Goal: Task Accomplishment & Management: Use online tool/utility

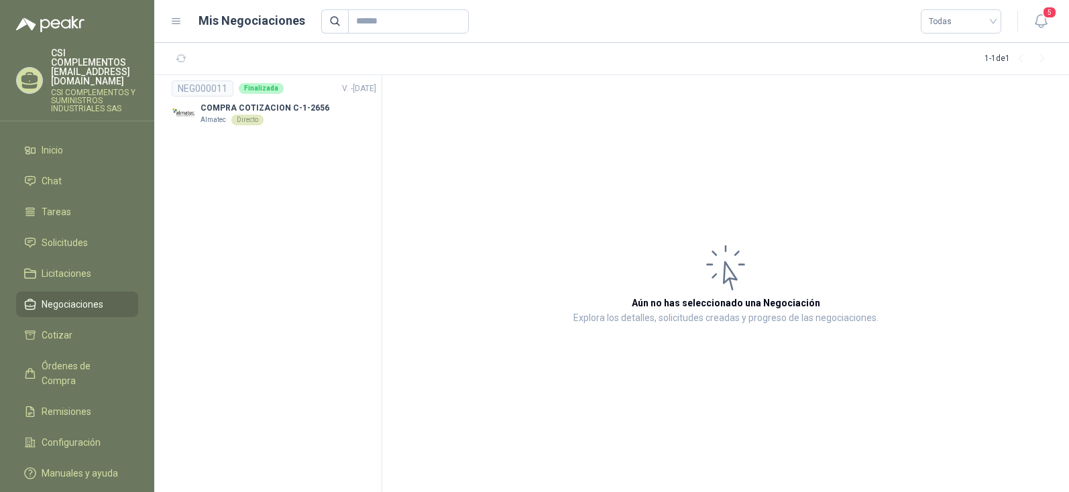
click at [99, 297] on span "Negociaciones" at bounding box center [73, 304] width 62 height 15
click at [242, 121] on div "Directo" at bounding box center [247, 120] width 32 height 11
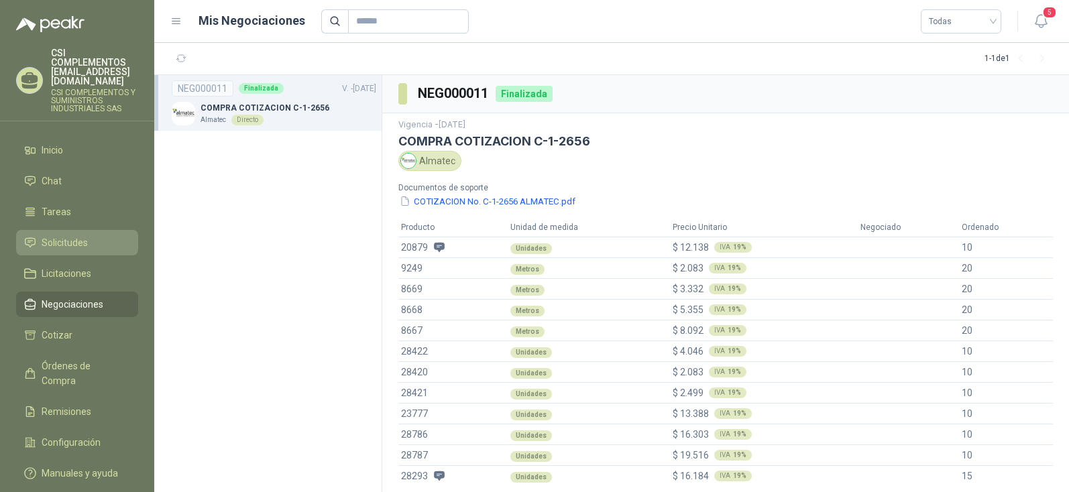
click at [59, 235] on span "Solicitudes" at bounding box center [65, 242] width 46 height 15
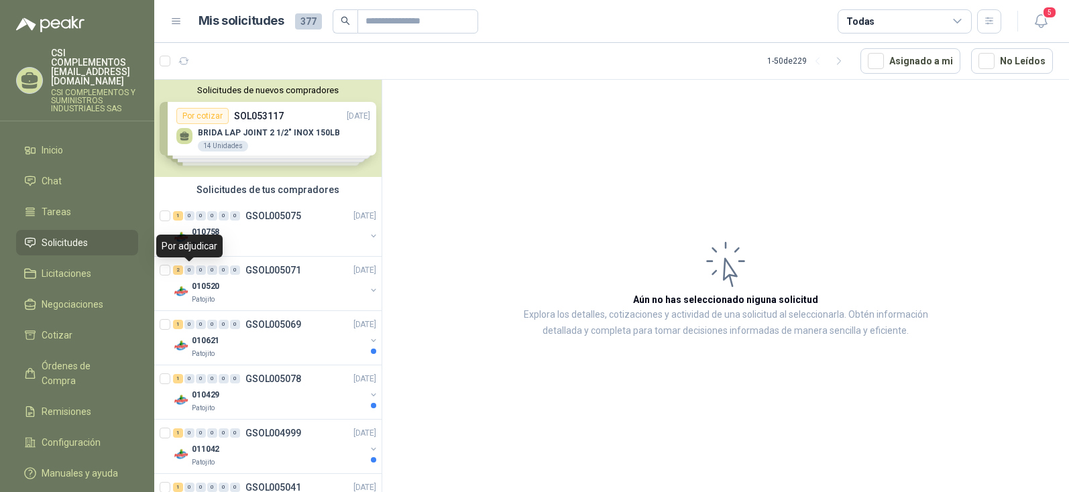
click at [195, 248] on div "Por adjudicar" at bounding box center [189, 246] width 66 height 23
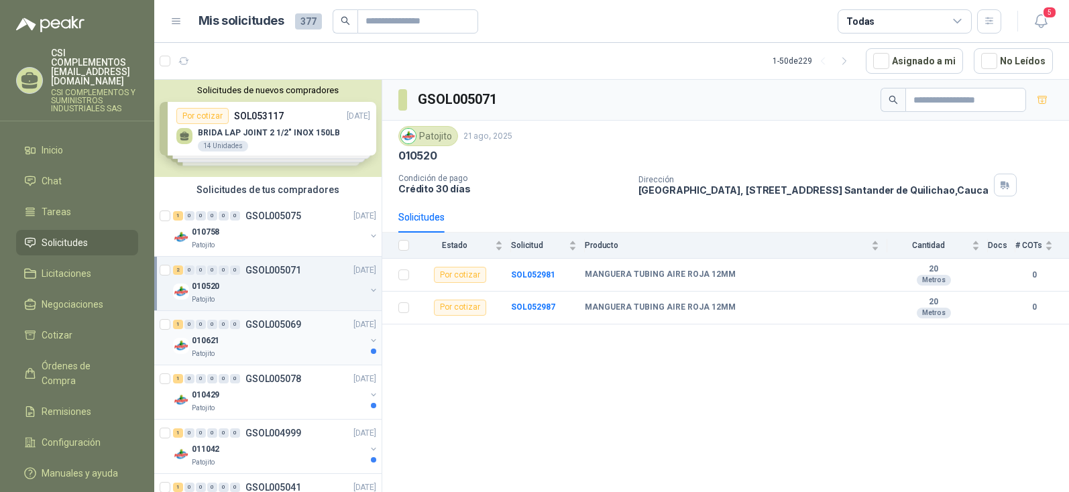
click at [176, 329] on div "1 0 0 0 0 0 GSOL005069 [DATE]" at bounding box center [276, 325] width 206 height 16
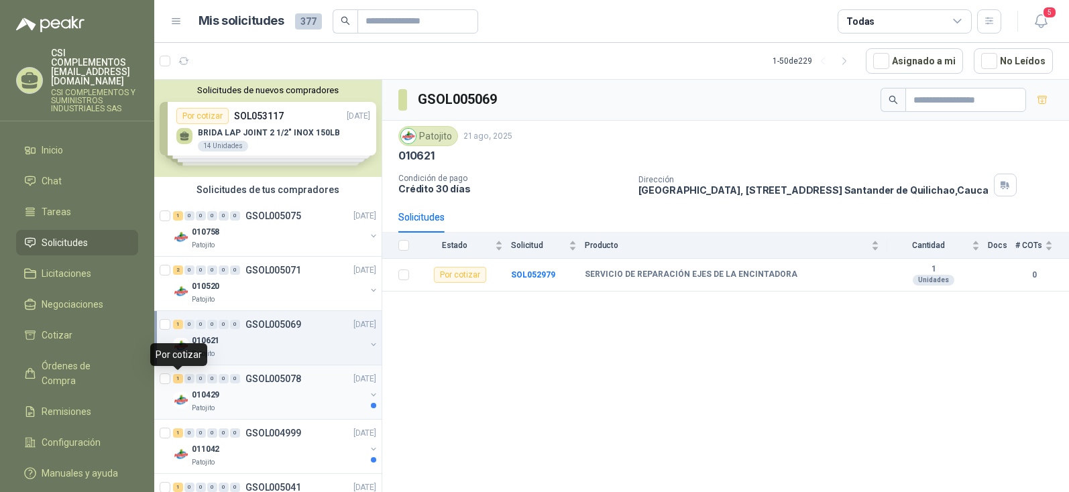
click at [178, 382] on div "1" at bounding box center [178, 378] width 10 height 9
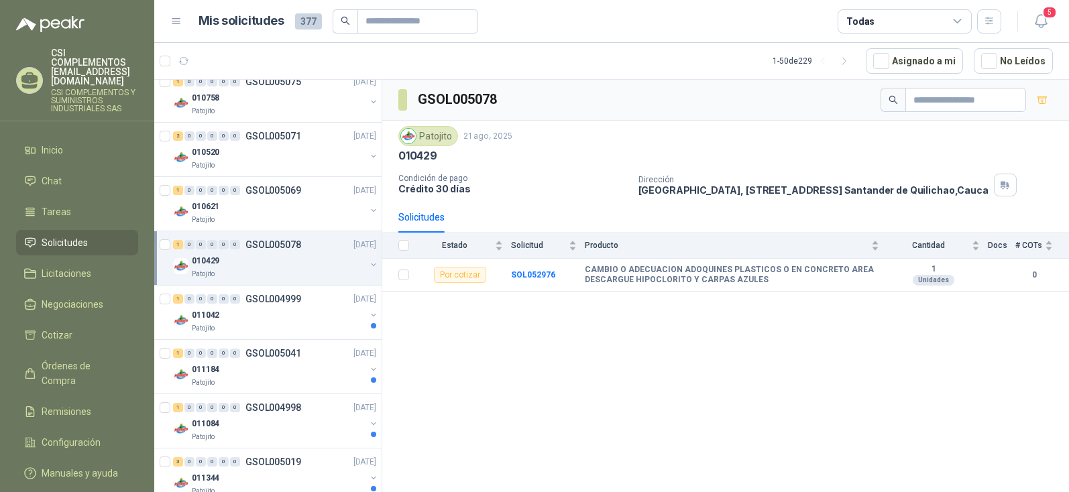
scroll to position [201, 0]
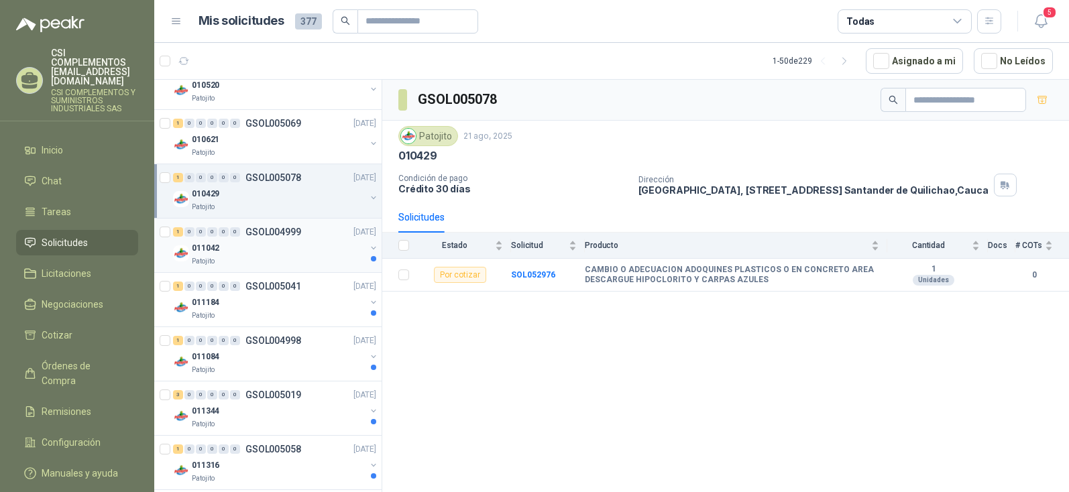
click at [181, 237] on div "1 0 0 0 0 0 GSOL004999 [DATE]" at bounding box center [276, 232] width 206 height 16
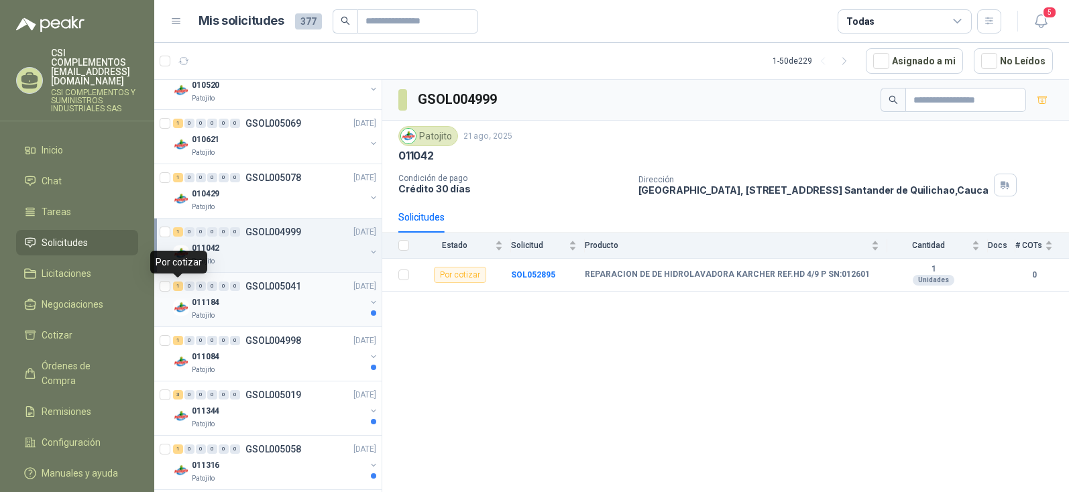
click at [181, 286] on div "1" at bounding box center [178, 286] width 10 height 9
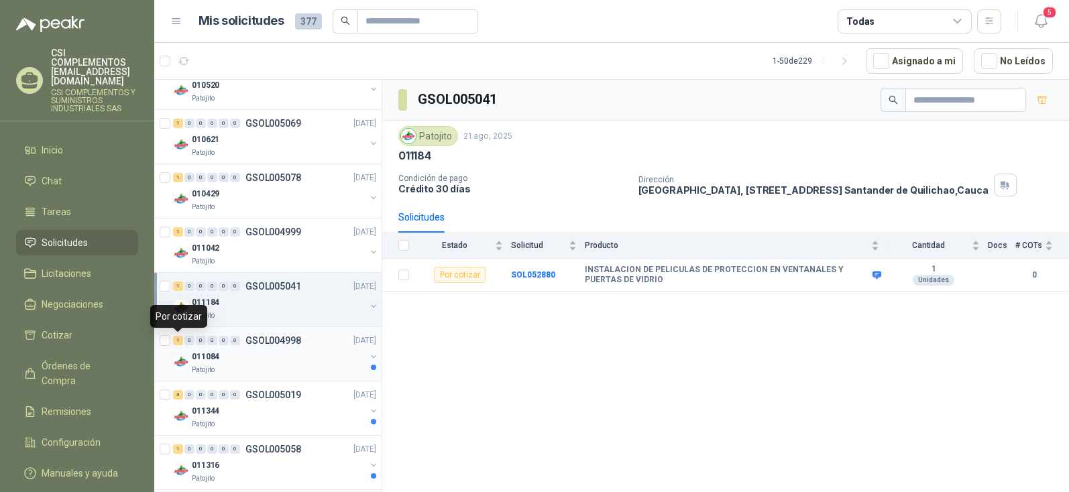
click at [180, 340] on div "1" at bounding box center [178, 340] width 10 height 9
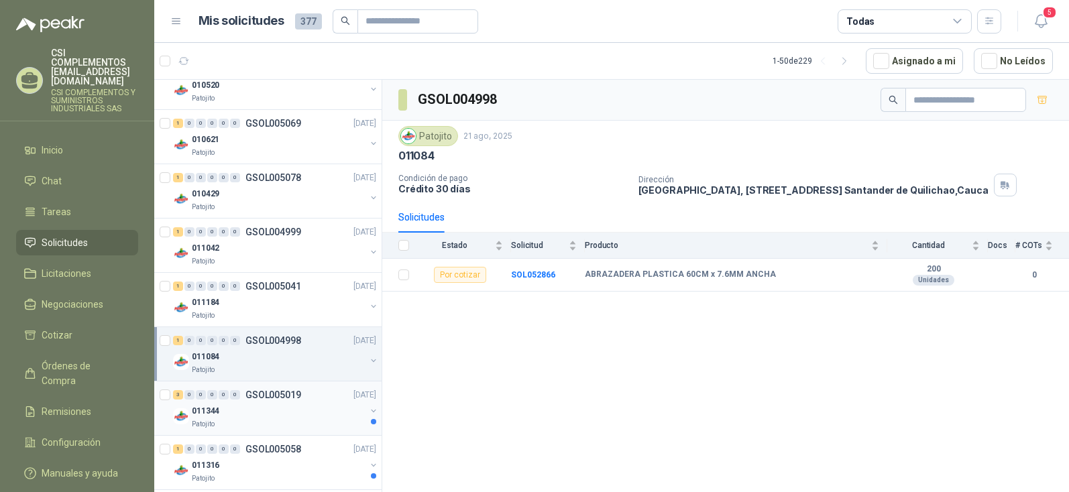
click at [177, 404] on div "011344 Patojito" at bounding box center [276, 416] width 206 height 27
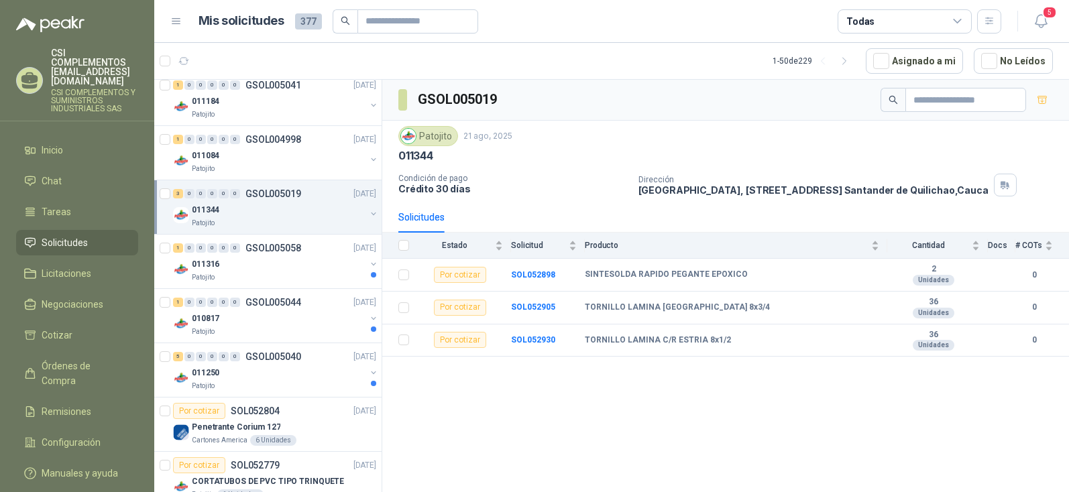
scroll to position [470, 0]
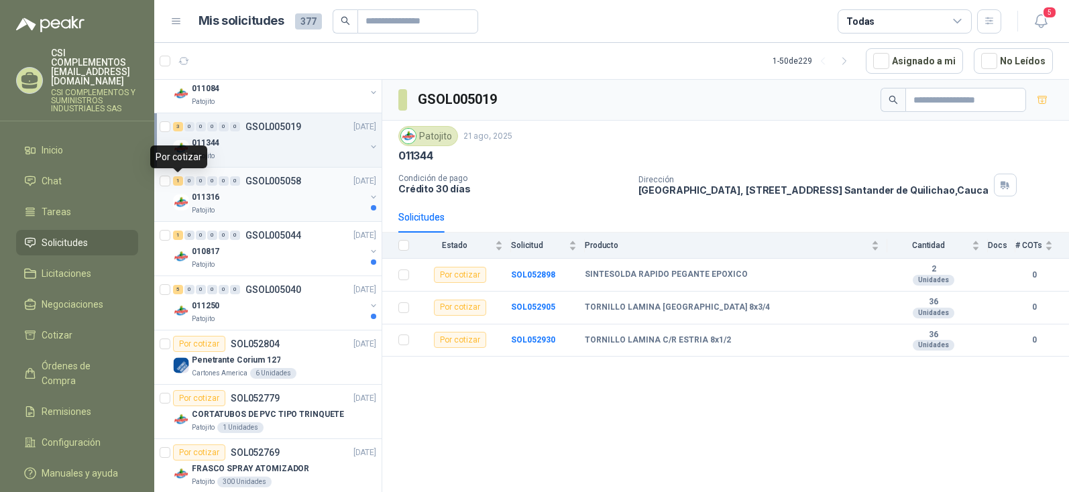
click at [180, 184] on div "1" at bounding box center [178, 180] width 10 height 9
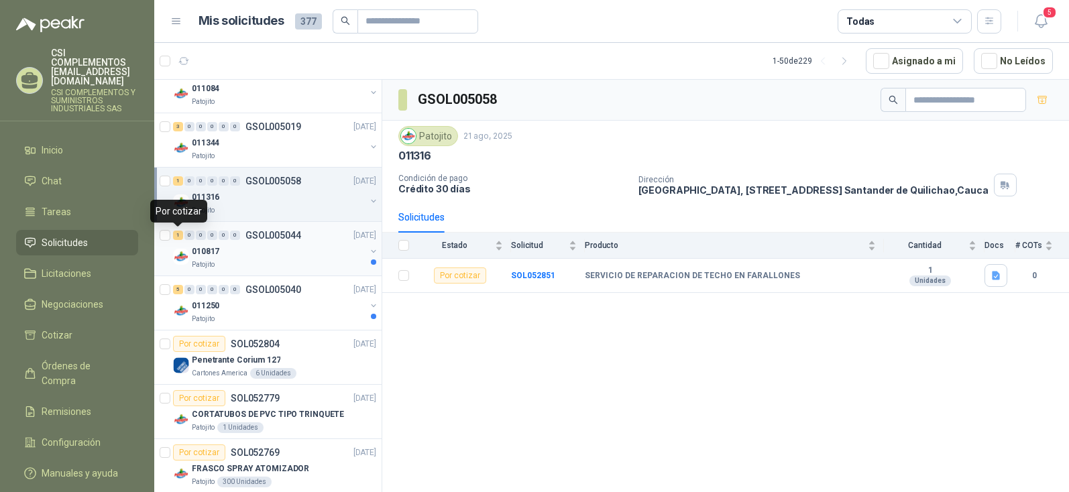
click at [177, 239] on div "1" at bounding box center [178, 235] width 10 height 9
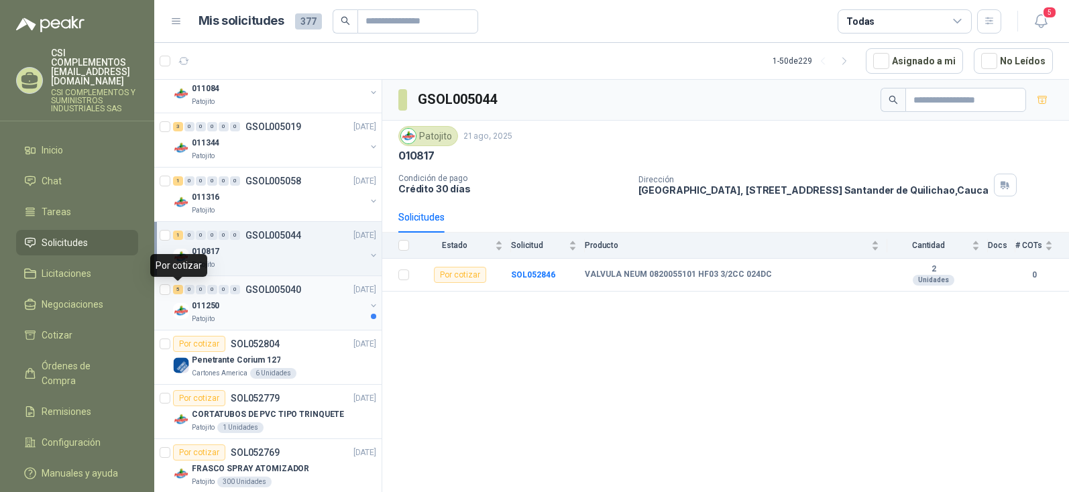
click at [175, 290] on div "5" at bounding box center [178, 289] width 10 height 9
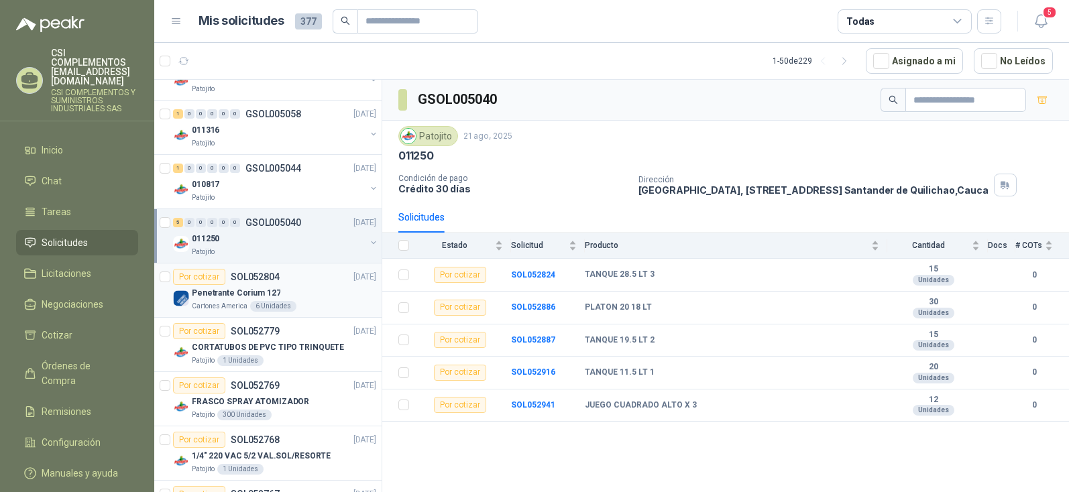
scroll to position [604, 0]
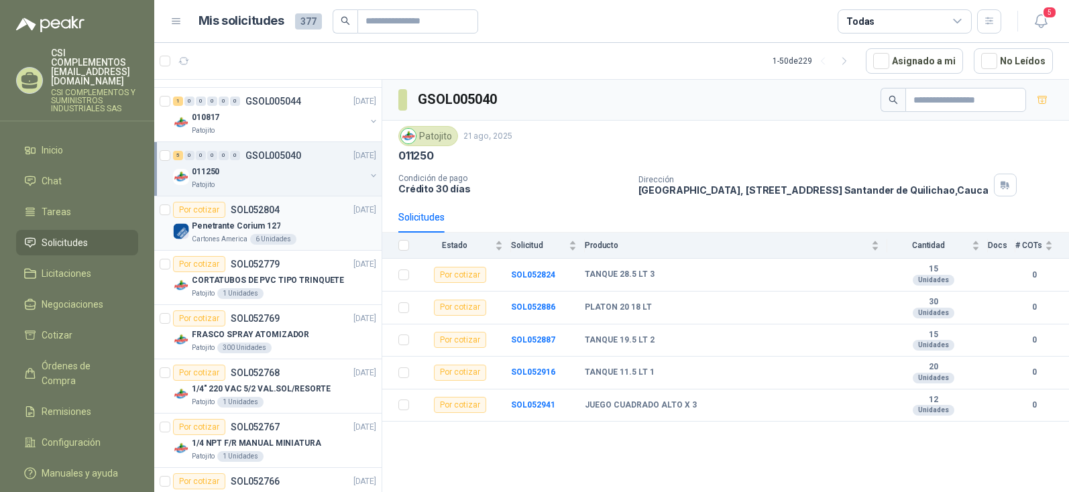
click at [205, 217] on div "Por cotizar" at bounding box center [199, 210] width 52 height 16
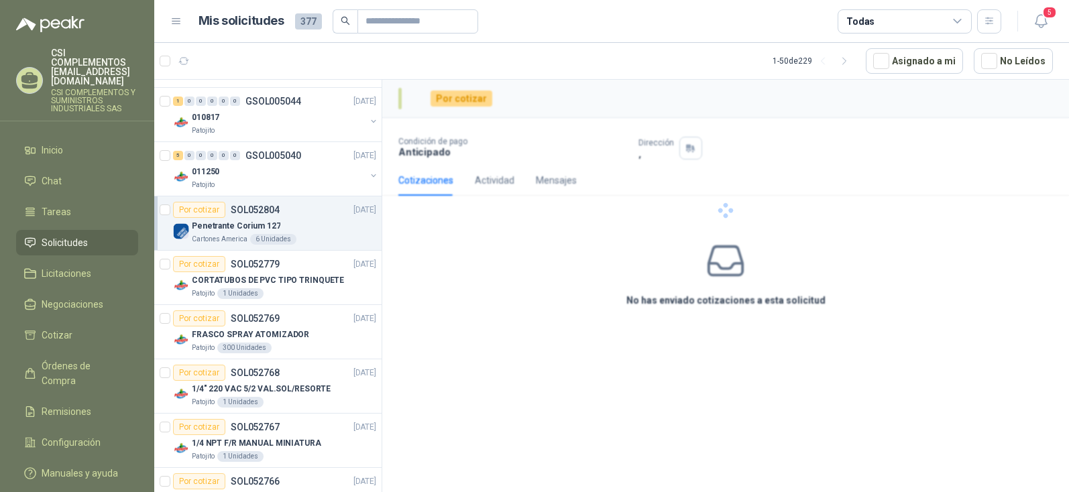
click at [203, 226] on p "Penetrante Corium 127" at bounding box center [236, 226] width 89 height 13
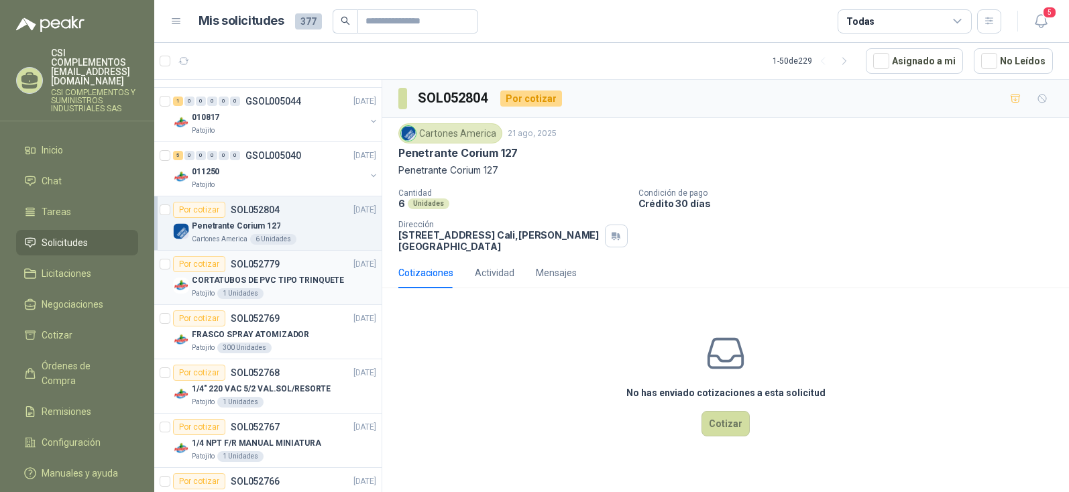
click at [205, 262] on div "Por cotizar" at bounding box center [199, 264] width 52 height 16
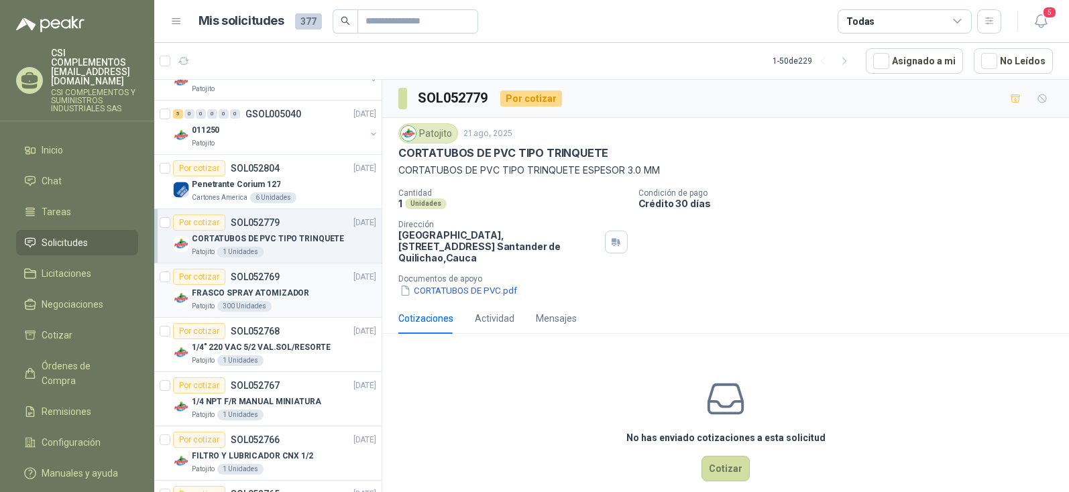
scroll to position [671, 0]
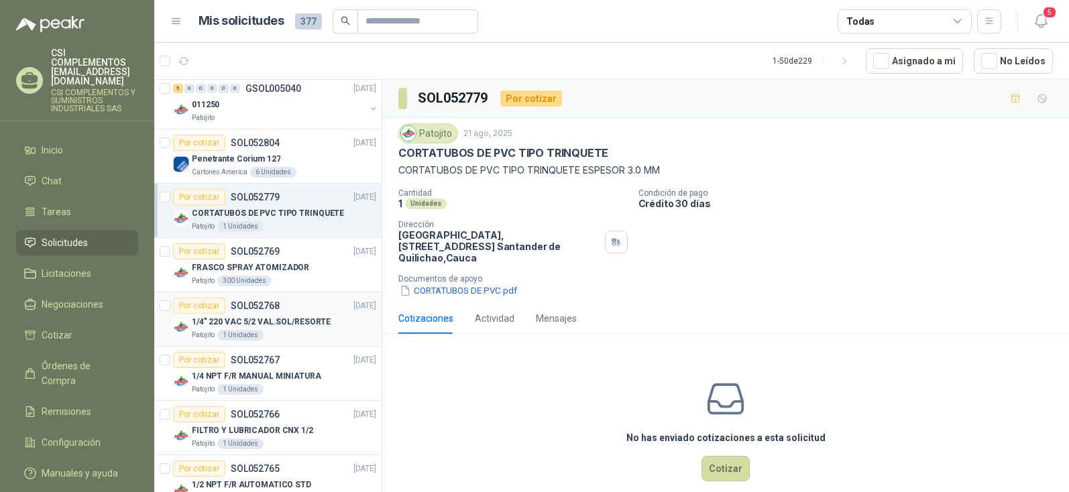
click at [202, 322] on p "1/4" 220 VAC 5/2 VAL.SOL/RESORTE" at bounding box center [261, 322] width 139 height 13
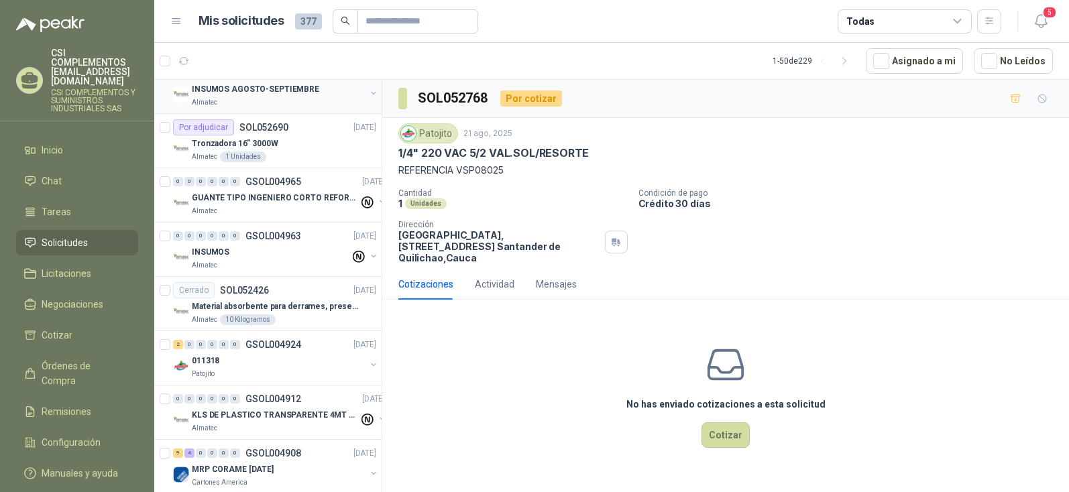
scroll to position [1677, 0]
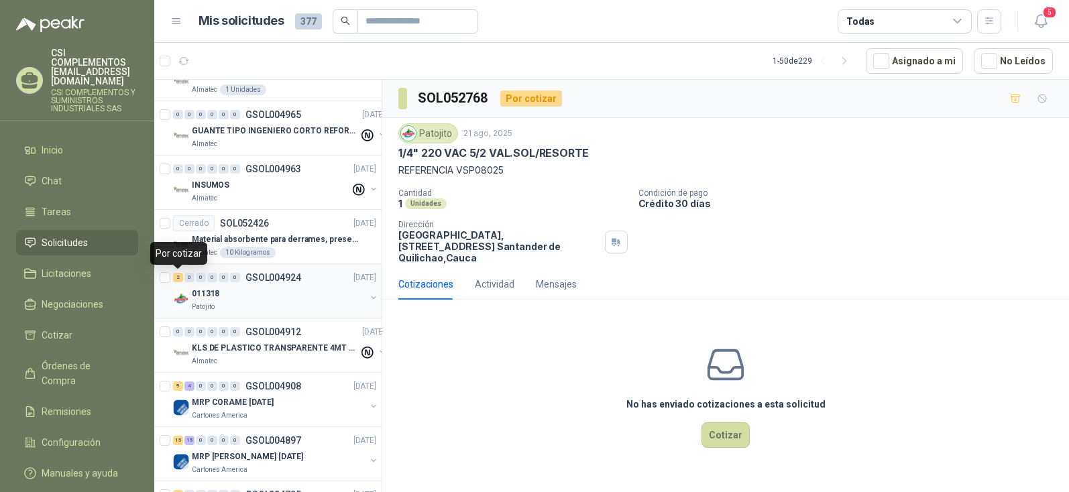
click at [175, 279] on div "2" at bounding box center [178, 277] width 10 height 9
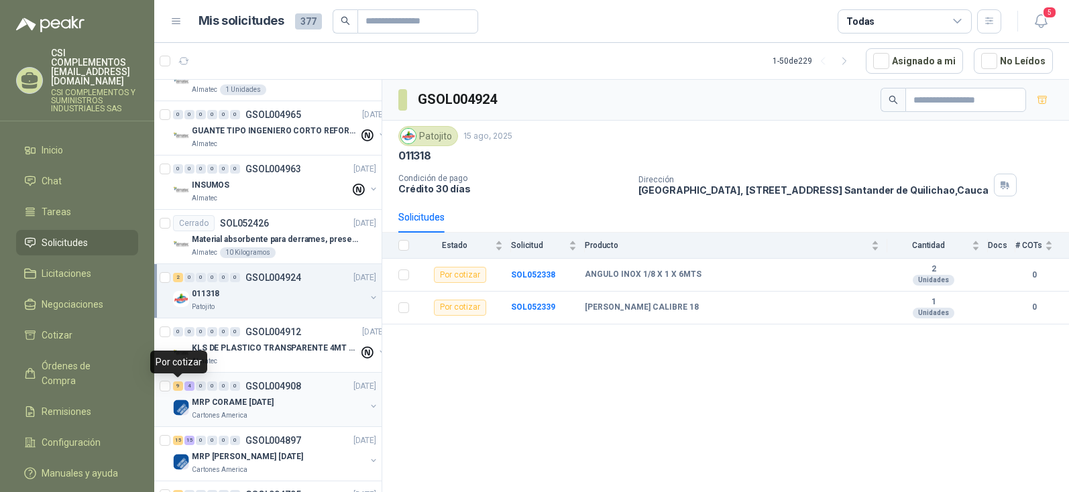
click at [180, 384] on div "9" at bounding box center [178, 386] width 10 height 9
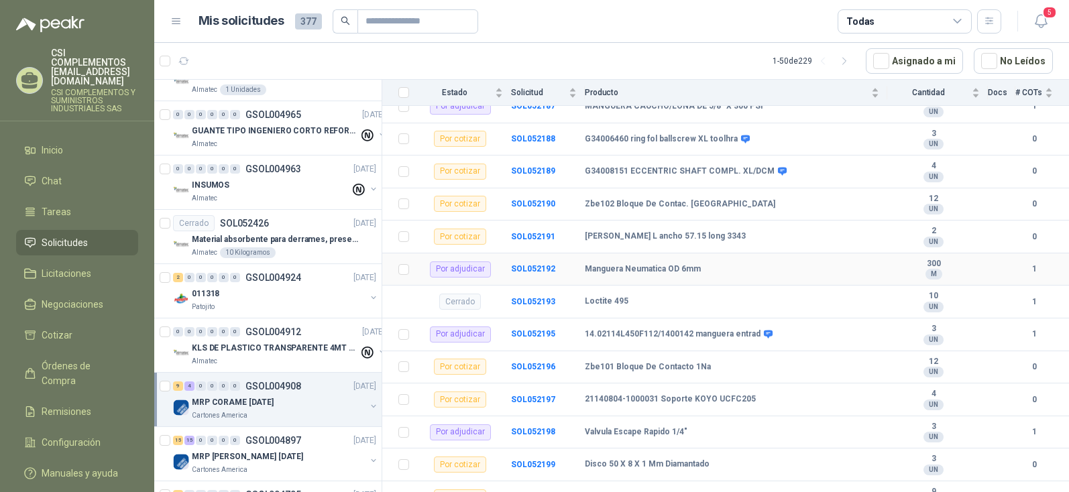
scroll to position [219, 0]
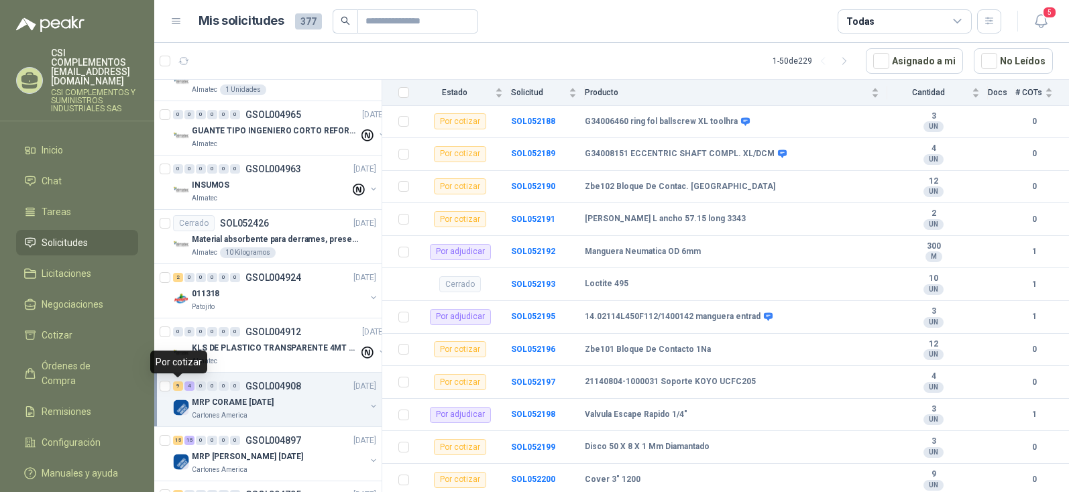
click at [180, 390] on div "9" at bounding box center [178, 386] width 10 height 9
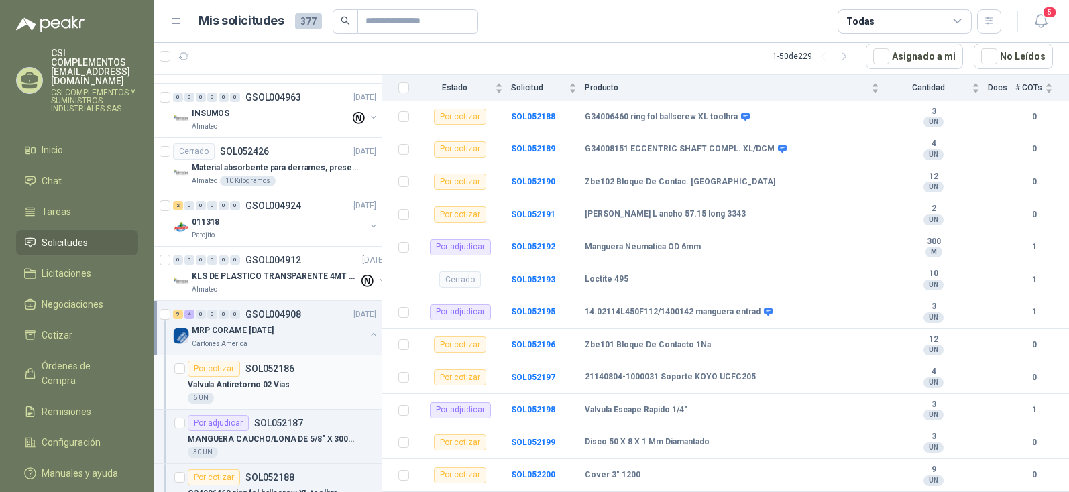
scroll to position [1811, 0]
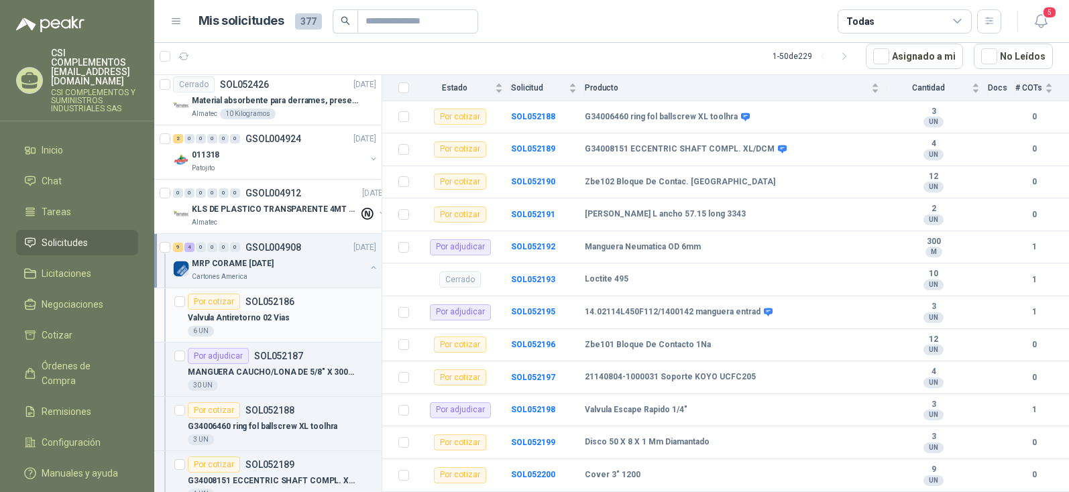
click at [217, 304] on div "Por cotizar" at bounding box center [214, 302] width 52 height 16
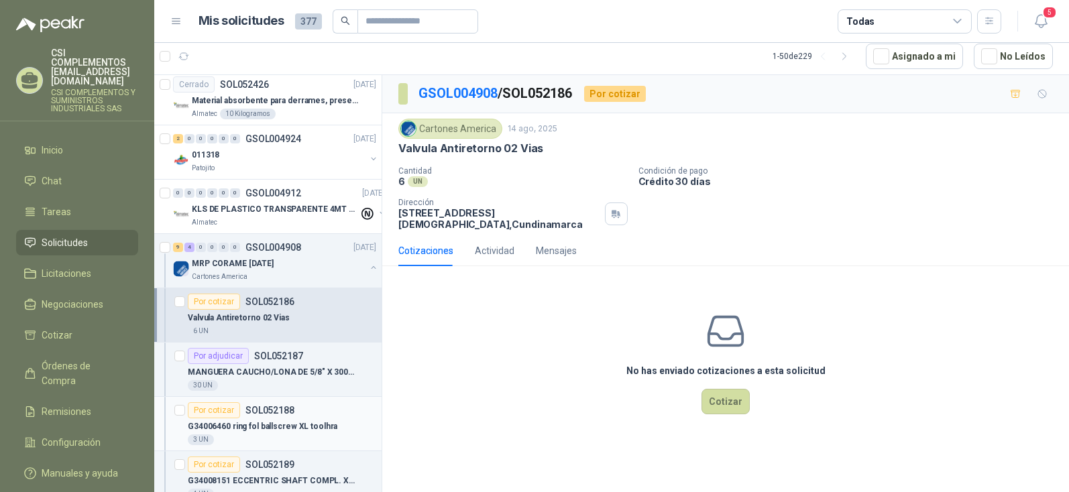
click at [209, 418] on div "Por cotizar" at bounding box center [214, 410] width 52 height 16
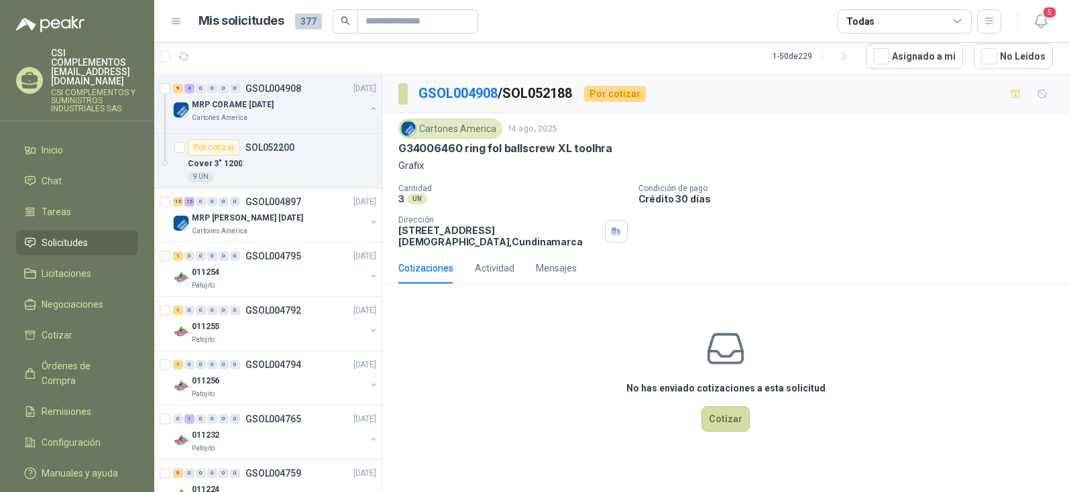
scroll to position [2683, 0]
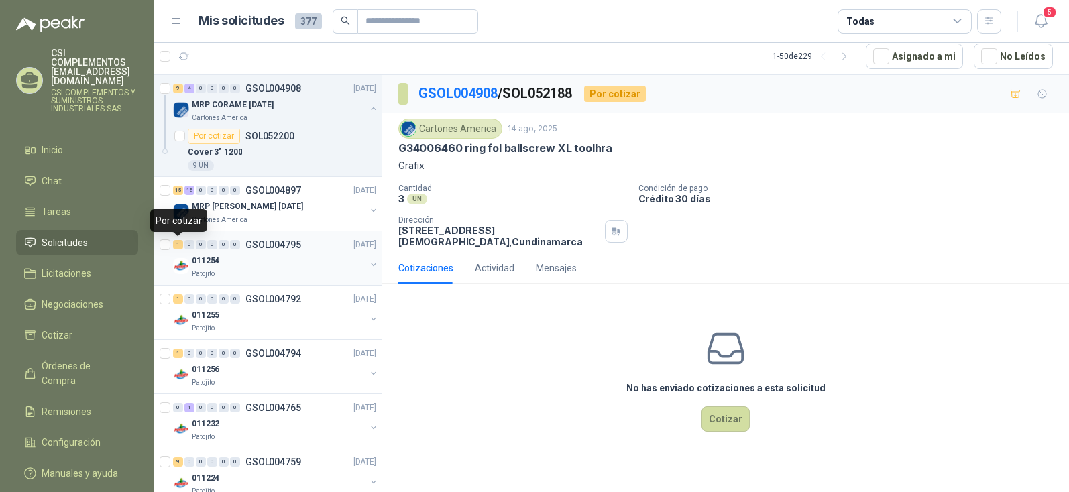
click at [179, 246] on div "1" at bounding box center [178, 244] width 10 height 9
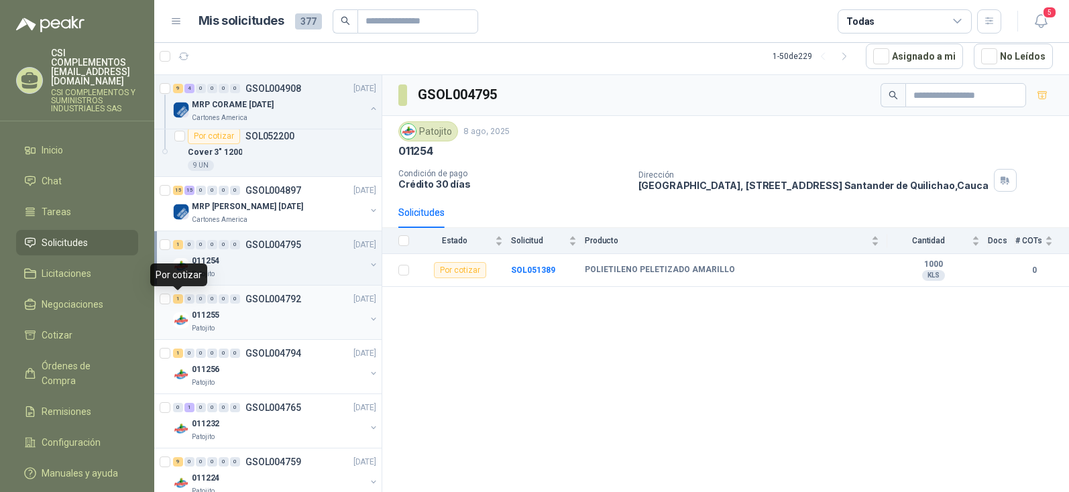
click at [174, 302] on div "1" at bounding box center [178, 298] width 10 height 9
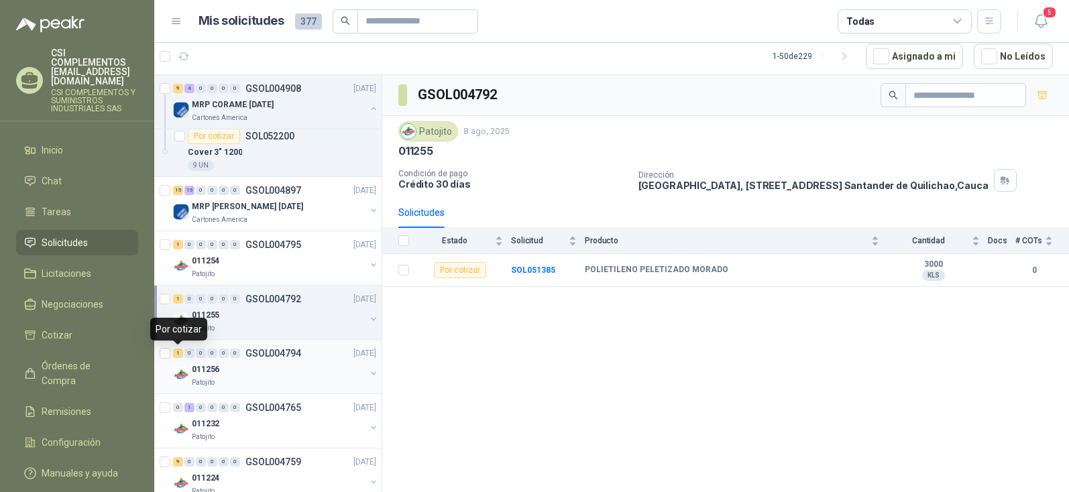
click at [176, 356] on div "1" at bounding box center [178, 353] width 10 height 9
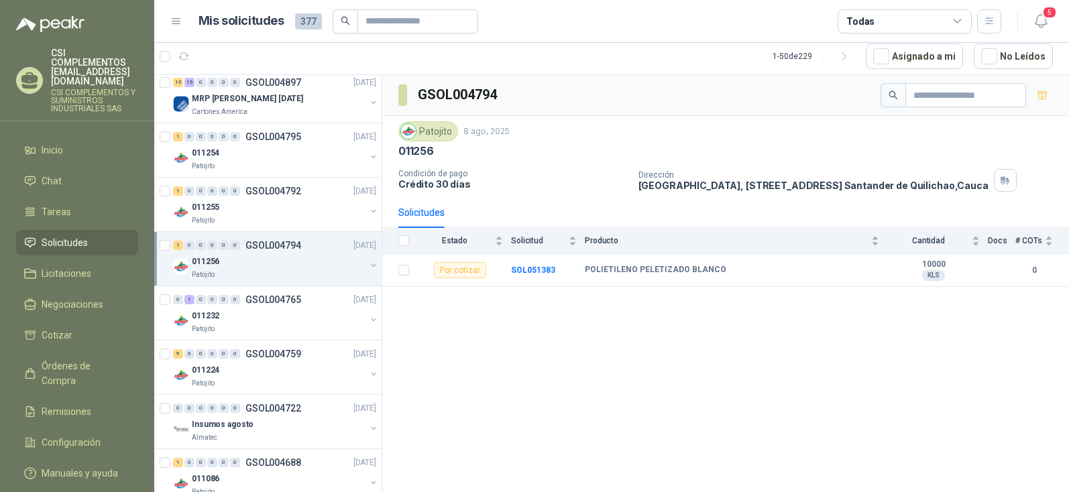
scroll to position [2817, 0]
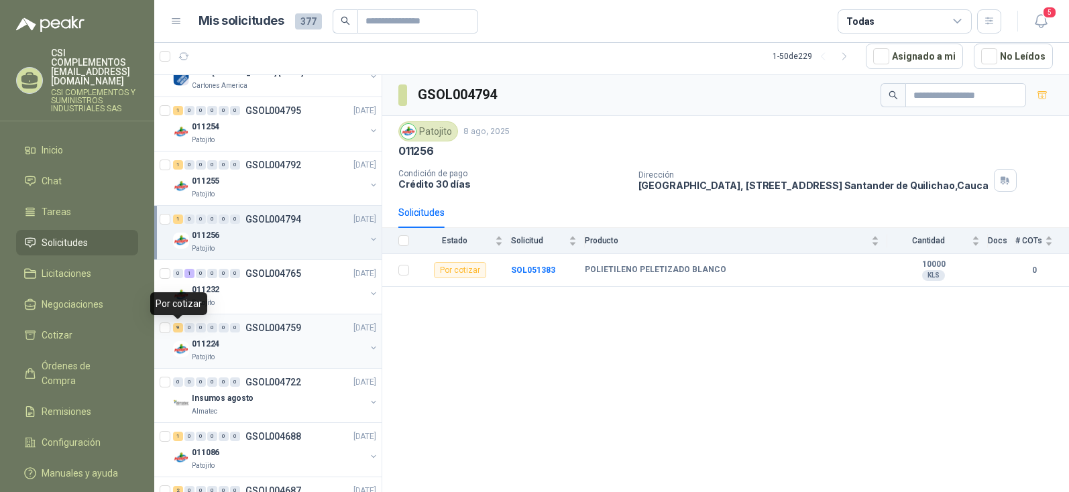
click at [180, 332] on div "9" at bounding box center [178, 327] width 10 height 9
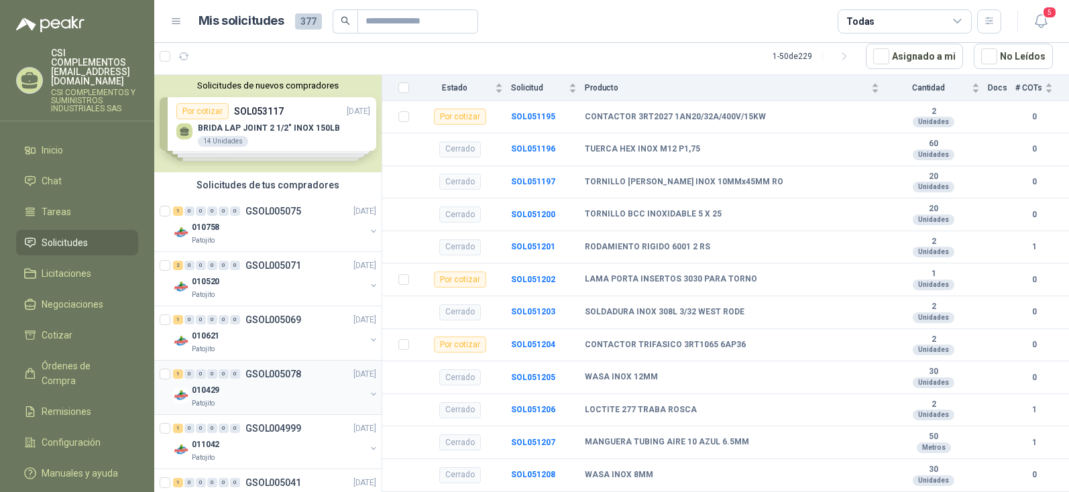
scroll to position [67, 0]
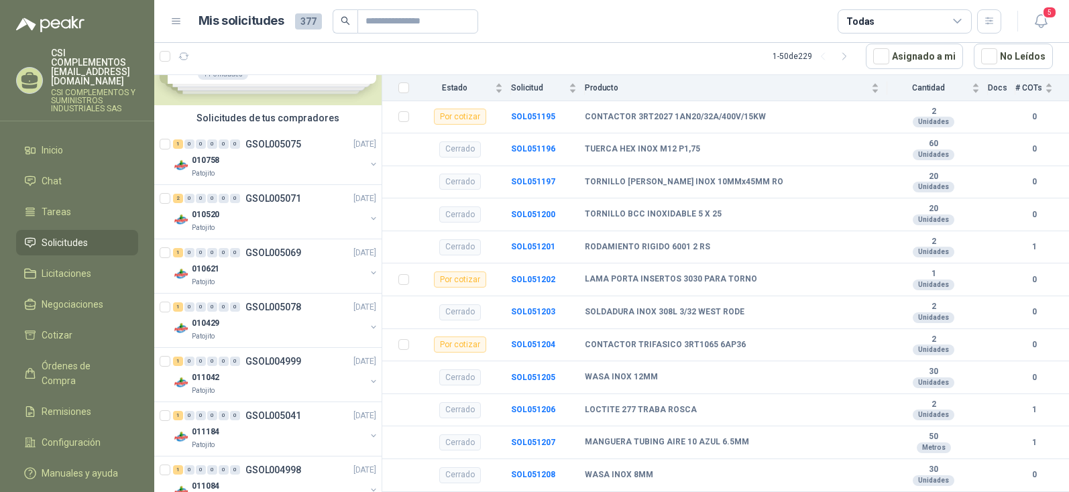
click at [59, 235] on span "Solicitudes" at bounding box center [65, 242] width 46 height 15
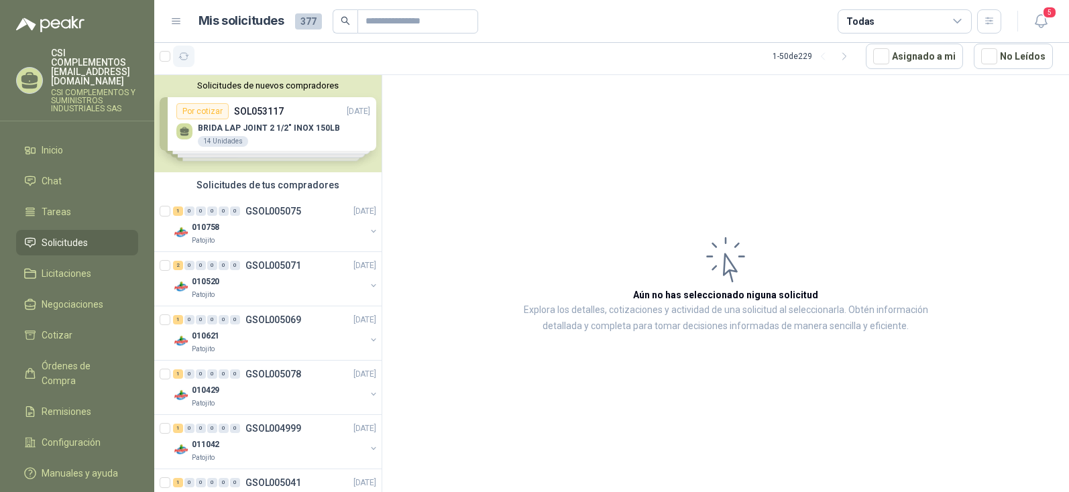
click at [182, 62] on icon "button" at bounding box center [183, 56] width 11 height 11
click at [221, 55] on span "118" at bounding box center [223, 50] width 16 height 11
click at [59, 235] on span "Solicitudes" at bounding box center [65, 242] width 46 height 15
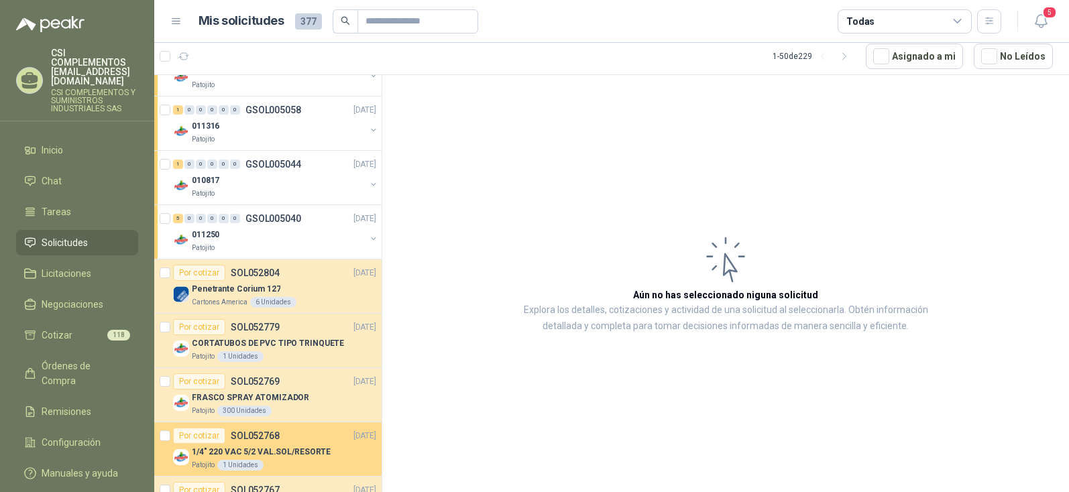
scroll to position [537, 0]
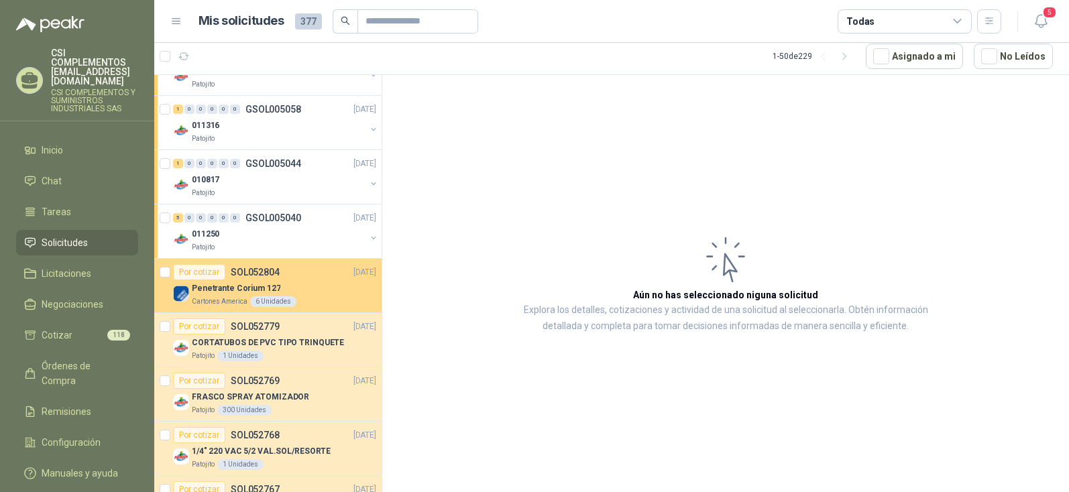
click at [297, 282] on div "Penetrante Corium 127" at bounding box center [284, 288] width 184 height 16
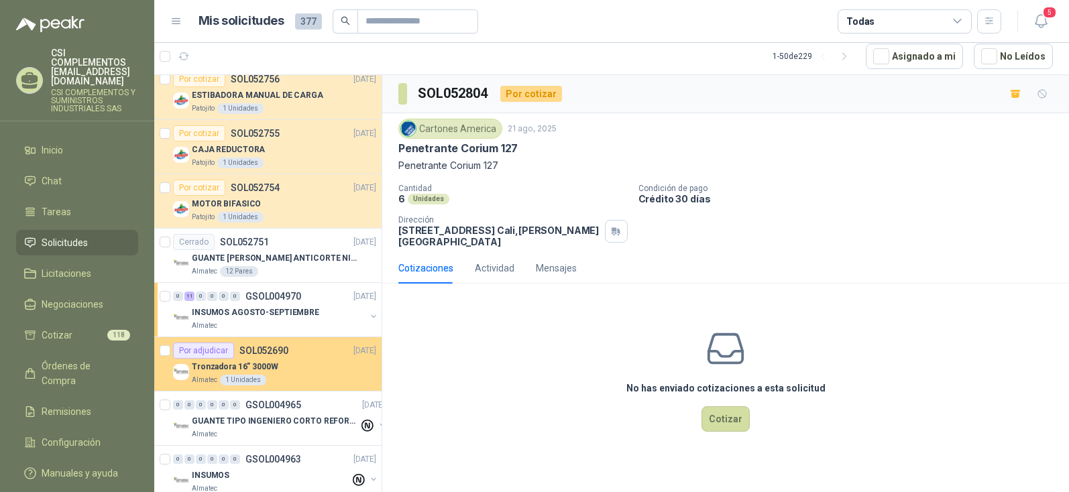
scroll to position [1409, 0]
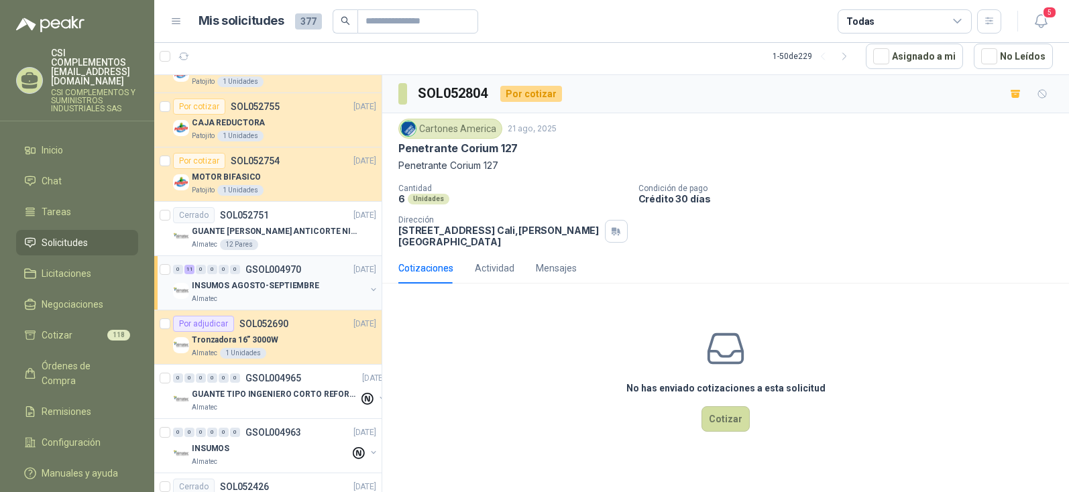
click at [215, 280] on p "INSUMOS AGOSTO-SEPTIEMBRE" at bounding box center [255, 286] width 127 height 13
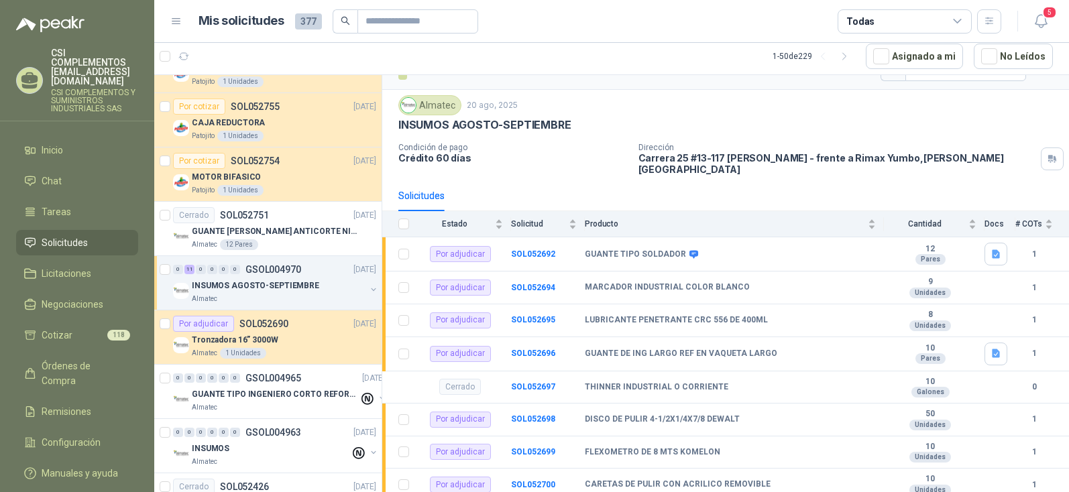
scroll to position [134, 0]
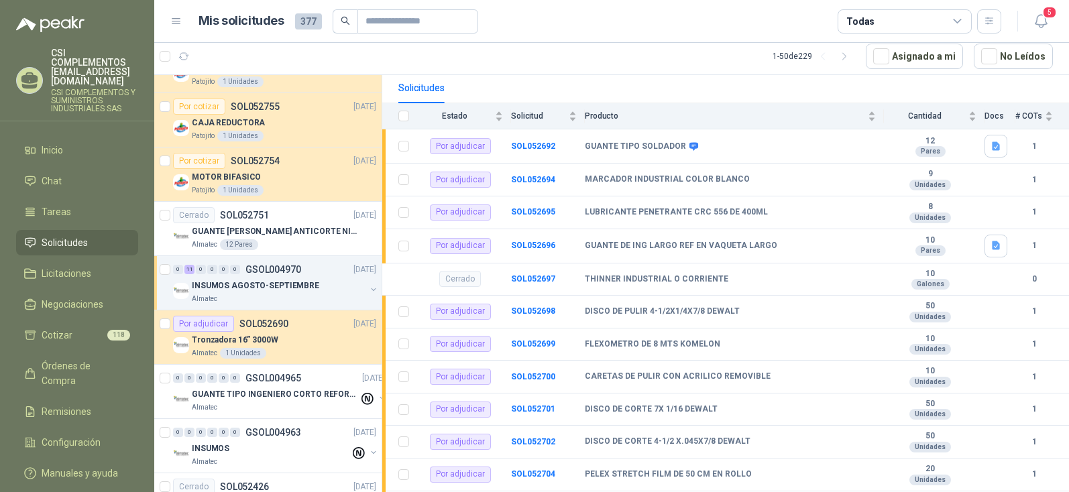
click at [280, 287] on p "INSUMOS AGOSTO-SEPTIEMBRE" at bounding box center [255, 286] width 127 height 13
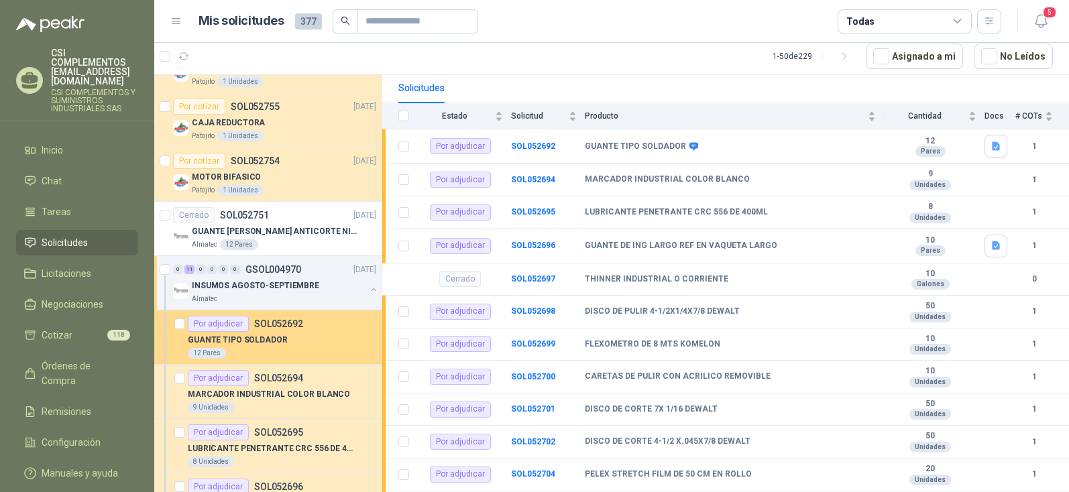
click at [277, 335] on p "GUANTE TIPO SOLDADOR" at bounding box center [238, 340] width 100 height 13
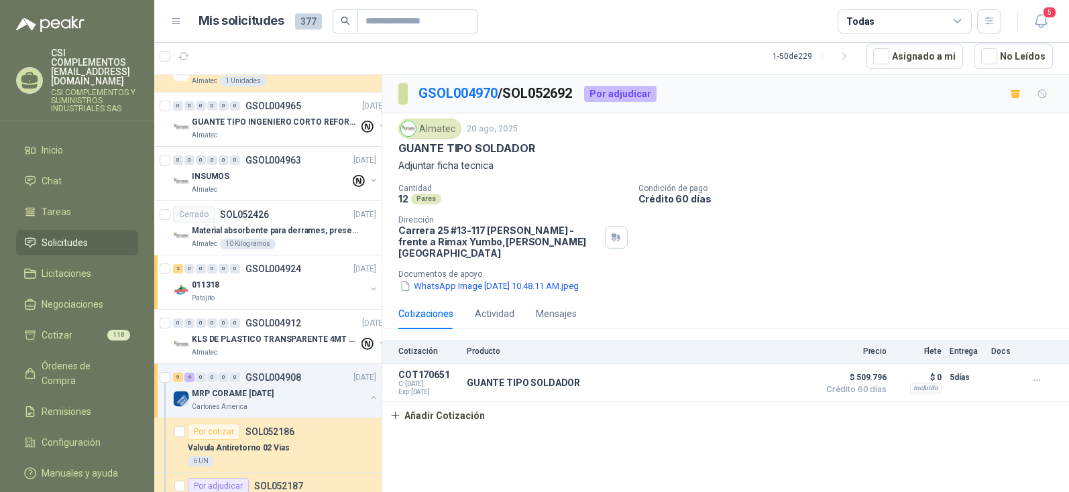
scroll to position [2348, 0]
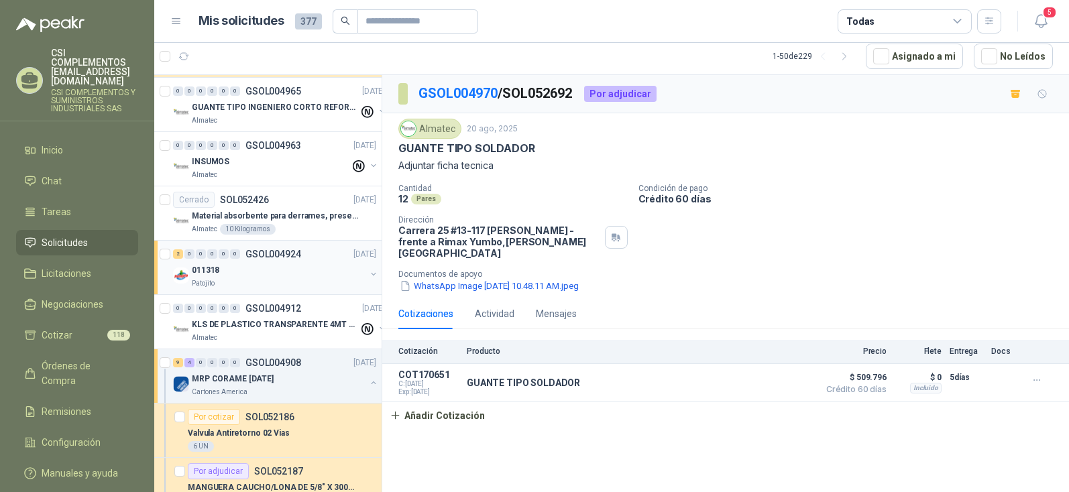
click at [255, 261] on div "2 0 0 0 0 0 GSOL004924 [DATE]" at bounding box center [276, 254] width 206 height 16
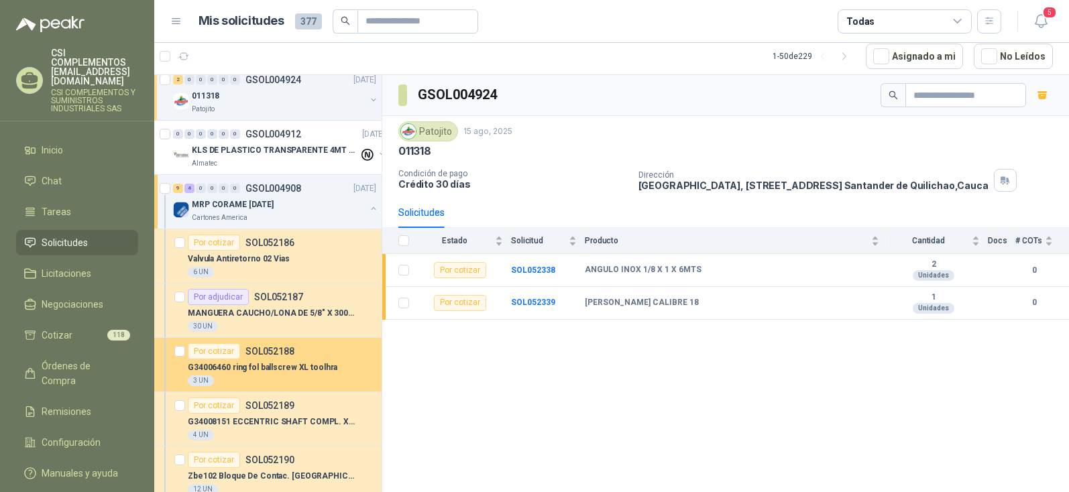
scroll to position [2549, 0]
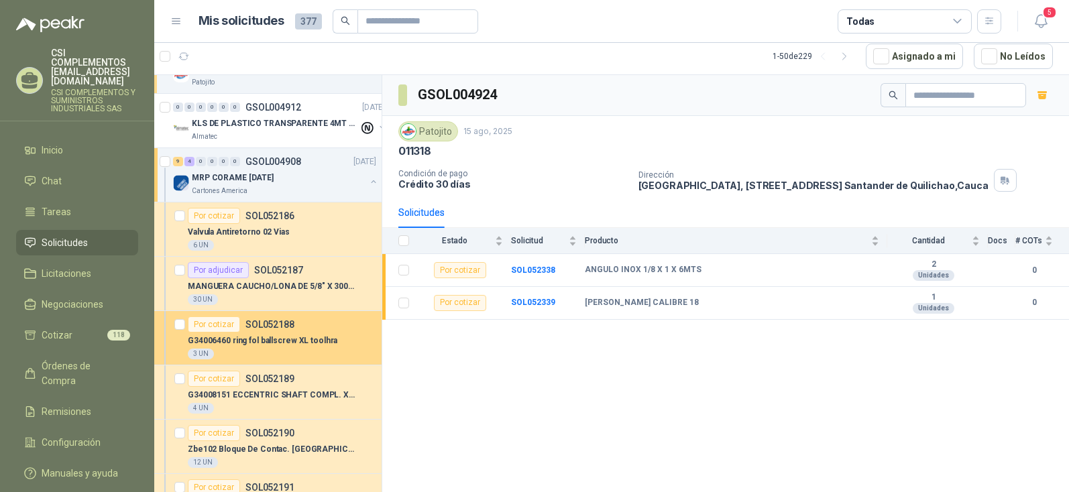
click at [282, 351] on div "3 UN" at bounding box center [282, 354] width 188 height 11
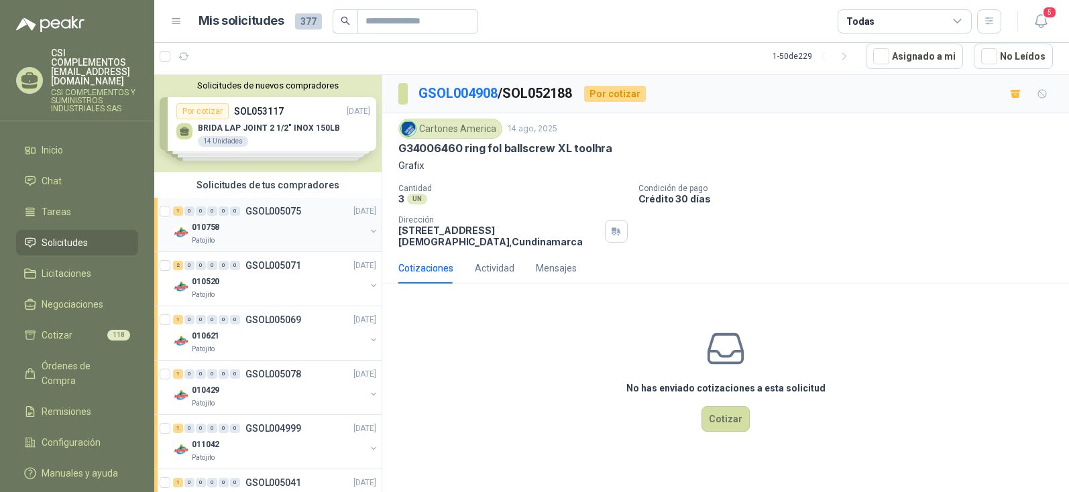
click at [227, 225] on div "010758" at bounding box center [279, 227] width 174 height 16
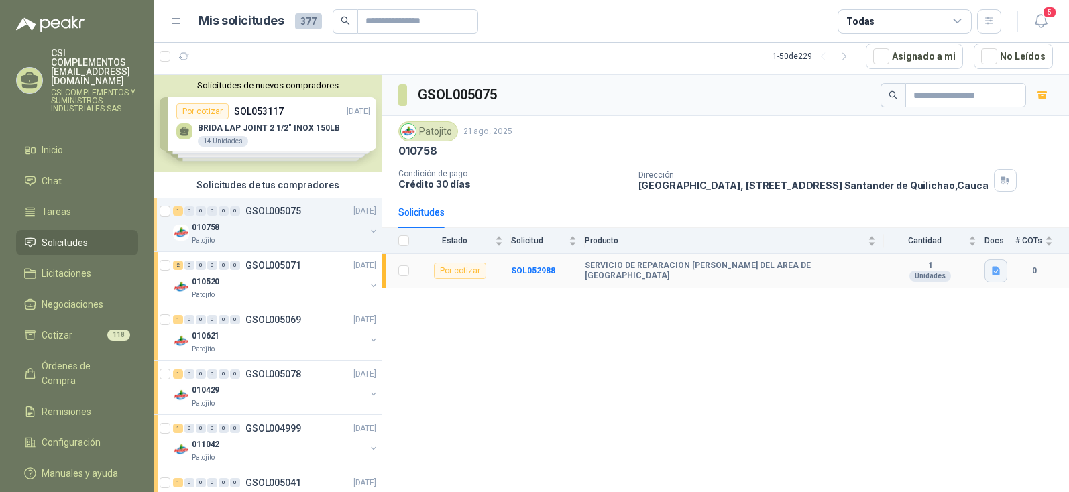
click at [994, 278] on button "button" at bounding box center [996, 271] width 23 height 23
click at [297, 304] on div "2 0 0 0 0 0 GSOL005071 [DATE] 010520 Patojito" at bounding box center [267, 279] width 227 height 54
click at [278, 294] on div "Patojito" at bounding box center [279, 295] width 174 height 11
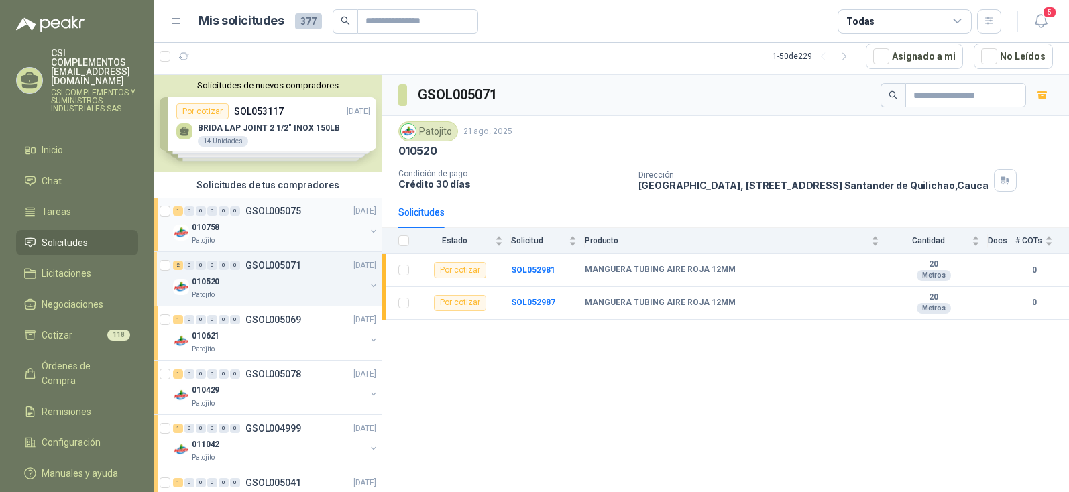
click at [294, 239] on div "Patojito" at bounding box center [279, 240] width 174 height 11
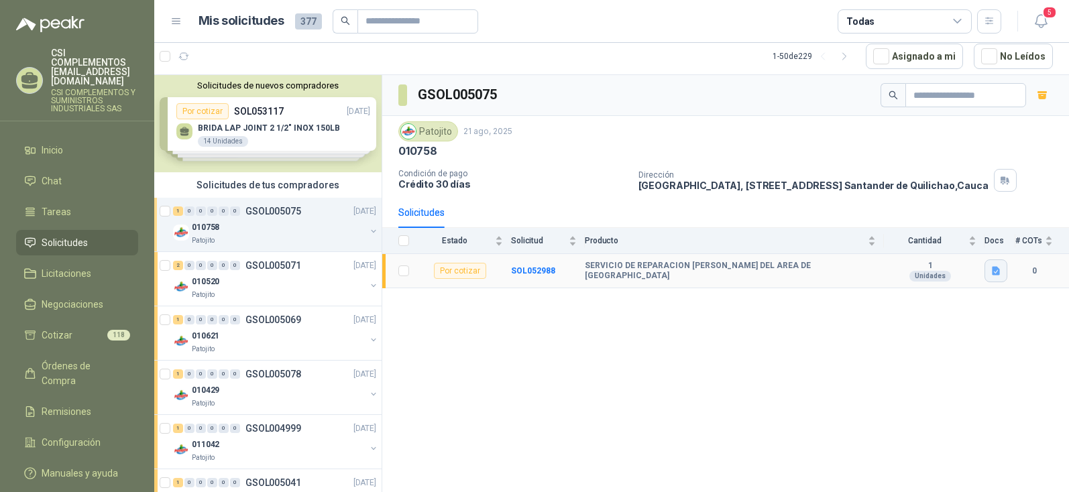
click at [996, 275] on icon "button" at bounding box center [996, 271] width 8 height 9
click at [945, 251] on div "Chapa compresores.jpg" at bounding box center [943, 242] width 129 height 32
click at [950, 239] on button "Chapa compresores.jpg" at bounding box center [942, 242] width 111 height 14
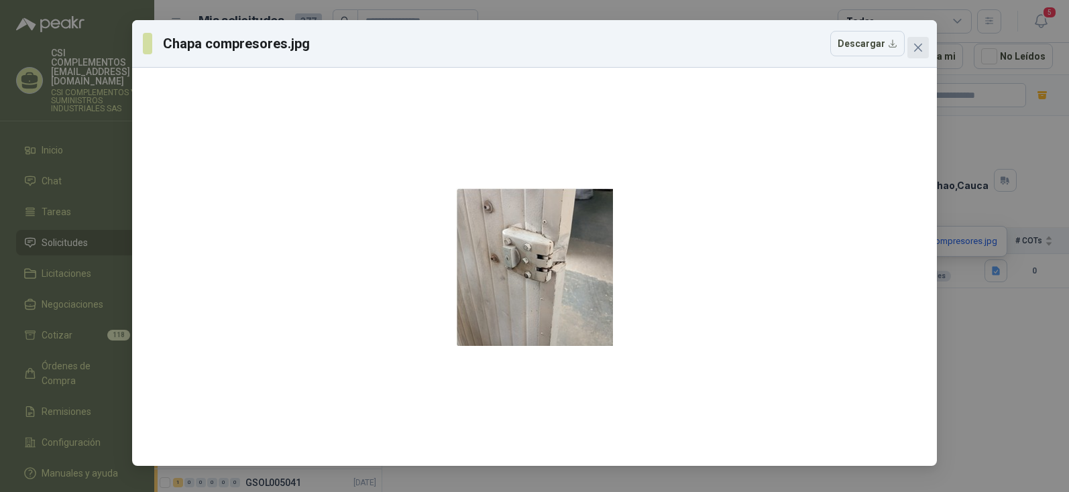
click at [919, 48] on icon "close" at bounding box center [918, 48] width 8 height 8
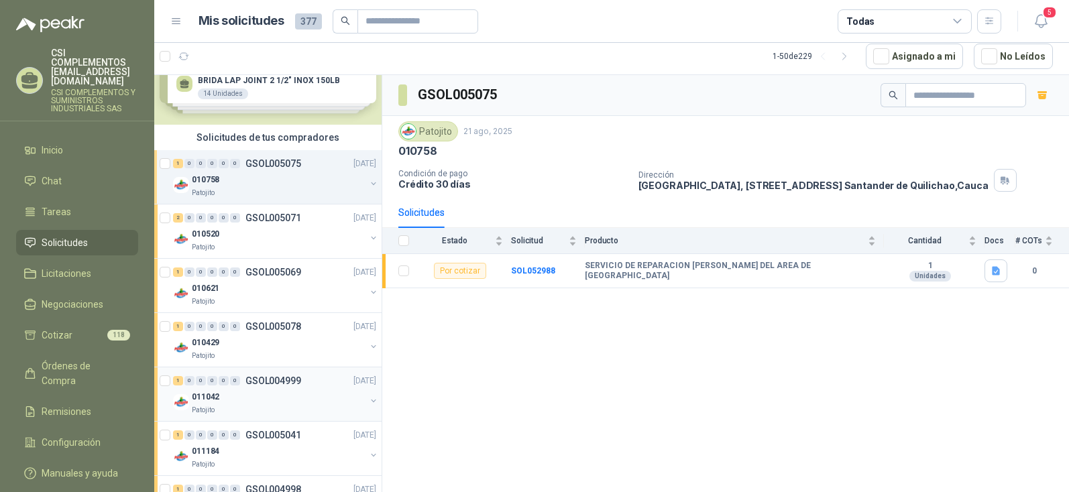
scroll to position [67, 0]
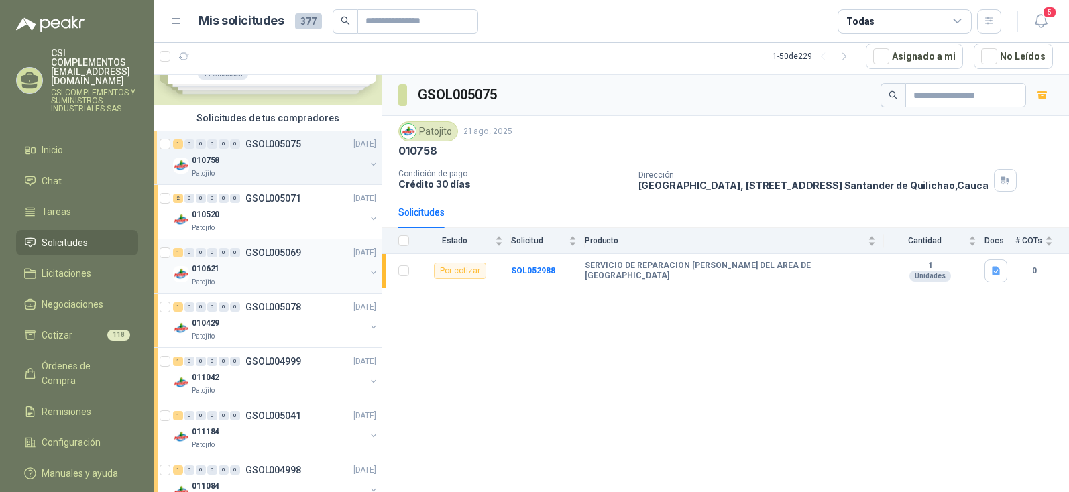
click at [270, 281] on div "Patojito" at bounding box center [279, 282] width 174 height 11
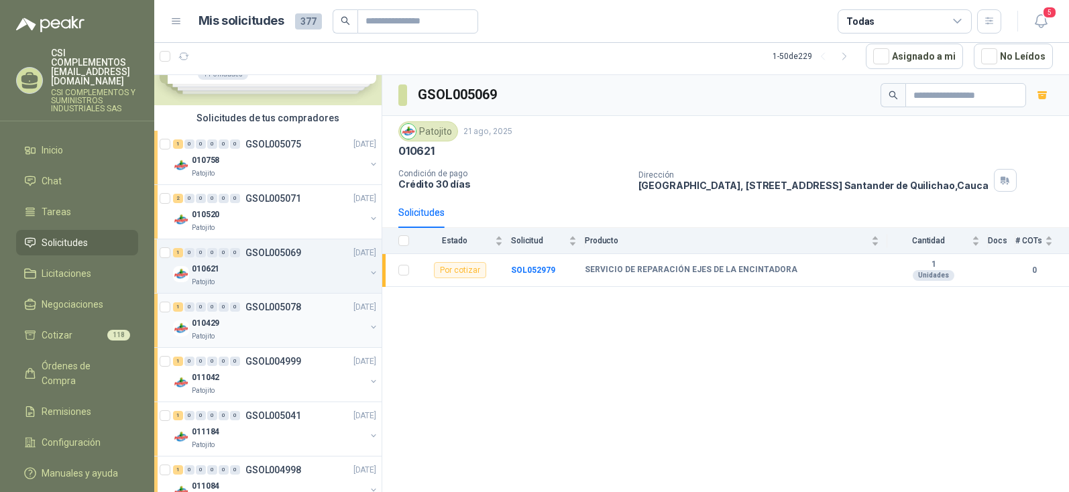
click at [270, 335] on div "Patojito" at bounding box center [279, 336] width 174 height 11
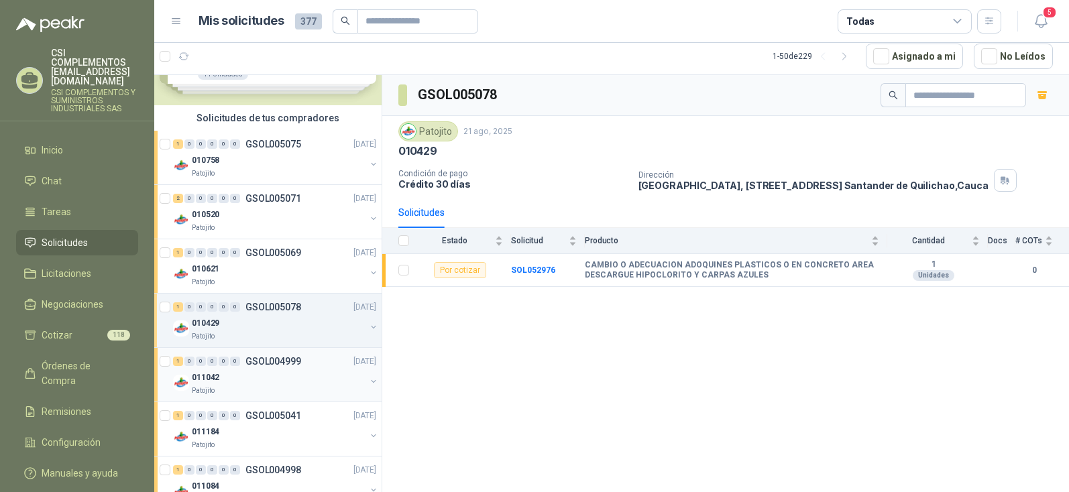
click at [269, 371] on div "011042" at bounding box center [279, 378] width 174 height 16
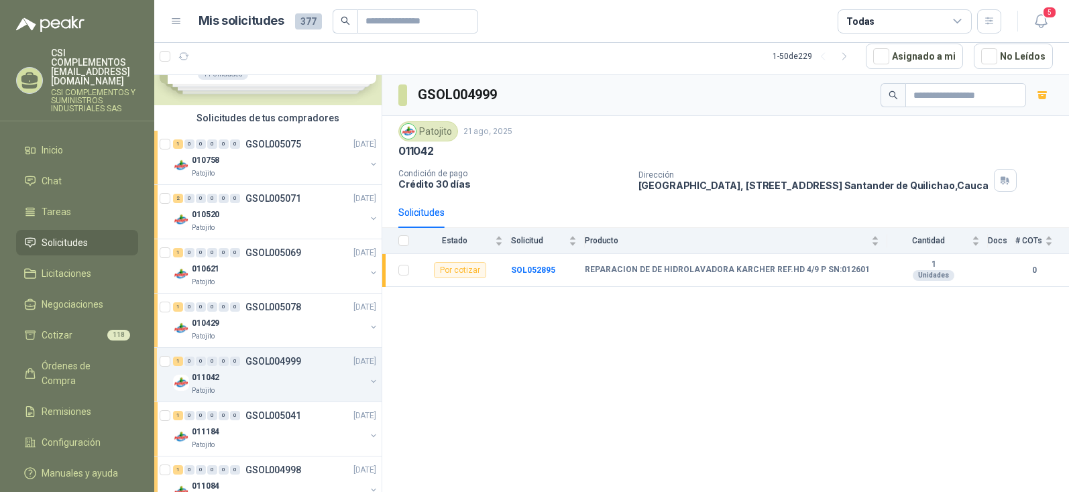
scroll to position [134, 0]
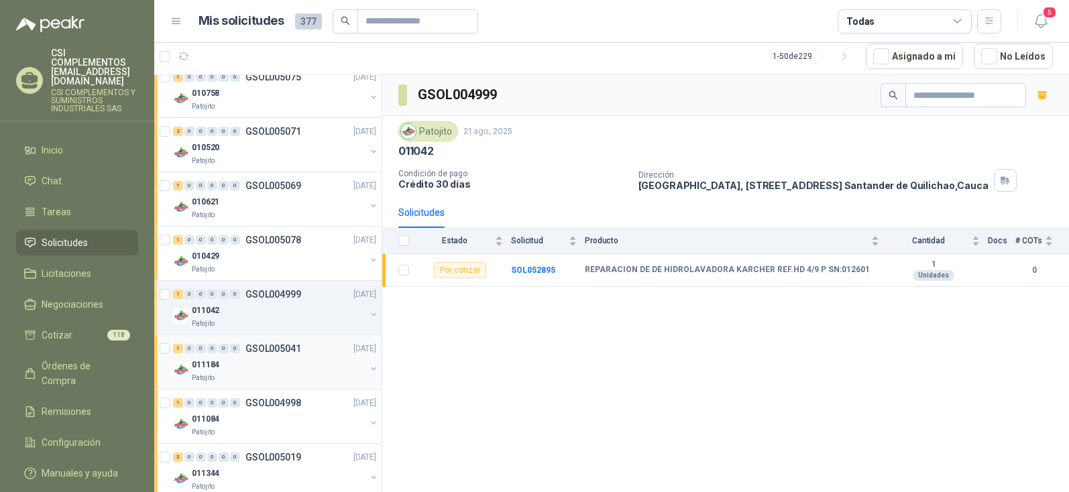
click at [258, 369] on div "011184" at bounding box center [279, 365] width 174 height 16
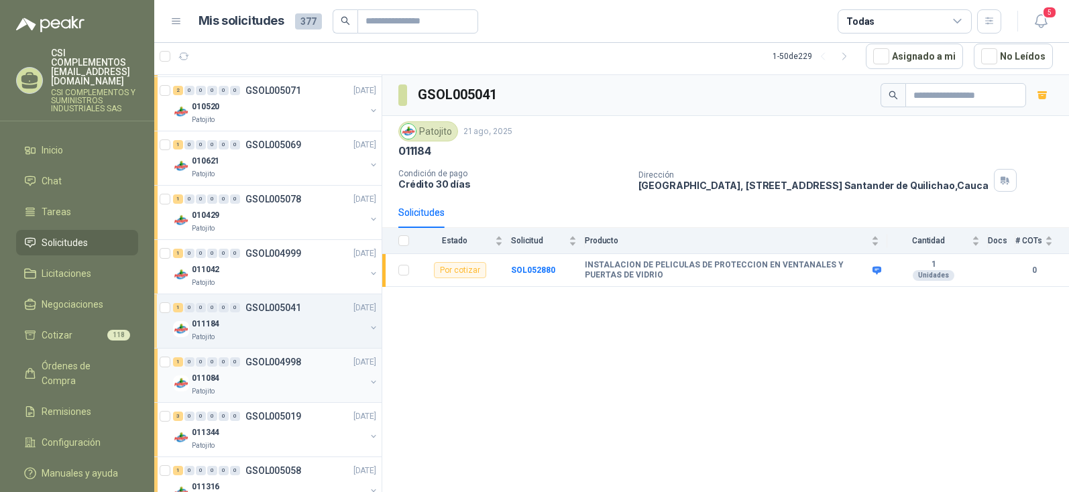
scroll to position [201, 0]
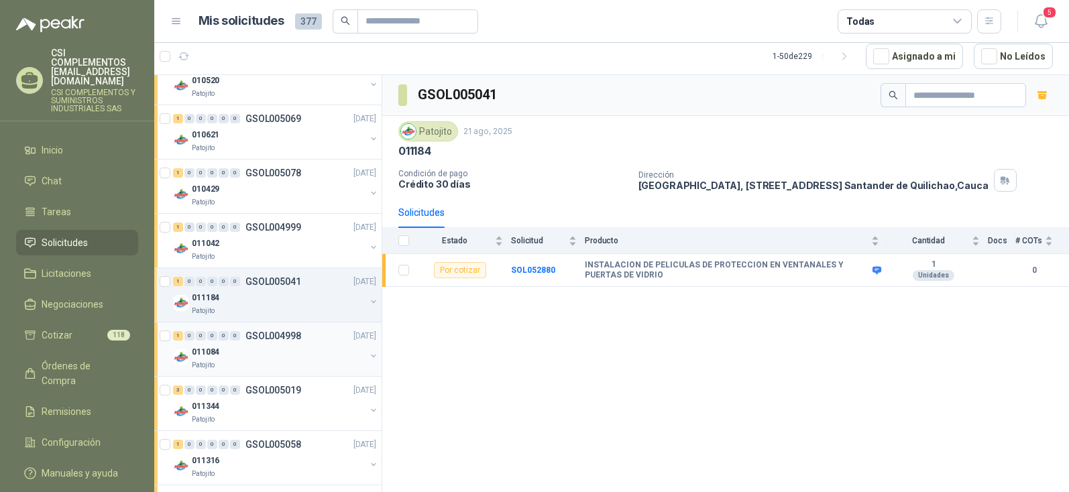
click at [279, 360] on div "Patojito" at bounding box center [279, 365] width 174 height 11
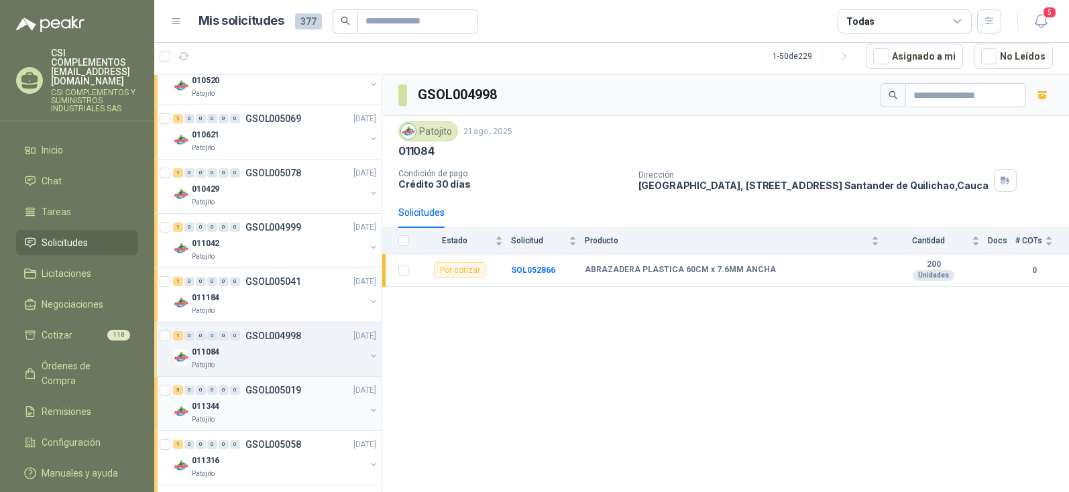
click at [247, 409] on div "011344" at bounding box center [279, 406] width 174 height 16
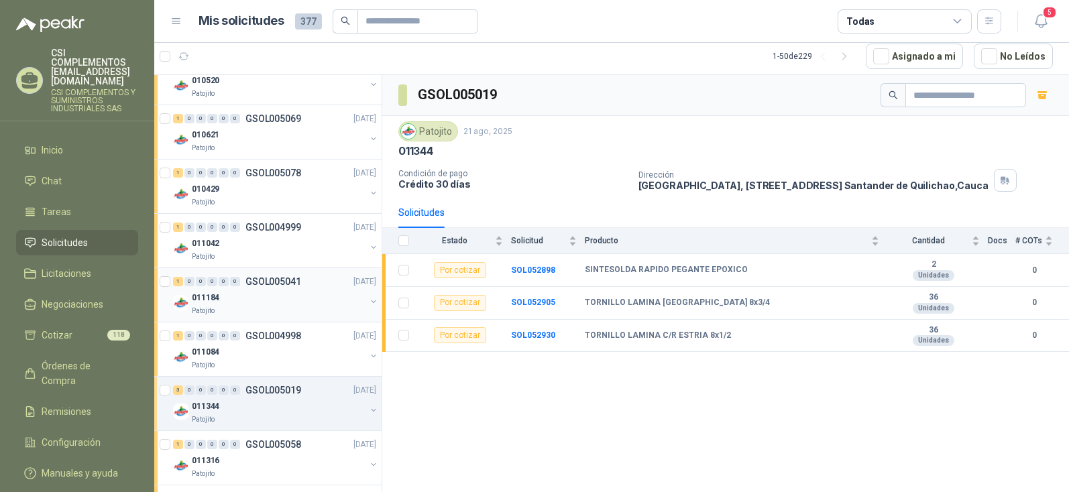
click at [261, 308] on div "Patojito" at bounding box center [279, 311] width 174 height 11
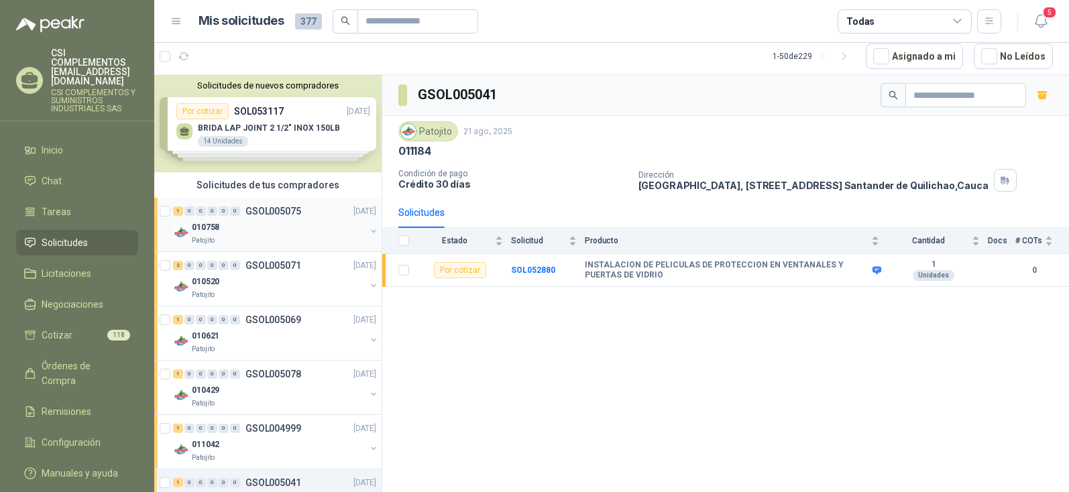
click at [256, 241] on div "Patojito" at bounding box center [279, 240] width 174 height 11
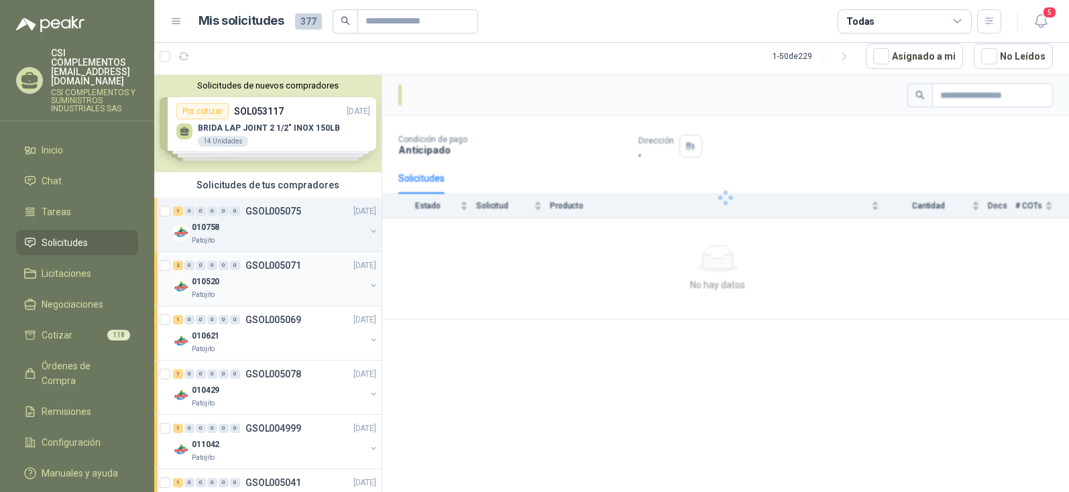
click at [252, 270] on p "GSOL005071" at bounding box center [273, 265] width 56 height 9
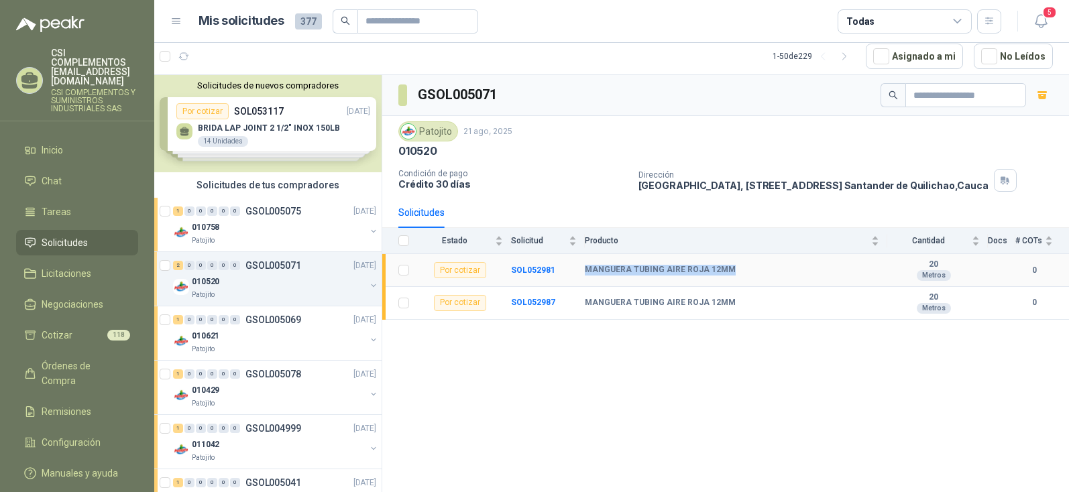
drag, startPoint x: 585, startPoint y: 271, endPoint x: 728, endPoint y: 272, distance: 142.9
click at [728, 272] on div "MANGUERA TUBING AIRE ROJA 12MM" at bounding box center [732, 270] width 294 height 11
copy b "MANGUERA TUBING AIRE ROJA 12MM"
click at [513, 348] on div "GSOL005071 Patojito [DATE] 010520 Condición de pago Crédito 30 días Dirección […" at bounding box center [725, 283] width 687 height 417
click at [183, 215] on div "1 0 0 0 0 0" at bounding box center [206, 211] width 67 height 9
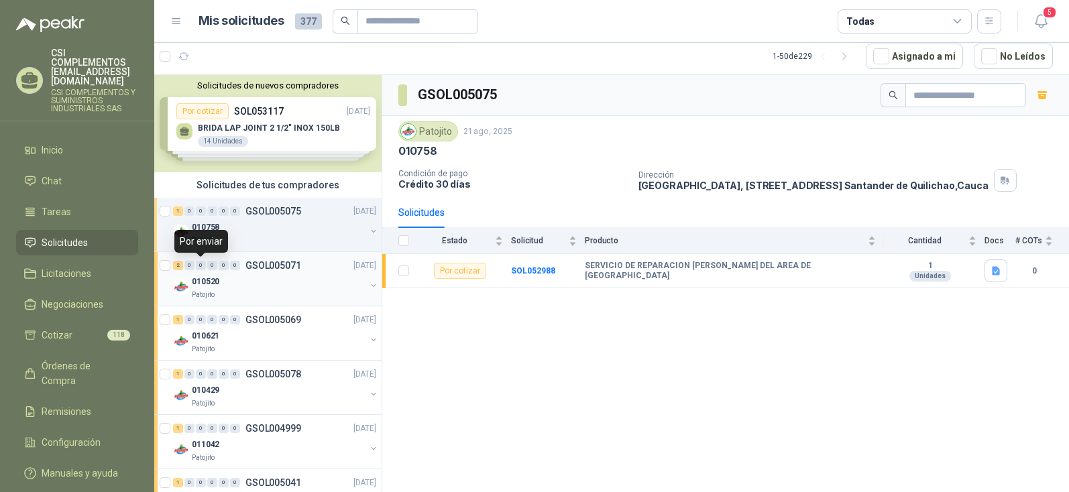
click at [199, 267] on div "0" at bounding box center [201, 265] width 10 height 9
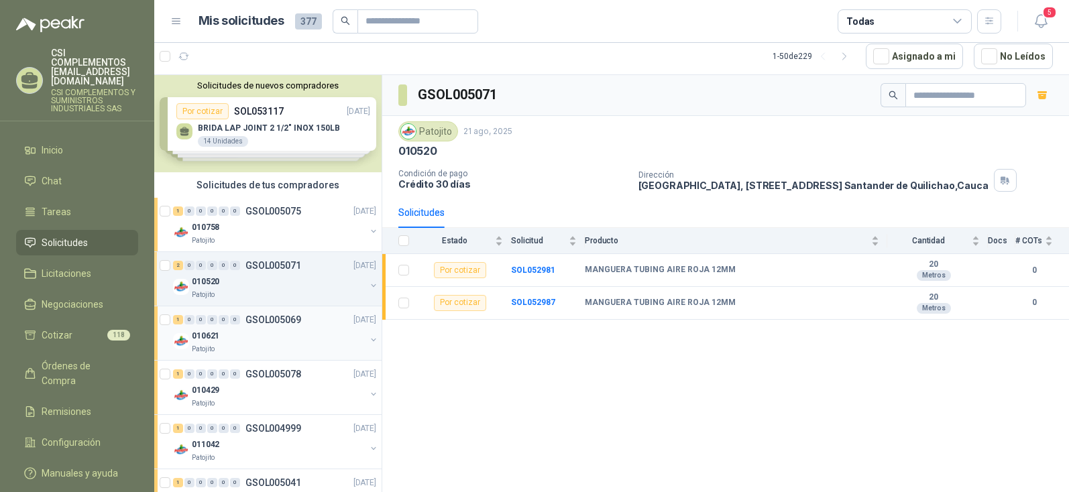
click at [198, 333] on p "010621" at bounding box center [206, 336] width 28 height 13
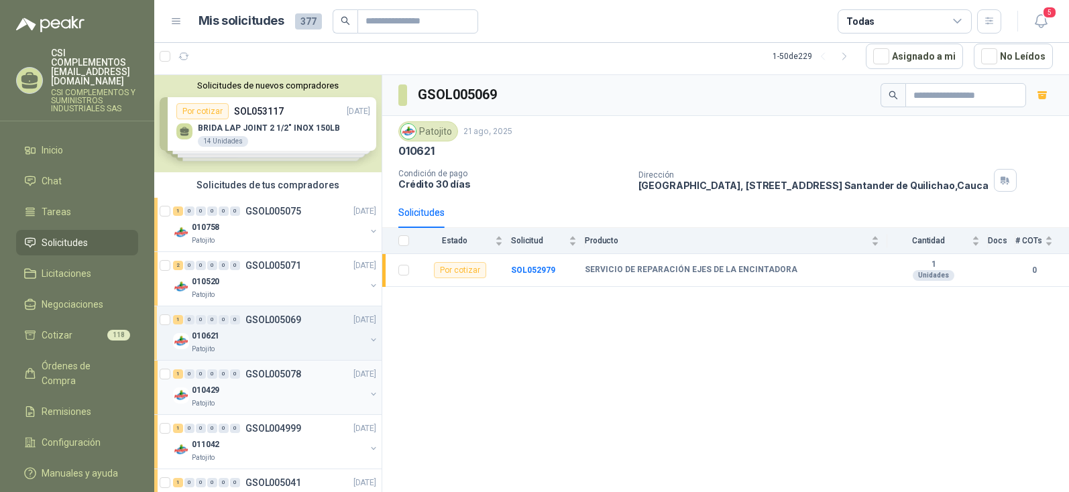
click at [201, 382] on div "010429" at bounding box center [279, 390] width 174 height 16
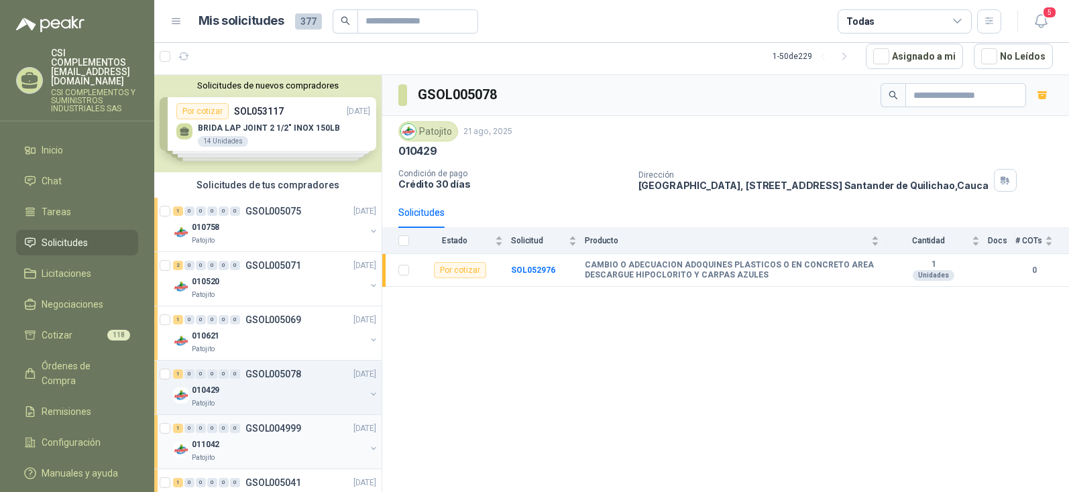
click at [189, 443] on div "011042 Patojito" at bounding box center [276, 450] width 206 height 27
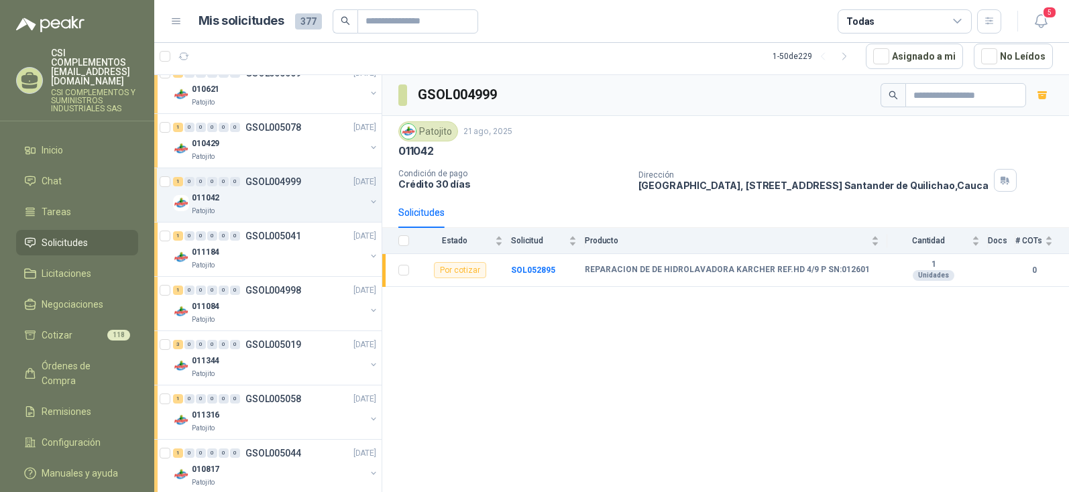
scroll to position [268, 0]
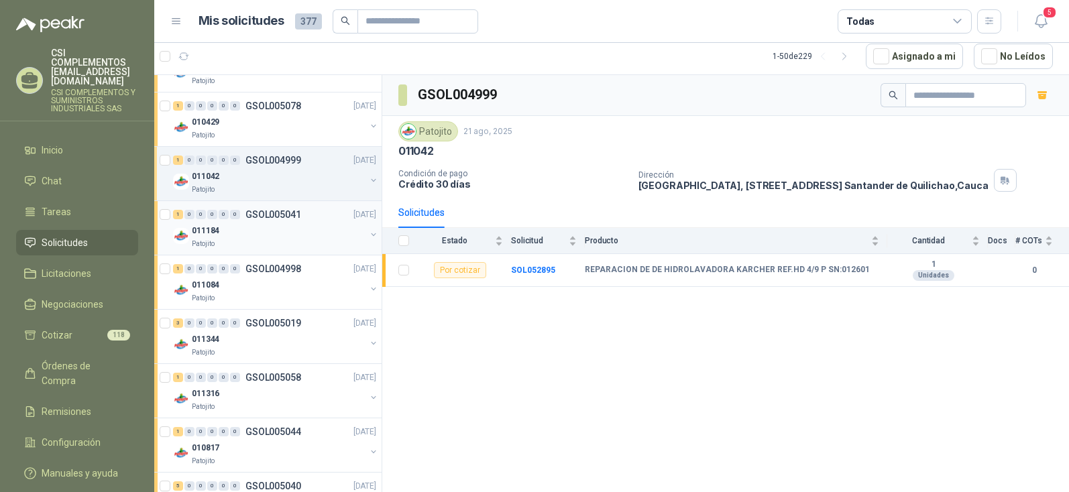
click at [224, 241] on div "Patojito" at bounding box center [279, 244] width 174 height 11
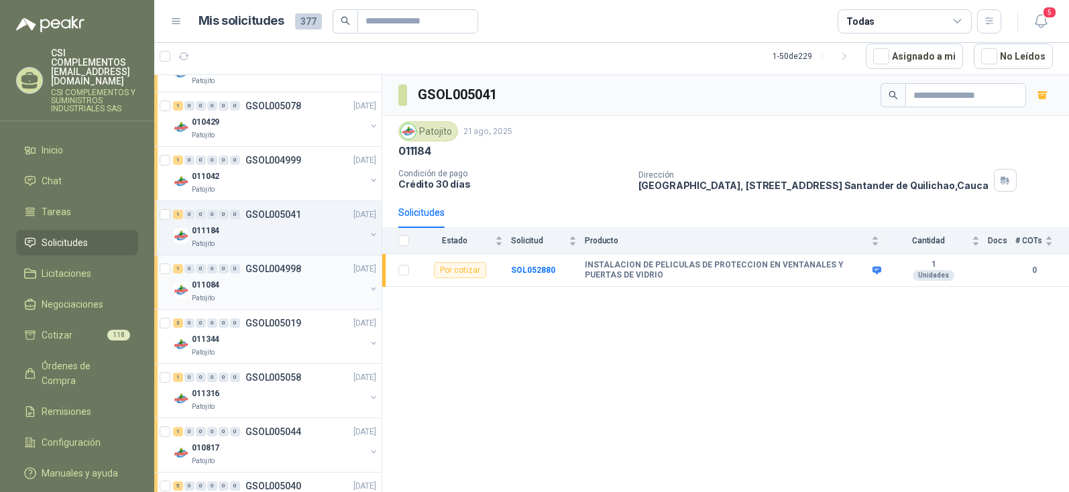
click at [220, 290] on div "011084" at bounding box center [279, 285] width 174 height 16
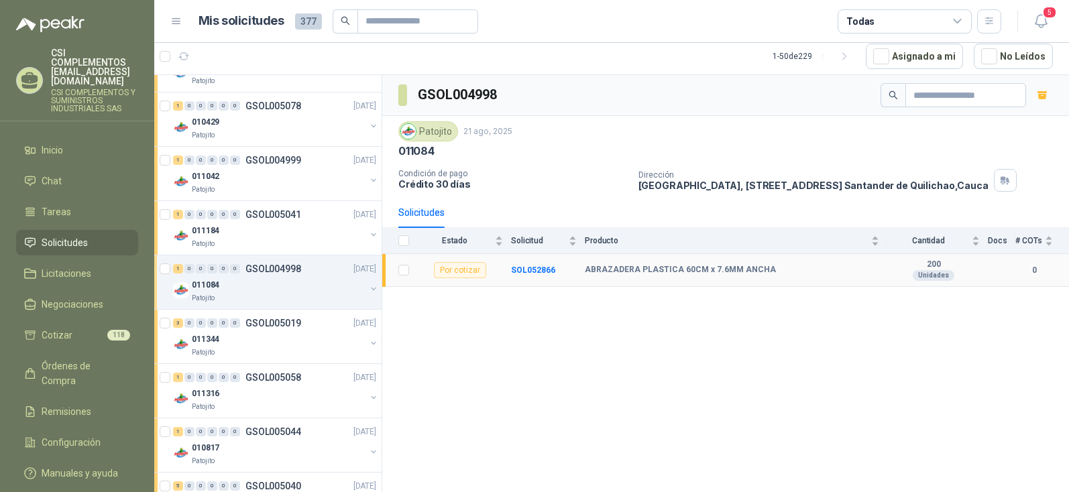
click at [587, 264] on td "ABRAZADERA PLASTICA 60CM x 7.6MM ANCHA" at bounding box center [736, 270] width 303 height 33
drag, startPoint x: 587, startPoint y: 265, endPoint x: 950, endPoint y: 264, distance: 362.9
click at [950, 264] on tr "Por cotizar SOL052866 ABRAZADERA PLASTICA 60CM x 7.6MM ANCHA 200 Unidades 0" at bounding box center [725, 270] width 687 height 33
copy tr "ABRAZADERA PLASTICA 60CM x 7.6MM ANCHA 200"
click at [205, 341] on p "011344" at bounding box center [206, 339] width 28 height 13
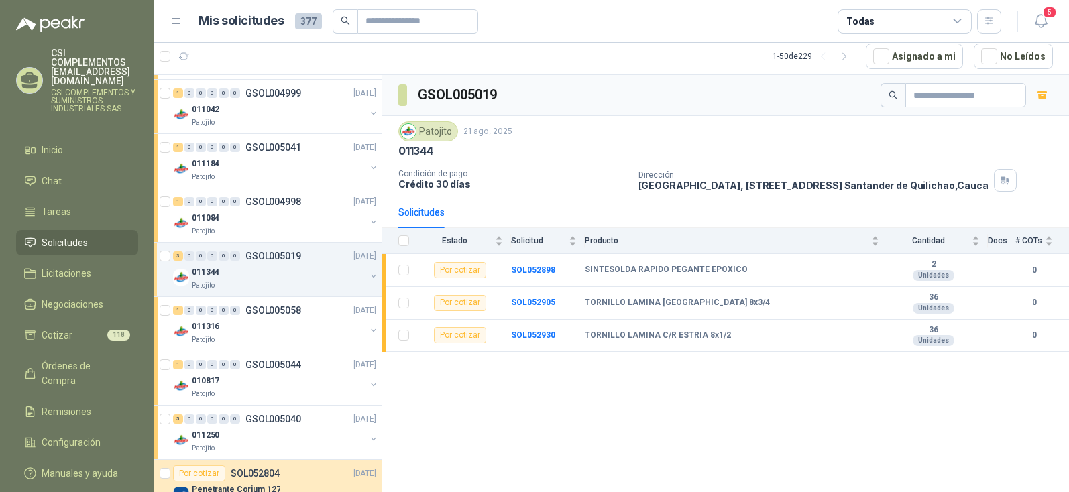
scroll to position [402, 0]
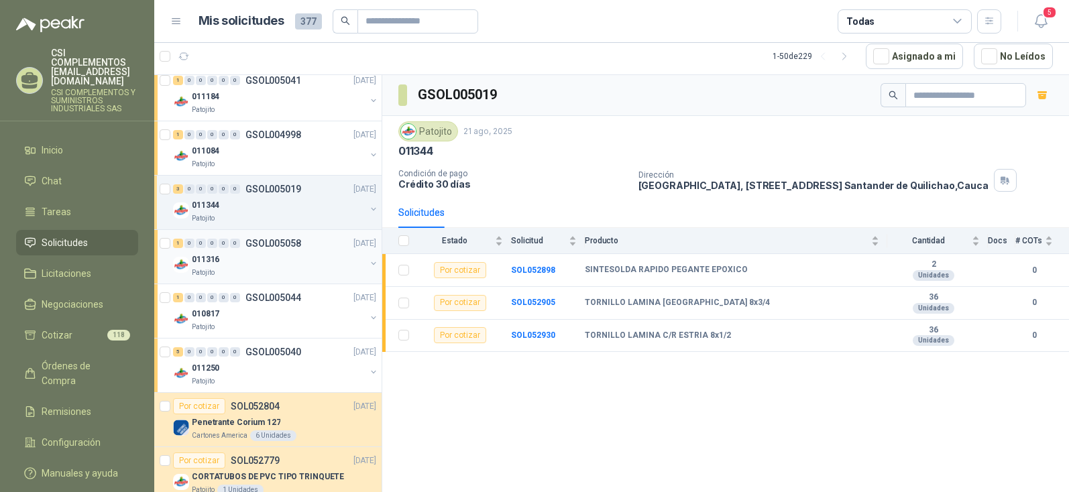
click at [262, 239] on p "GSOL005058" at bounding box center [273, 243] width 56 height 9
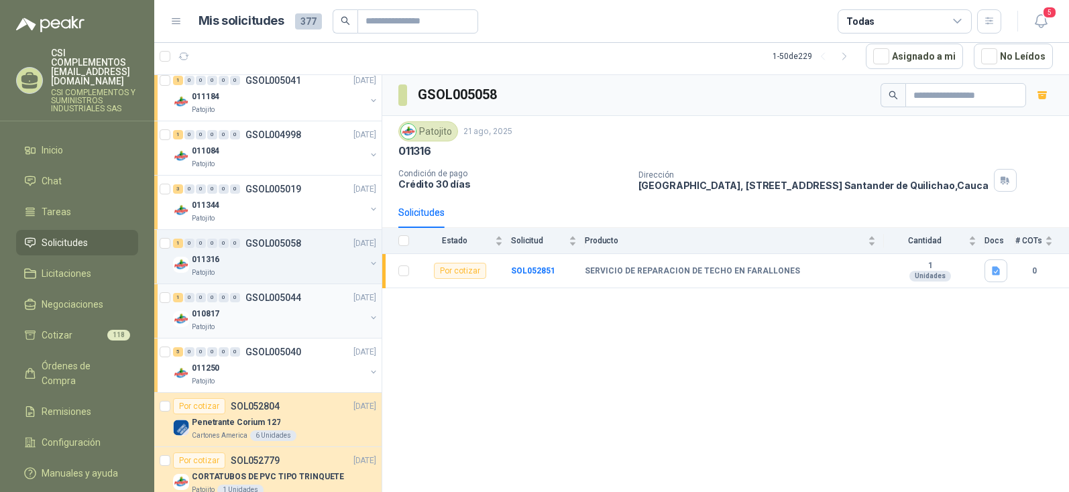
click at [258, 296] on p "GSOL005044" at bounding box center [273, 297] width 56 height 9
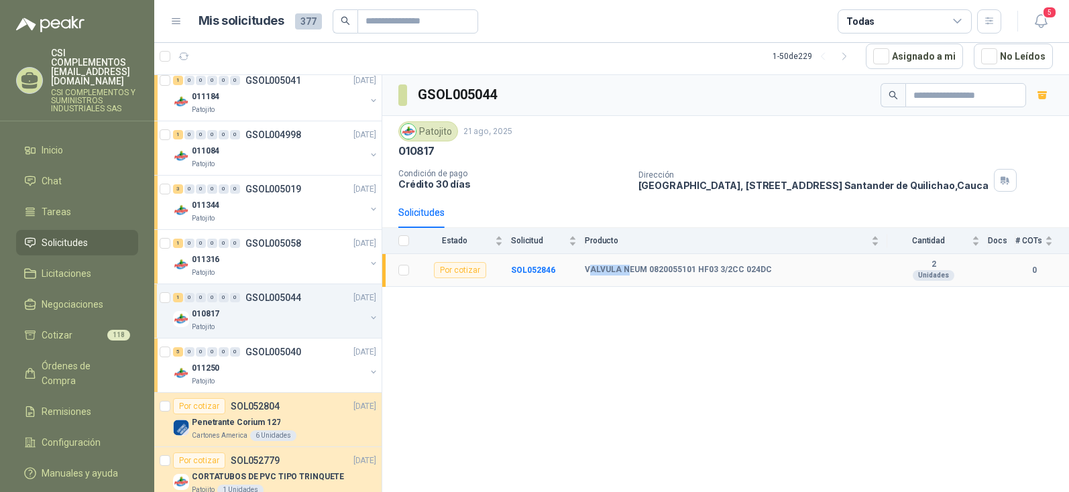
drag, startPoint x: 588, startPoint y: 268, endPoint x: 630, endPoint y: 262, distance: 42.8
click at [630, 262] on td "VALVULA NEUM 0820055101 HF03 3/2CC 024DC" at bounding box center [736, 270] width 303 height 33
click at [587, 266] on b "VALVULA NEUM 0820055101 HF03 3/2CC 024DC" at bounding box center [678, 270] width 187 height 11
drag, startPoint x: 587, startPoint y: 266, endPoint x: 947, endPoint y: 258, distance: 360.3
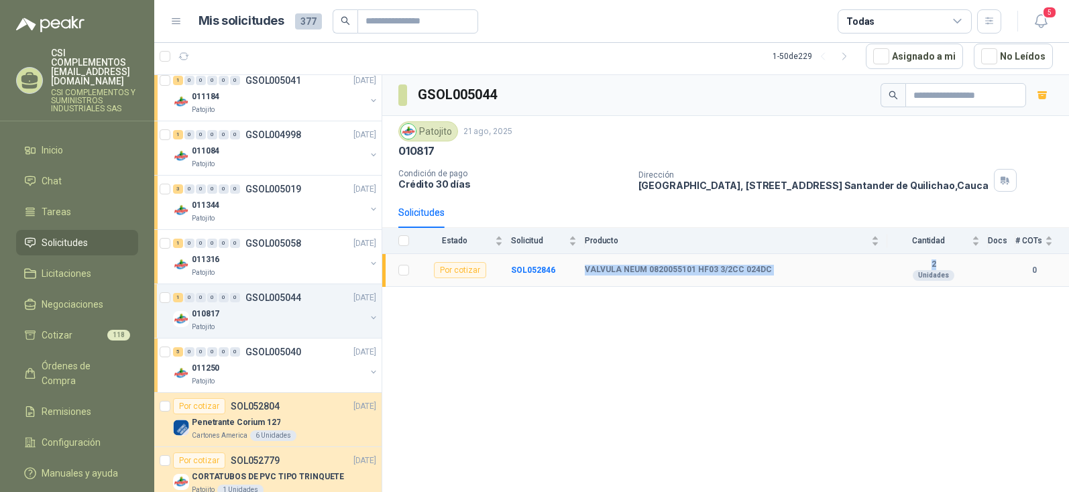
click at [947, 258] on tr "Por cotizar SOL052846 VALVULA NEUM 0820055101 HF03 3/2CC 024DC 2 Unidades 0" at bounding box center [725, 270] width 687 height 33
copy tr "VALVULA NEUM 0820055101 HF03 3/2CC 024DC 2"
click at [620, 274] on b "VALVULA NEUM 0820055101 HF03 3/2CC 024DC" at bounding box center [678, 270] width 187 height 11
click at [876, 248] on div "Producto" at bounding box center [732, 240] width 294 height 13
click at [872, 245] on div "Producto" at bounding box center [732, 240] width 294 height 13
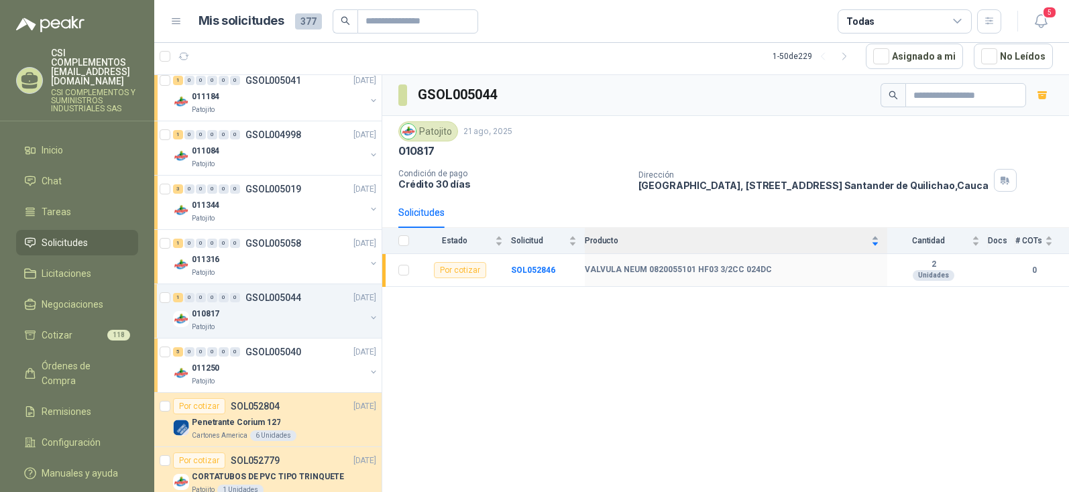
click at [874, 239] on div "Producto" at bounding box center [732, 240] width 294 height 13
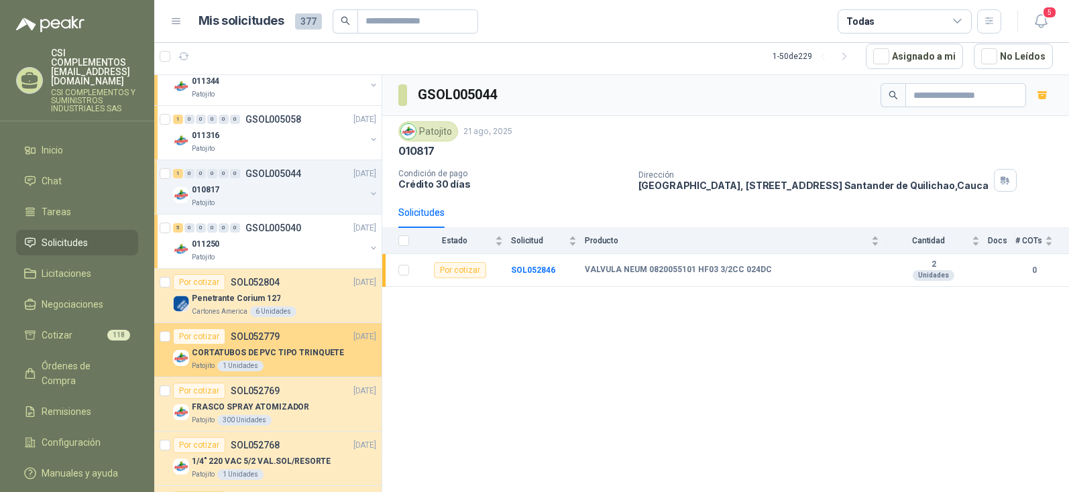
scroll to position [537, 0]
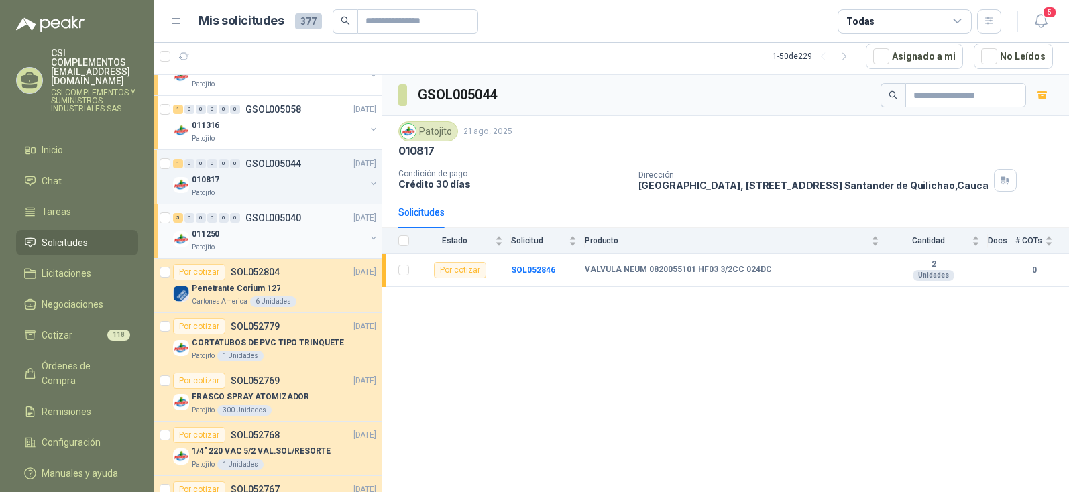
click at [268, 227] on div "011250" at bounding box center [279, 234] width 174 height 16
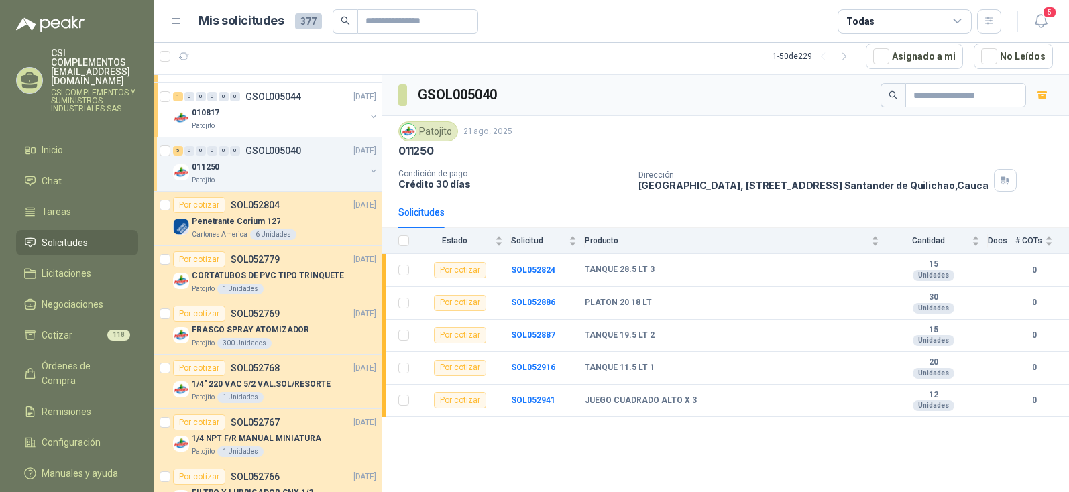
scroll to position [671, 0]
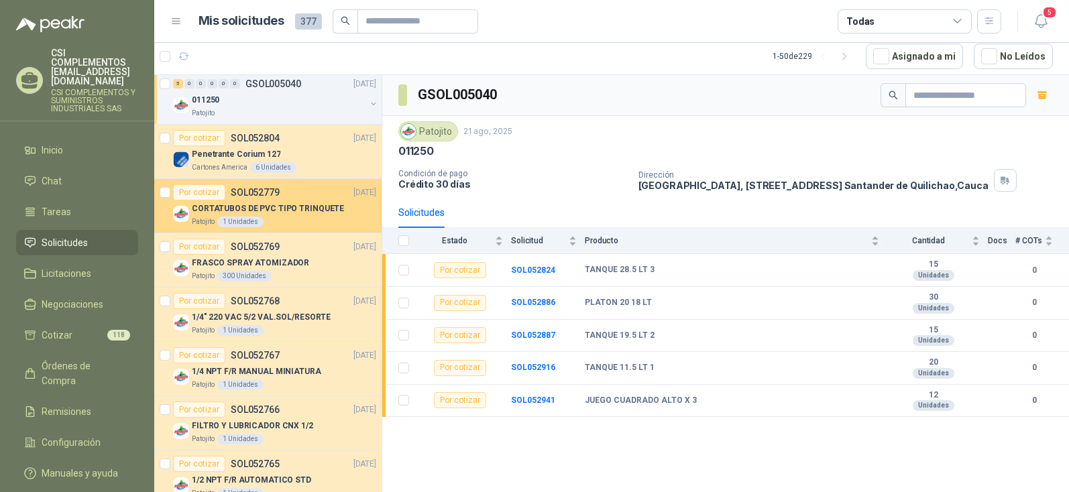
click at [271, 210] on p "CORTATUBOS DE PVC TIPO TRINQUETE" at bounding box center [268, 209] width 152 height 13
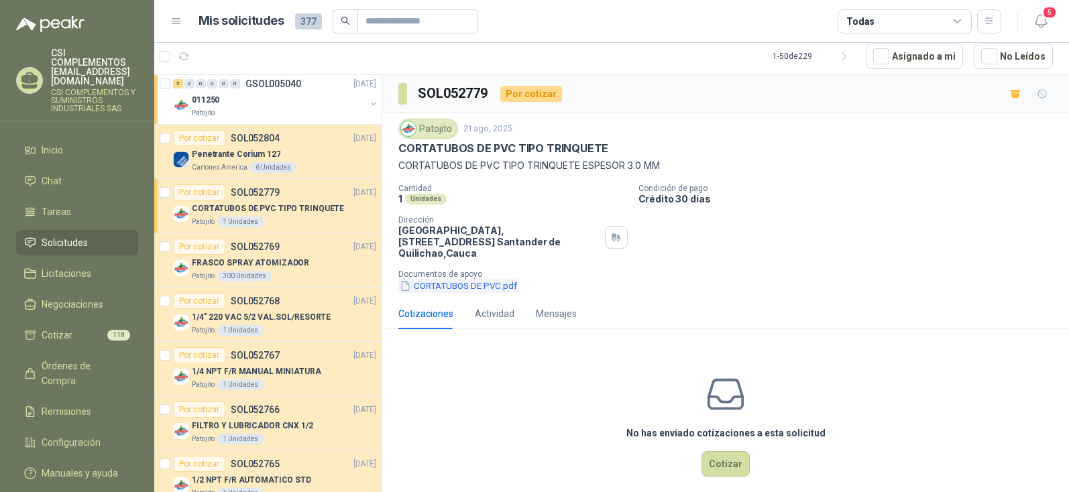
click at [474, 279] on button "CORTATUBOS DE PVC.pdf" at bounding box center [458, 286] width 120 height 14
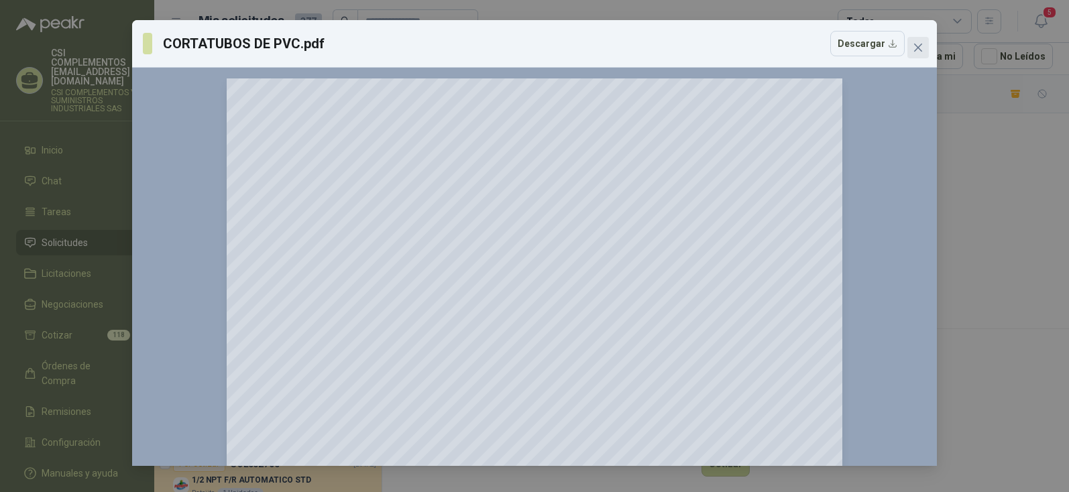
click at [919, 48] on icon "close" at bounding box center [918, 48] width 8 height 8
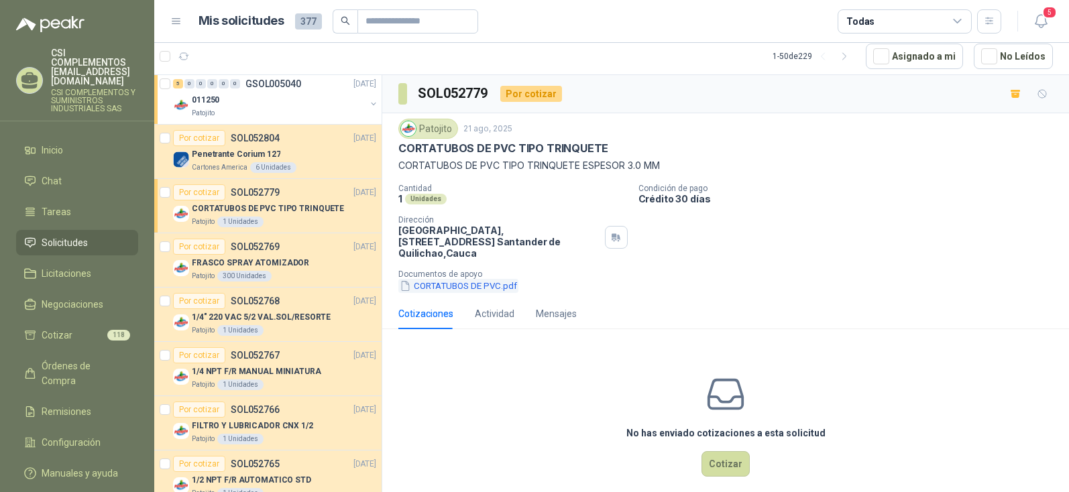
click at [470, 279] on button "CORTATUBOS DE PVC.pdf" at bounding box center [458, 286] width 120 height 14
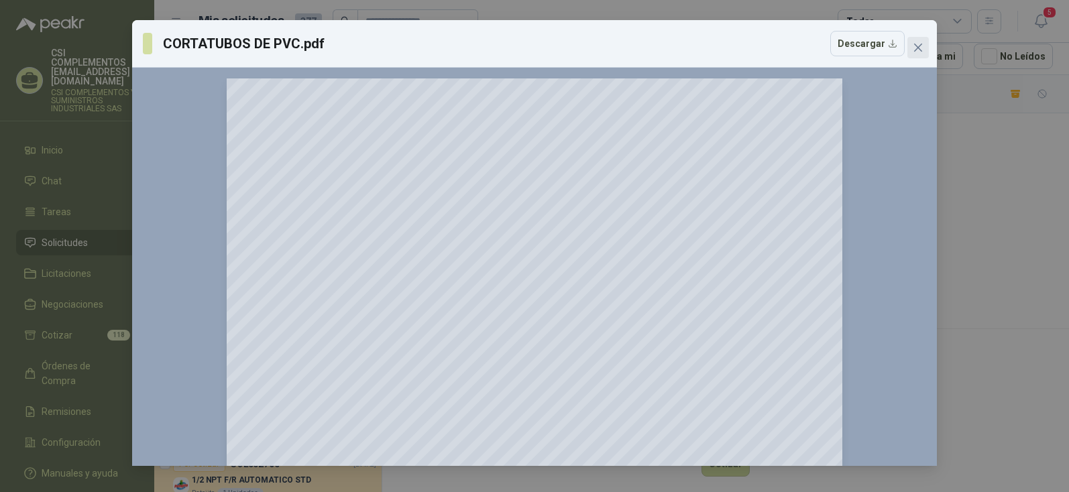
click at [916, 47] on icon "close" at bounding box center [918, 47] width 11 height 11
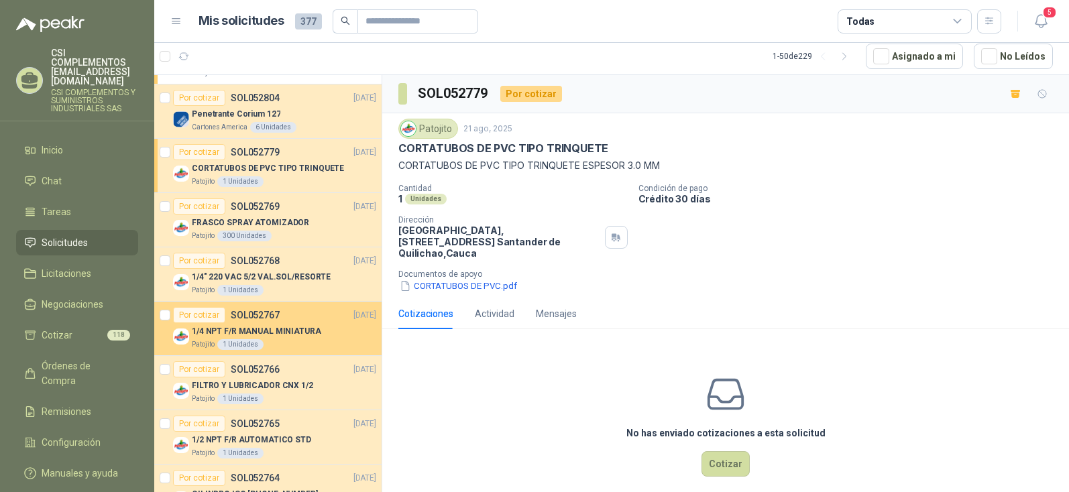
scroll to position [738, 0]
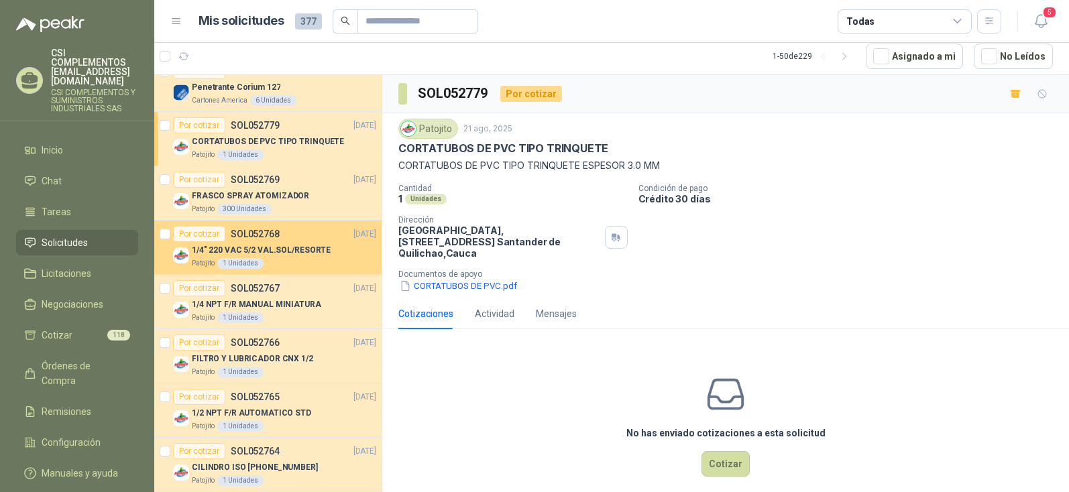
click at [241, 253] on p "1/4" 220 VAC 5/2 VAL.SOL/RESORTE" at bounding box center [261, 250] width 139 height 13
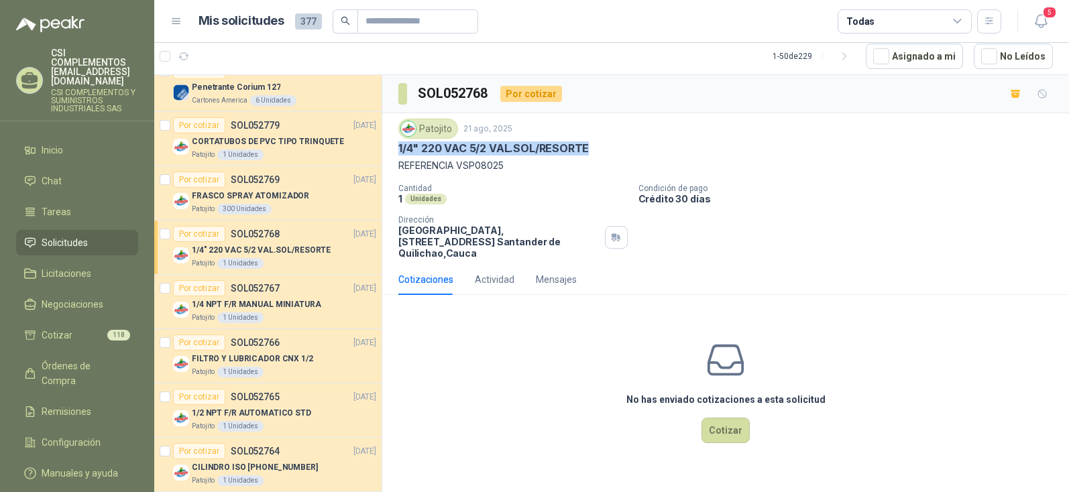
drag, startPoint x: 400, startPoint y: 146, endPoint x: 596, endPoint y: 146, distance: 196.5
click at [596, 146] on div "1/4" 220 VAC 5/2 VAL.SOL/RESORTE" at bounding box center [725, 149] width 655 height 14
copy p "1/4" 220 VAC 5/2 VAL.SOL/RESORTE"
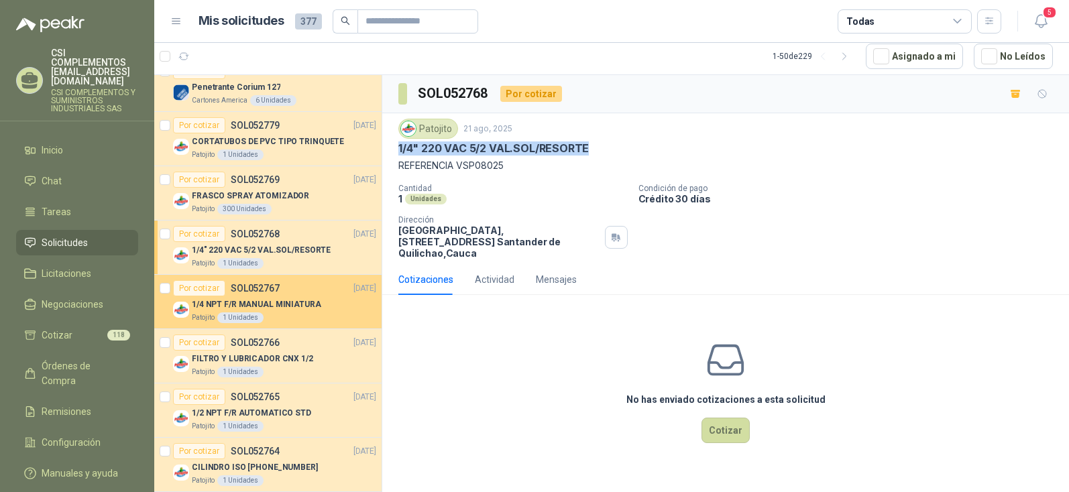
click at [285, 305] on p "1/4 NPT F/R MANUAL MINIATURA" at bounding box center [256, 304] width 129 height 13
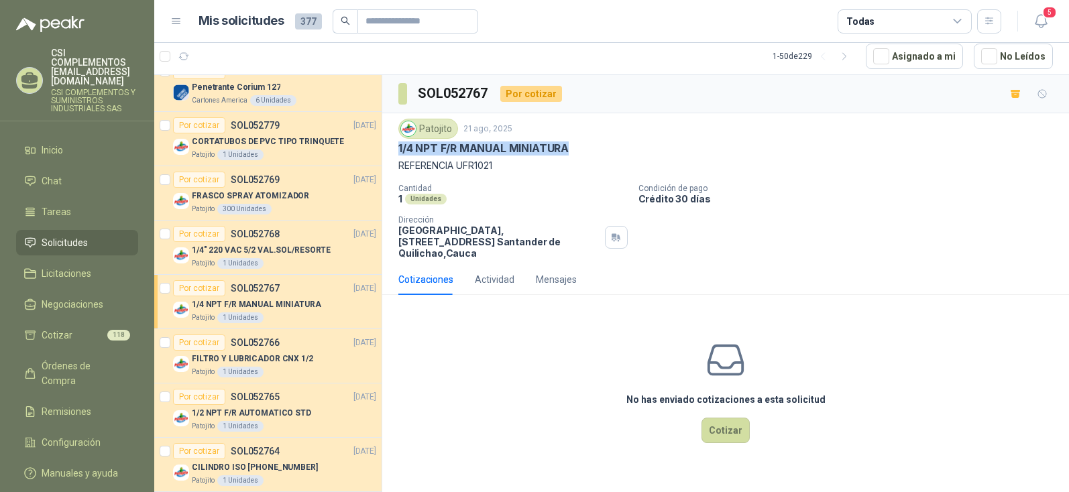
drag, startPoint x: 400, startPoint y: 148, endPoint x: 582, endPoint y: 154, distance: 181.9
click at [582, 154] on div "1/4 NPT F/R MANUAL MINIATURA" at bounding box center [725, 149] width 655 height 14
copy p "1/4 NPT F/R MANUAL MINIATURA"
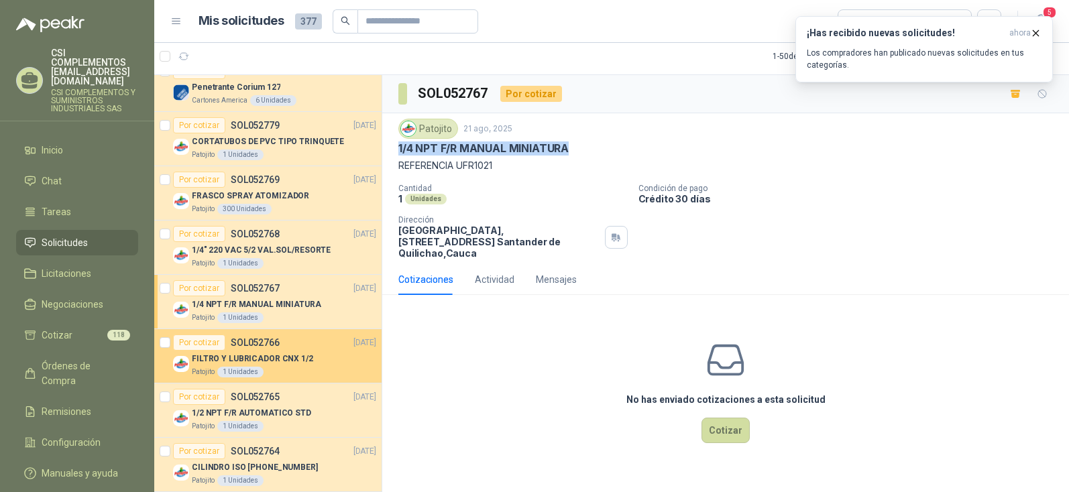
scroll to position [805, 0]
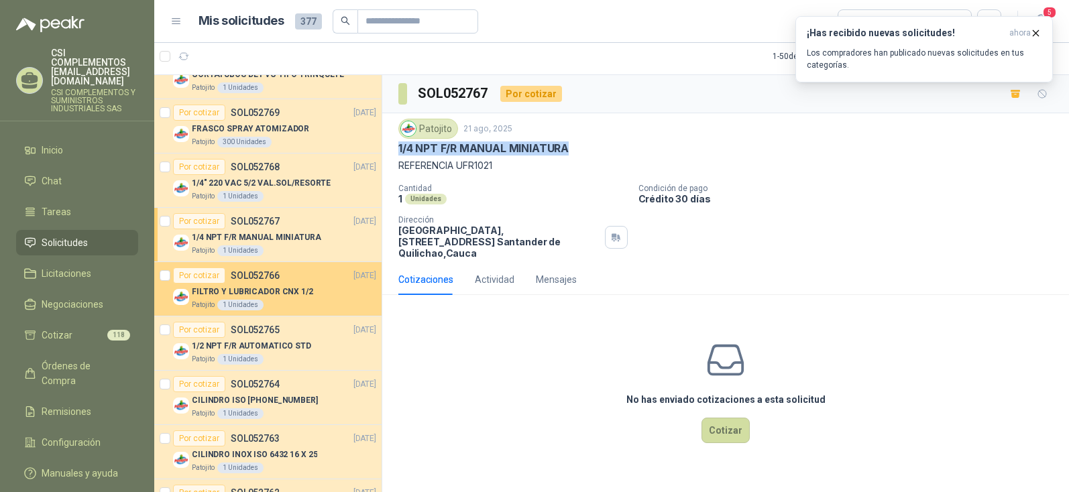
click at [257, 294] on p "FILTRO Y LUBRICADOR CNX 1/2" at bounding box center [252, 292] width 121 height 13
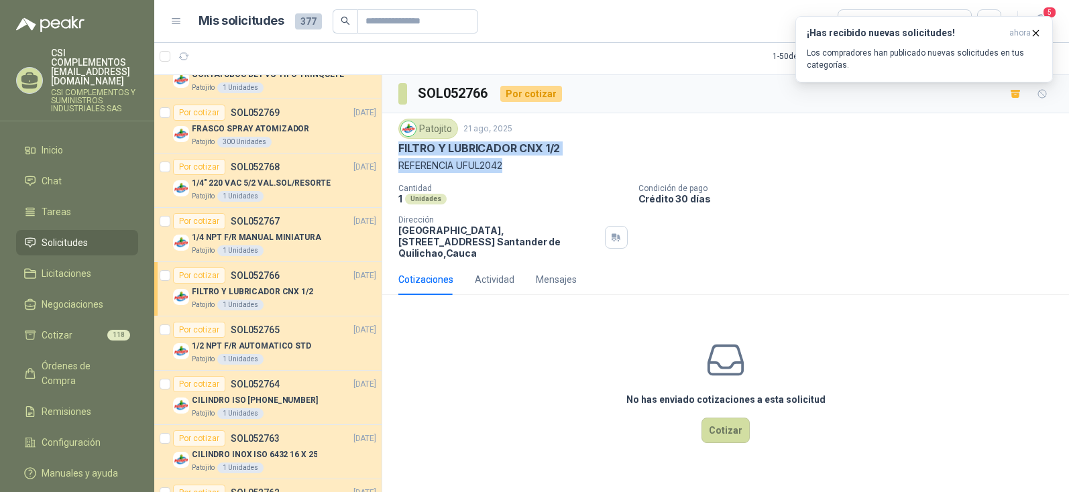
drag, startPoint x: 398, startPoint y: 149, endPoint x: 521, endPoint y: 168, distance: 123.5
click at [521, 168] on div "Patojito [DATE] FILTRO Y LUBRICADOR CNX 1/2 REFERENCIA UFUL2042" at bounding box center [725, 146] width 655 height 54
copy div "FILTRO Y LUBRICADOR CNX 1/2 REFERENCIA UFUL2042"
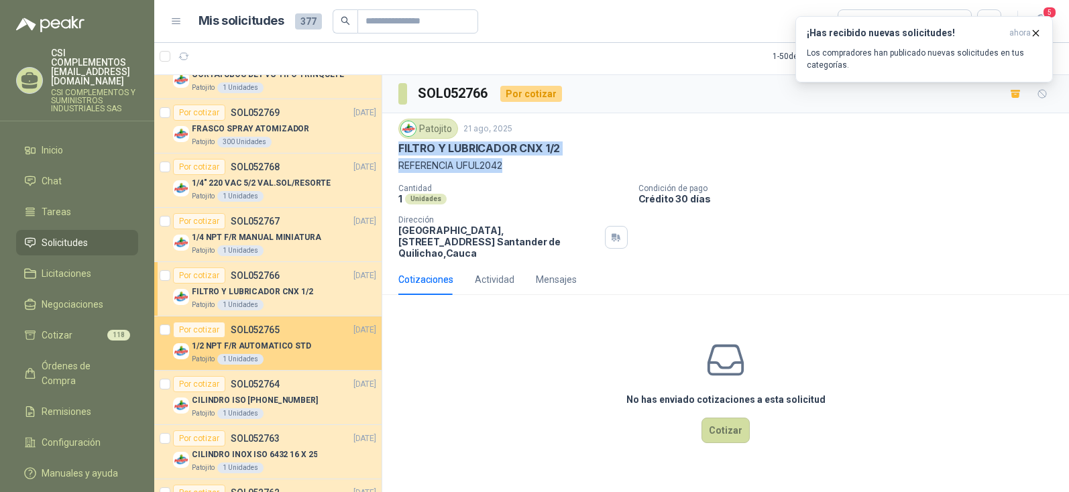
scroll to position [738, 0]
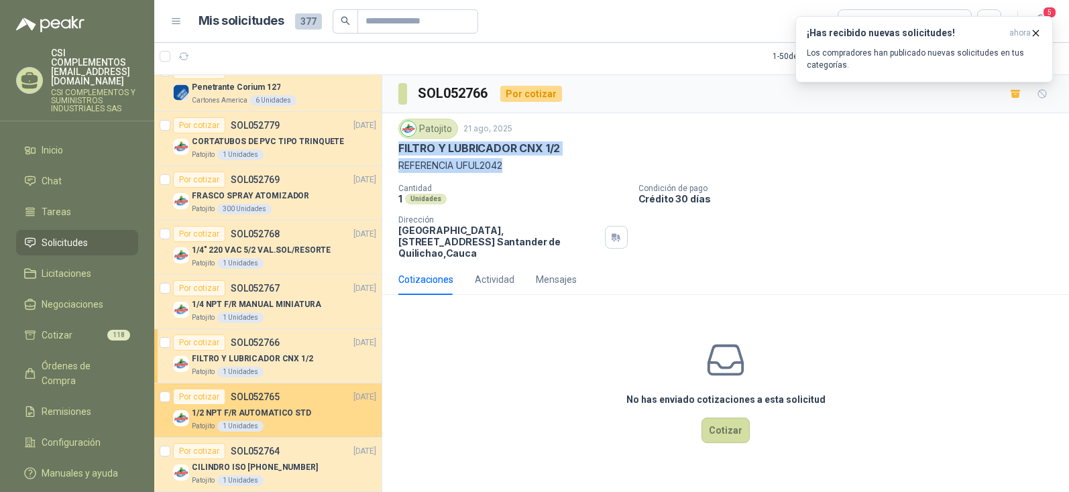
click at [284, 411] on p "1/2 NPT F/R AUTOMATICO STD" at bounding box center [251, 413] width 119 height 13
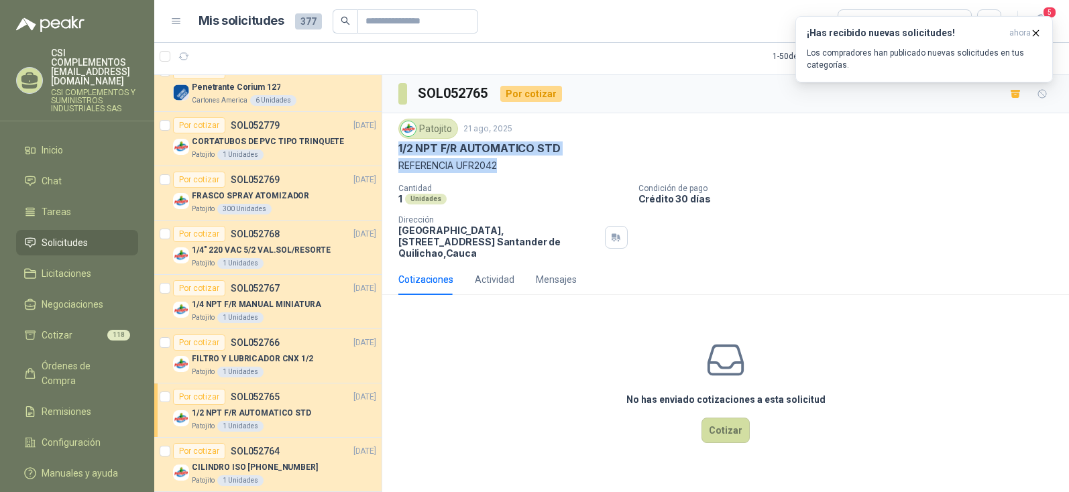
drag, startPoint x: 400, startPoint y: 146, endPoint x: 537, endPoint y: 174, distance: 139.7
click at [537, 174] on div "Patojito [DATE] 1/2 NPT F/R AUTOMATICO STD REFERENCIA UFR2042 Cantidad 1 Unidad…" at bounding box center [725, 189] width 655 height 140
copy div "1/2 NPT F/R AUTOMATICO STD REFERENCIA UFR2042"
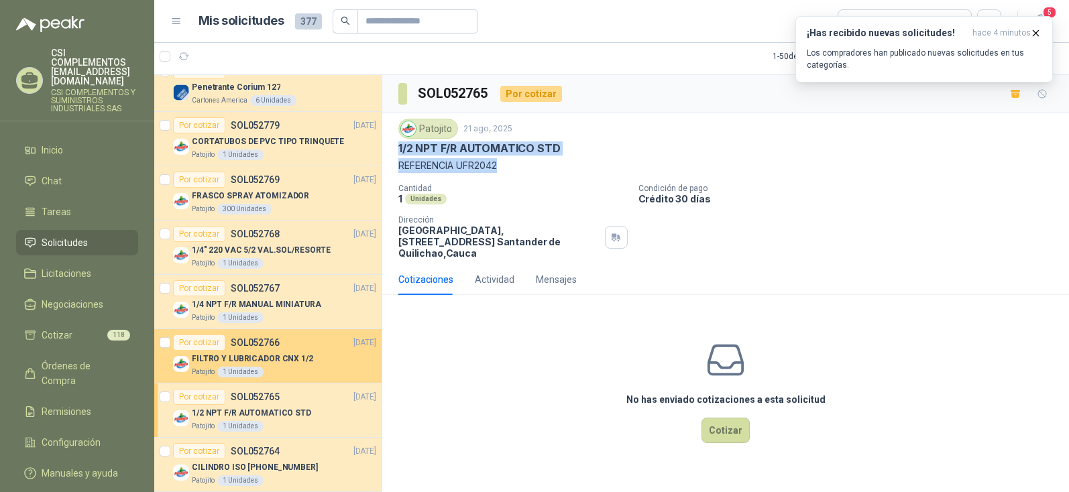
click at [286, 351] on div "FILTRO Y LUBRICADOR CNX 1/2" at bounding box center [284, 359] width 184 height 16
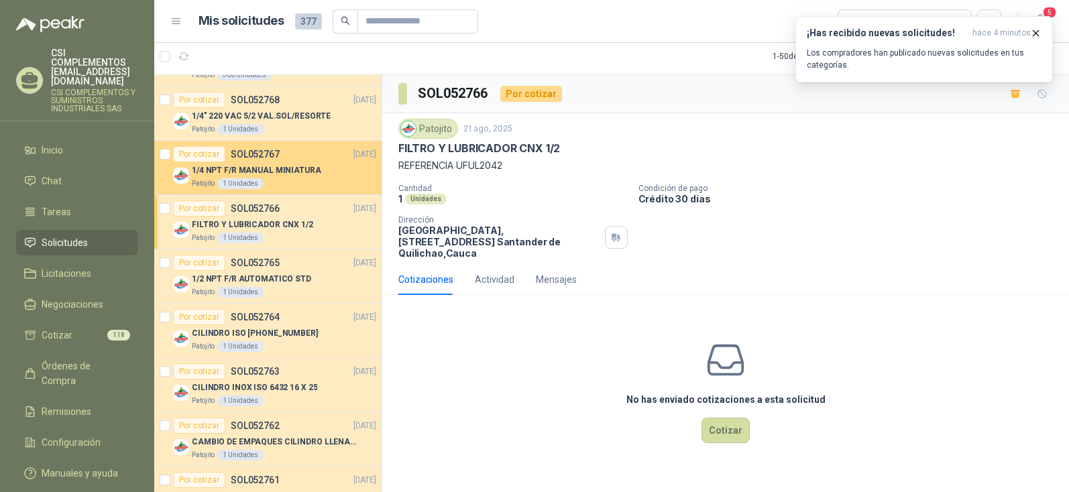
scroll to position [939, 0]
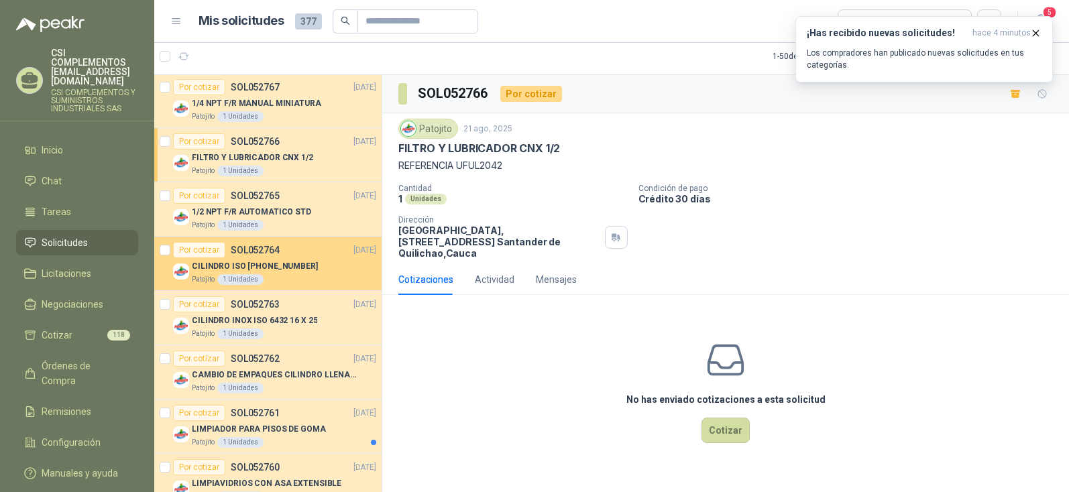
click at [250, 270] on p "CILINDRO ISO [PHONE_NUMBER]" at bounding box center [255, 266] width 126 height 13
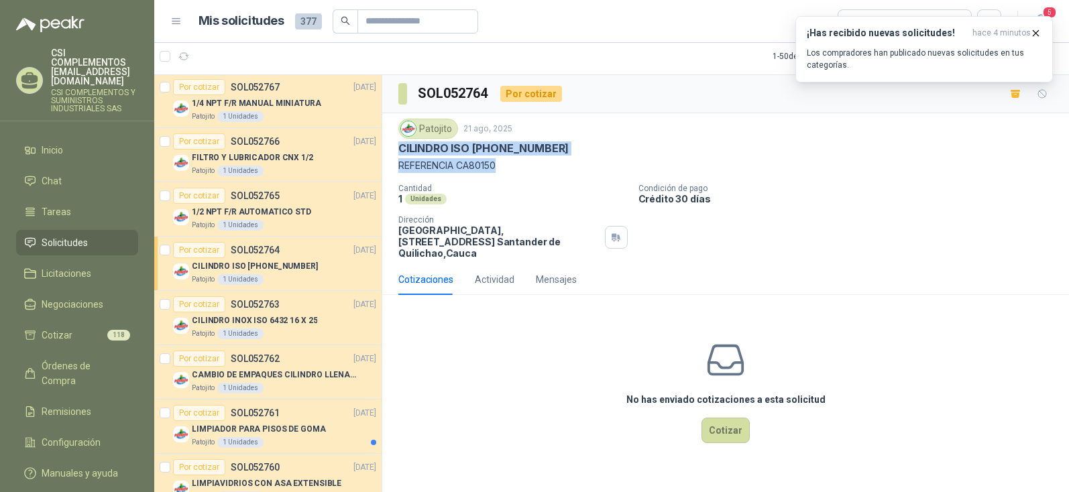
drag, startPoint x: 402, startPoint y: 147, endPoint x: 523, endPoint y: 171, distance: 123.1
click at [523, 171] on div "Patojito [DATE] CILINDRO ISO [PHONE_NUMBER] REFERENCIA CA80150" at bounding box center [725, 146] width 655 height 54
copy div "CILINDRO ISO [PHONE_NUMBER] REFERENCIA CA80150"
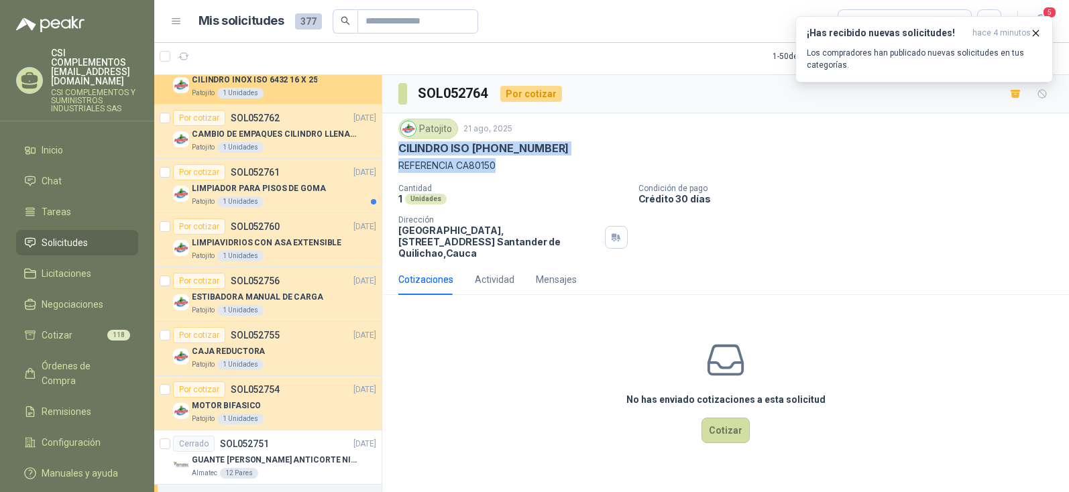
scroll to position [1207, 0]
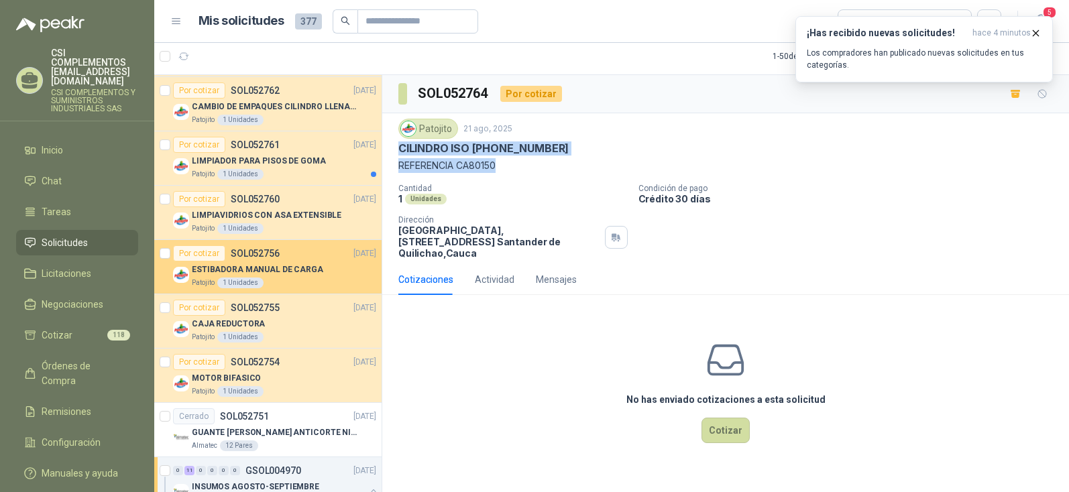
click at [274, 276] on div "ESTIBADORA MANUAL DE CARGA" at bounding box center [284, 270] width 184 height 16
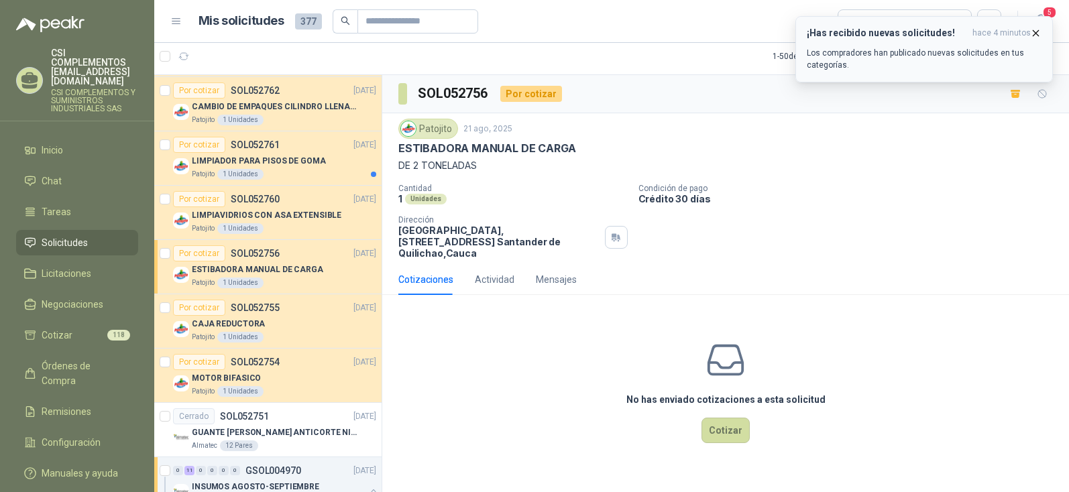
click at [1036, 30] on icon "button" at bounding box center [1035, 33] width 11 height 11
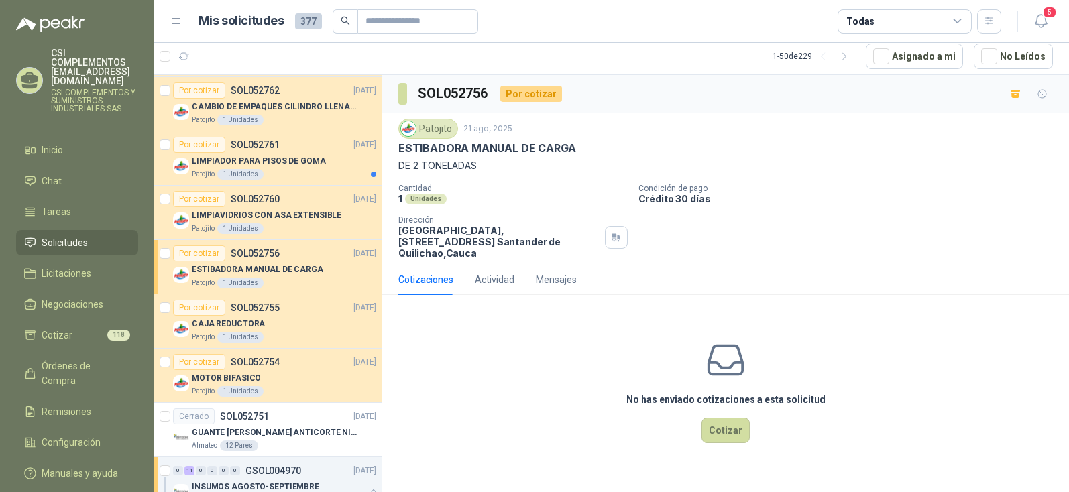
click at [436, 272] on div "Cotizaciones" at bounding box center [425, 279] width 55 height 15
drag, startPoint x: 400, startPoint y: 147, endPoint x: 516, endPoint y: 170, distance: 118.9
click at [516, 170] on div "Patojito [DATE] ESTIBADORA MANUAL DE CARGA DE 2 TONELADAS" at bounding box center [725, 146] width 655 height 54
copy div "ESTIBADORA MANUAL DE CARGA DE 2 TONELADAS"
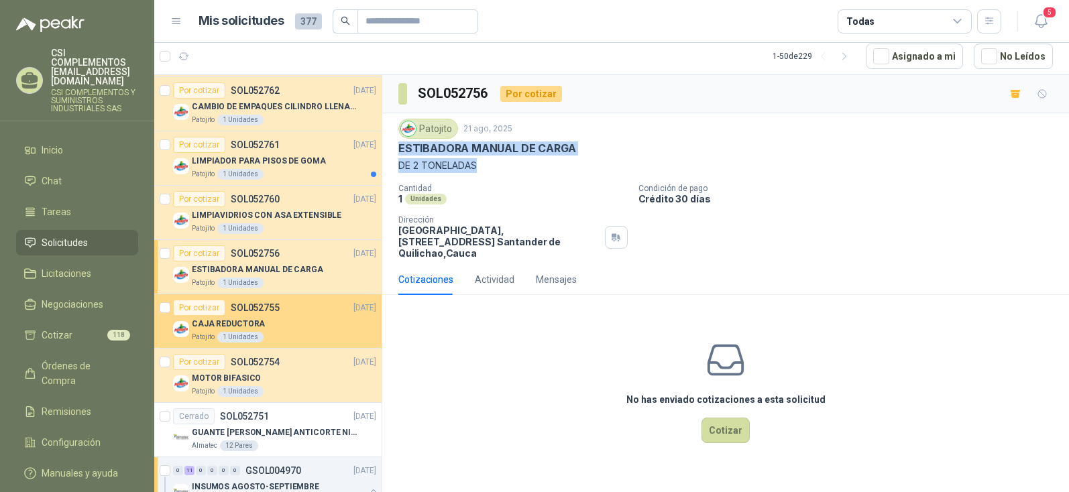
click at [215, 323] on p "CAJA REDUCTORA" at bounding box center [228, 324] width 73 height 13
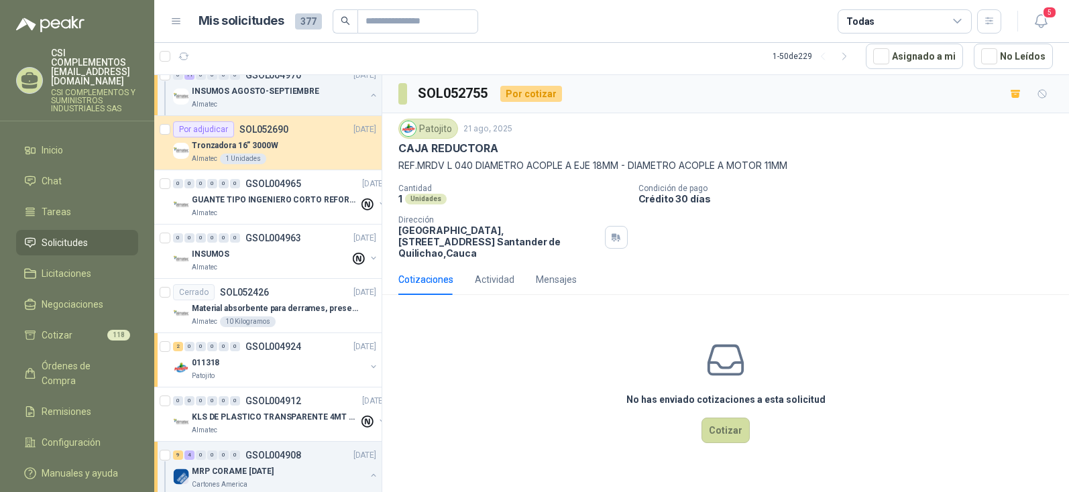
scroll to position [2281, 0]
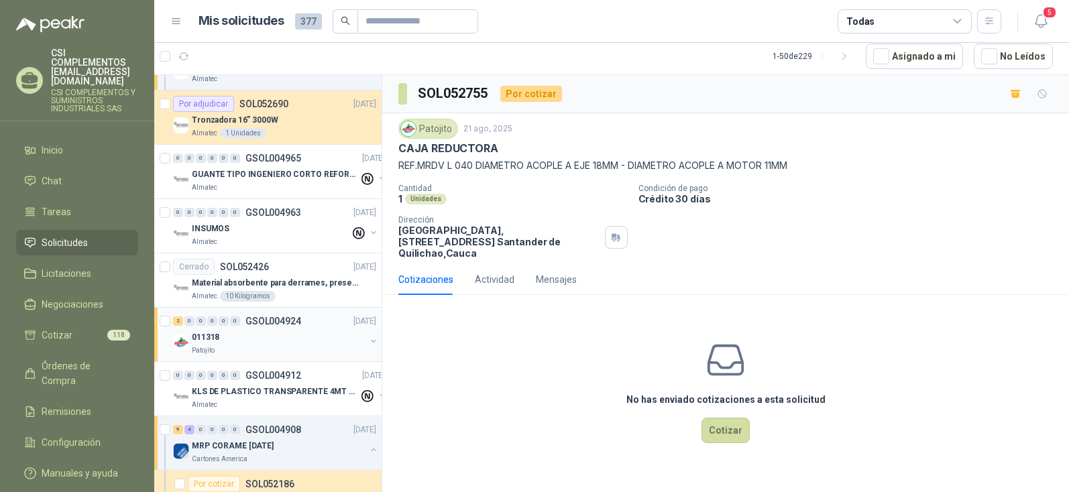
click at [207, 332] on p "011318" at bounding box center [206, 337] width 28 height 13
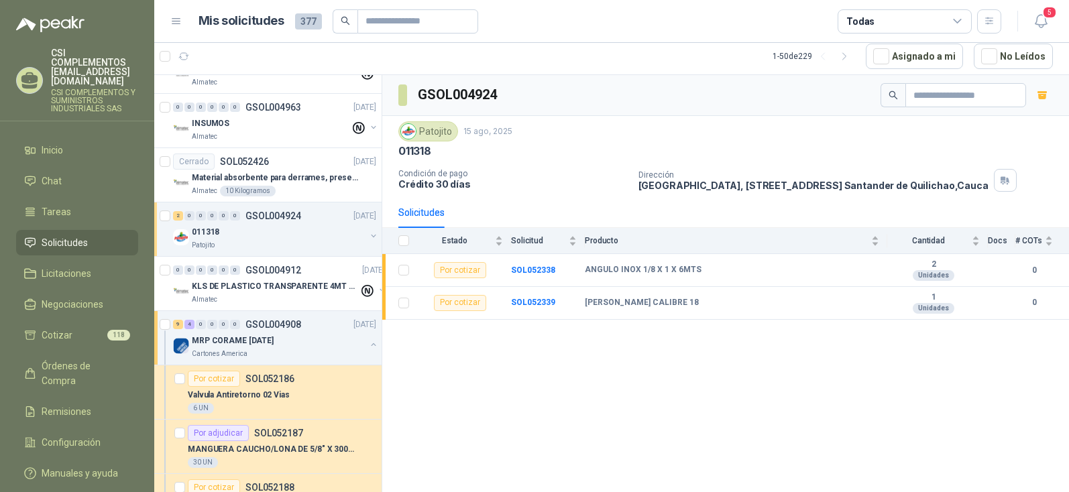
scroll to position [2415, 0]
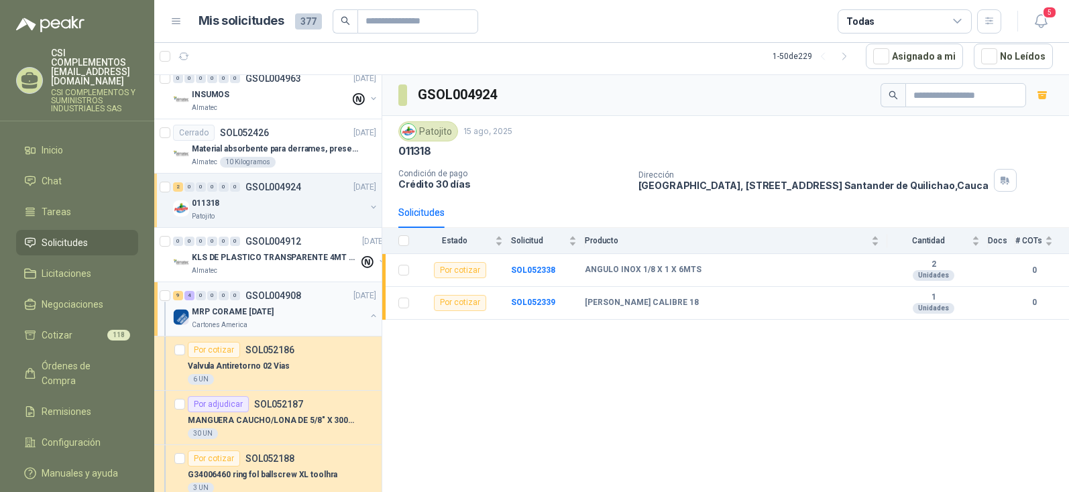
click at [209, 311] on p "MRP CORAME [DATE]" at bounding box center [233, 312] width 82 height 13
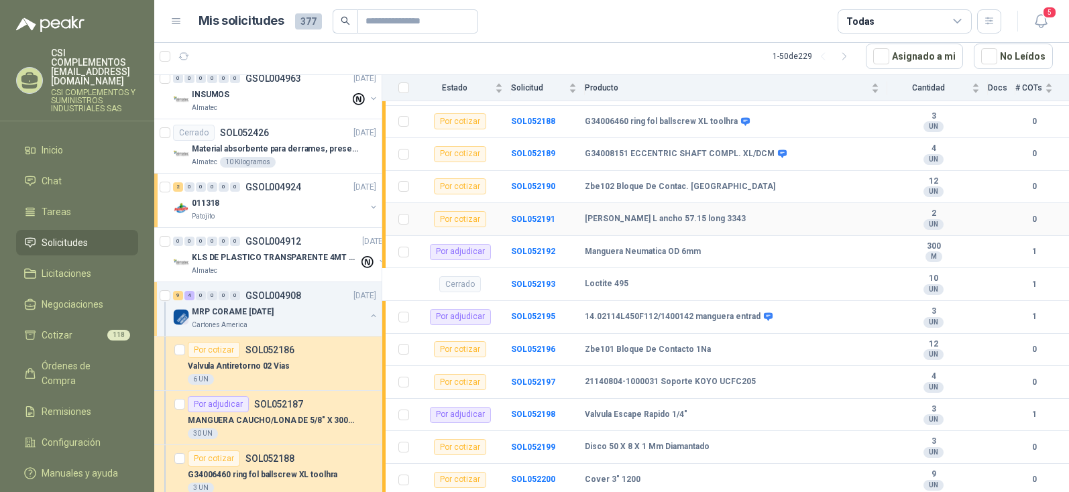
scroll to position [219, 0]
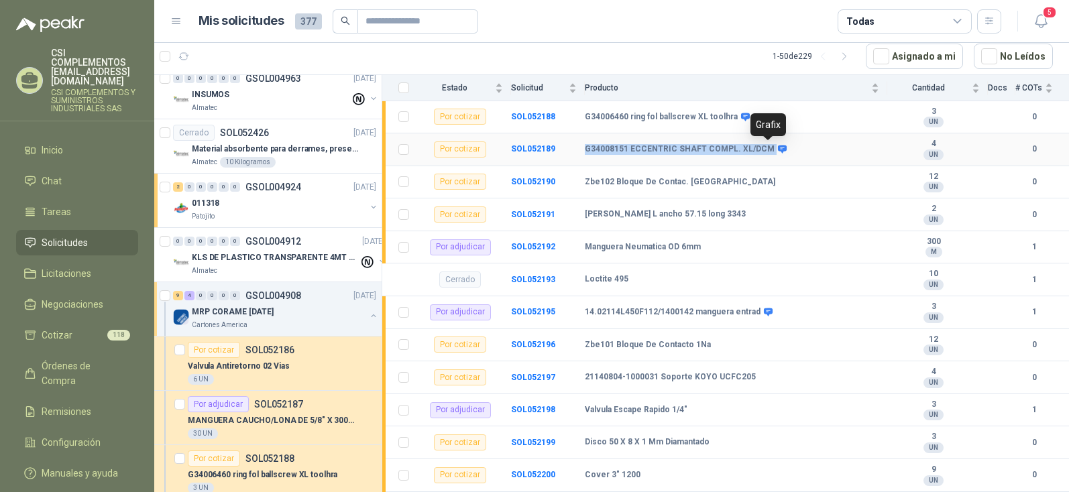
drag, startPoint x: 585, startPoint y: 152, endPoint x: 775, endPoint y: 146, distance: 190.6
click at [775, 146] on div "G34008151 ECCENTRIC SHAFT COMPL. XL/DCM" at bounding box center [685, 149] width 200 height 11
click at [800, 231] on td "Manguera Neumatica OD 6mm" at bounding box center [736, 247] width 303 height 33
click at [778, 150] on icon at bounding box center [782, 150] width 9 height 8
click at [777, 148] on icon at bounding box center [782, 149] width 10 height 10
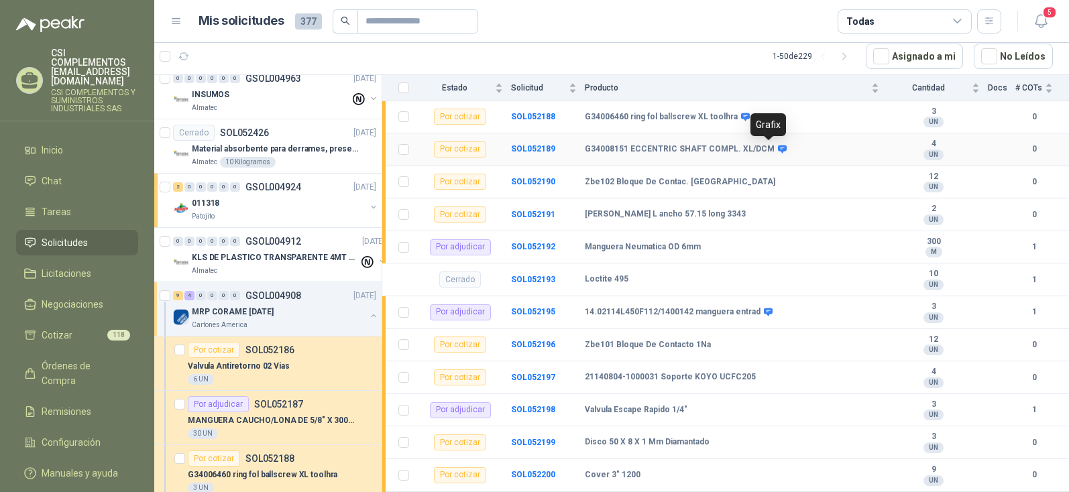
click at [777, 149] on icon at bounding box center [782, 149] width 10 height 10
click at [796, 245] on div "Manguera Neumatica OD 6mm" at bounding box center [732, 247] width 294 height 11
drag, startPoint x: 588, startPoint y: 145, endPoint x: 762, endPoint y: 150, distance: 174.5
click at [762, 150] on b "G34008151 ECCENTRIC SHAFT COMPL. XL/DCM" at bounding box center [680, 149] width 190 height 11
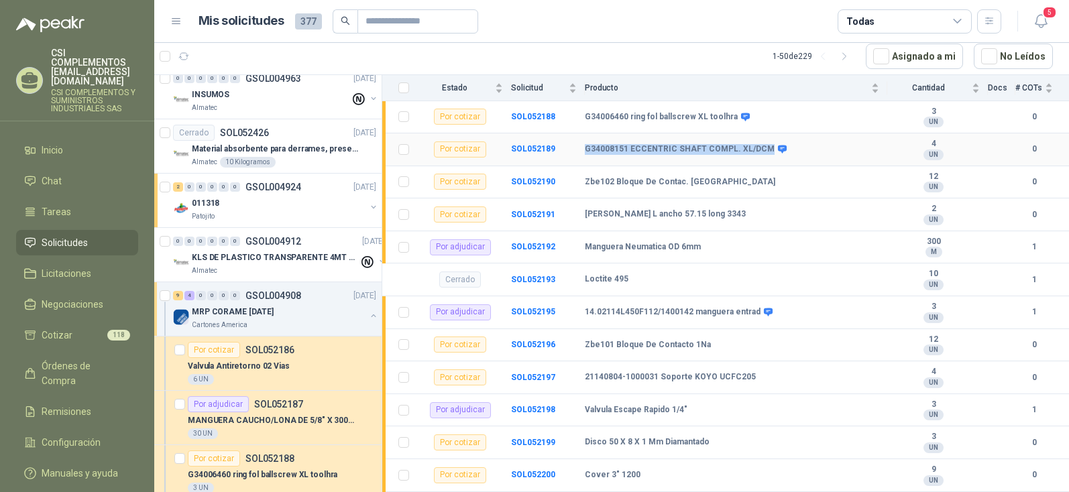
copy b "G34008151 ECCENTRIC SHAFT COMPL. XL/DCM"
click at [818, 180] on div "Zbe102 Bloque De Contac. [GEOGRAPHIC_DATA]" at bounding box center [732, 182] width 294 height 11
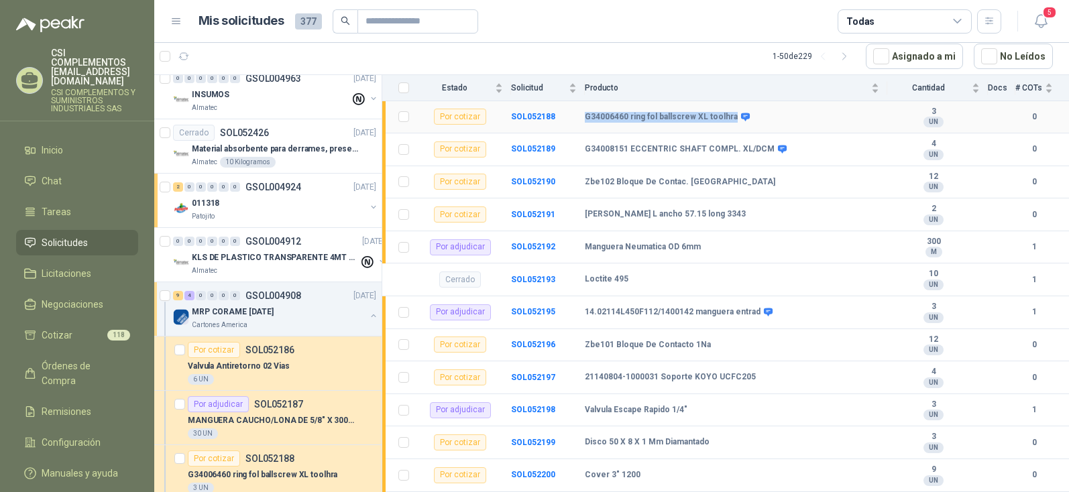
drag, startPoint x: 587, startPoint y: 113, endPoint x: 728, endPoint y: 108, distance: 141.6
click at [728, 108] on td "G34006460 ring fol ballscrew XL toolhra" at bounding box center [736, 117] width 303 height 33
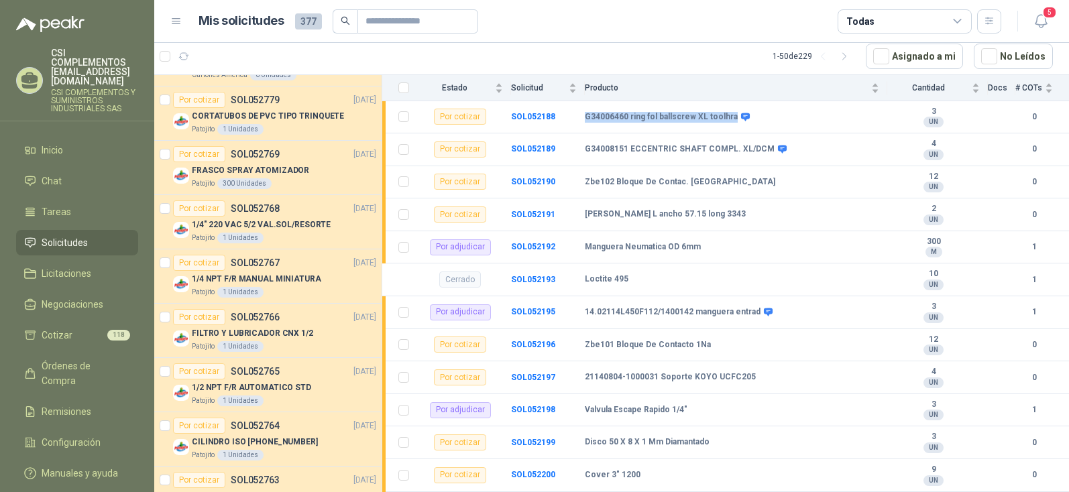
scroll to position [738, 0]
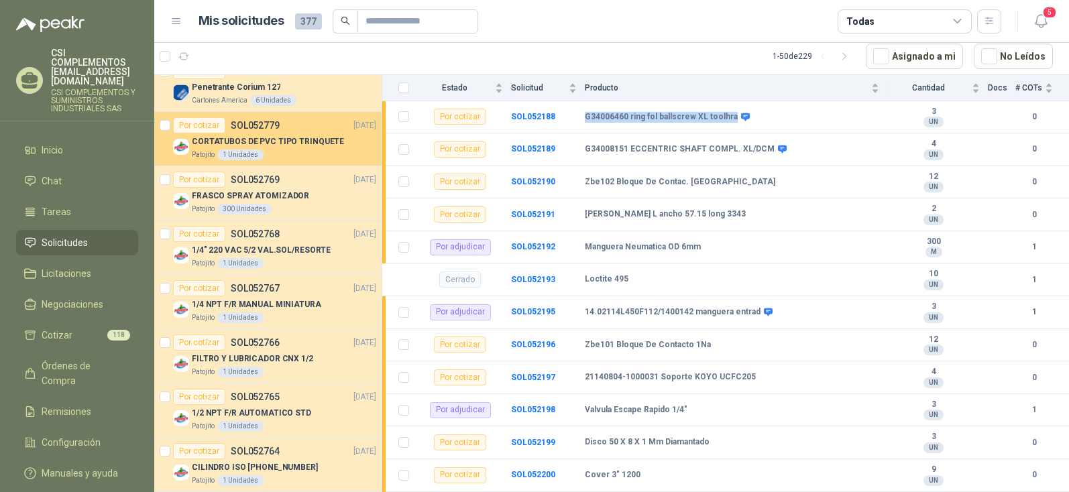
click at [277, 143] on p "CORTATUBOS DE PVC TIPO TRINQUETE" at bounding box center [268, 141] width 152 height 13
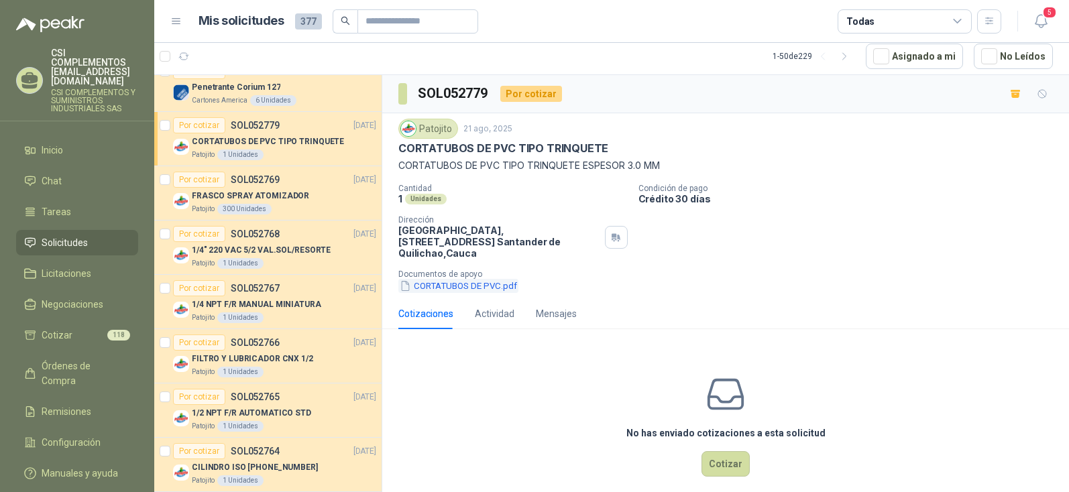
click at [459, 279] on button "CORTATUBOS DE PVC.pdf" at bounding box center [458, 286] width 120 height 14
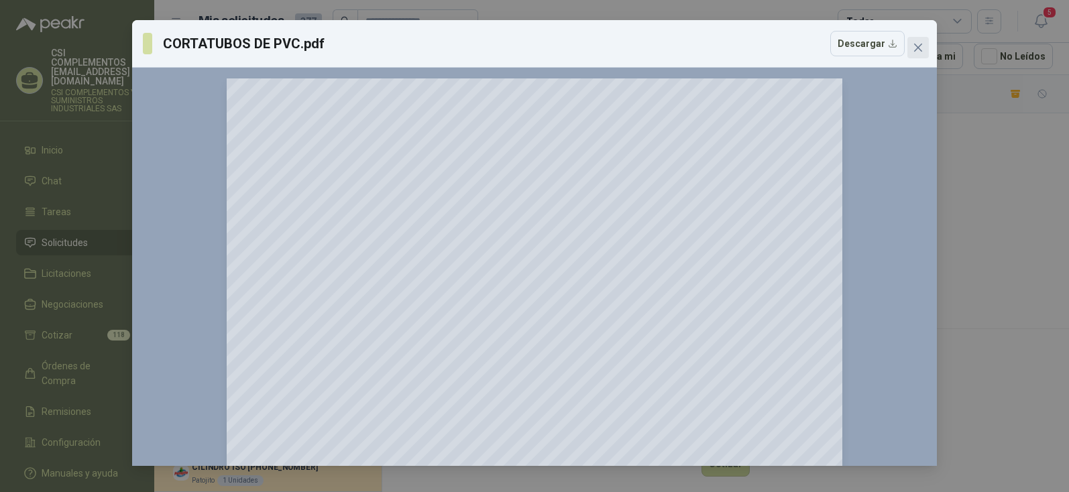
click at [922, 48] on icon "close" at bounding box center [918, 47] width 11 height 11
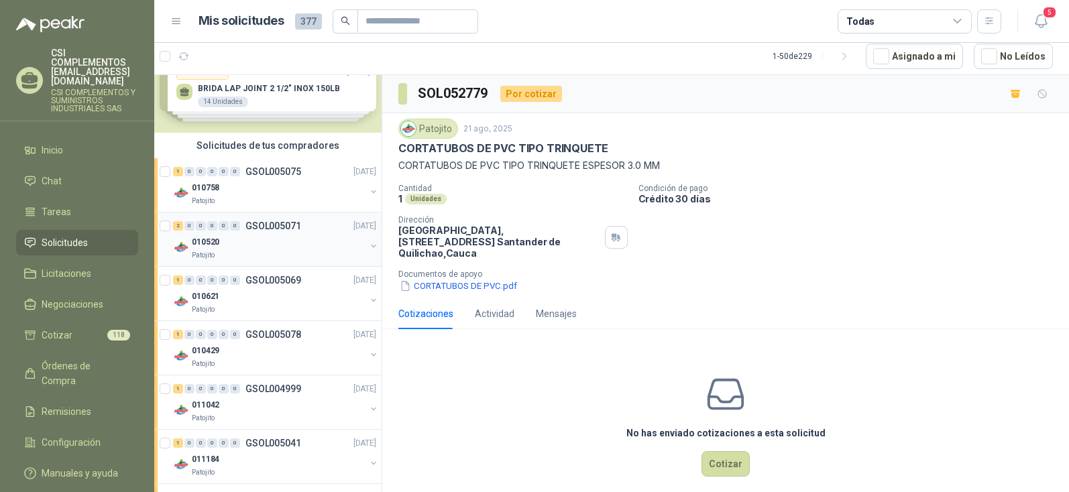
scroll to position [67, 0]
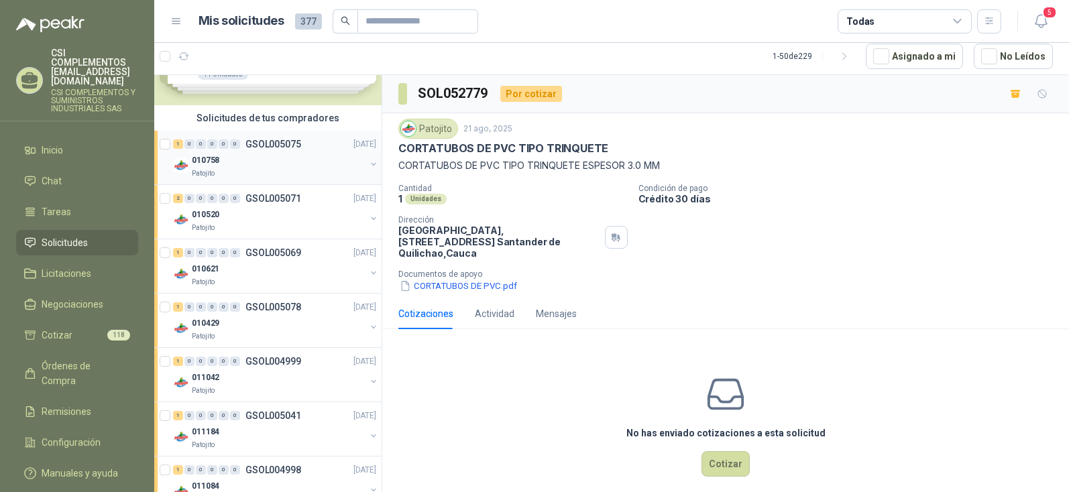
click at [260, 147] on p "GSOL005075" at bounding box center [273, 144] width 56 height 9
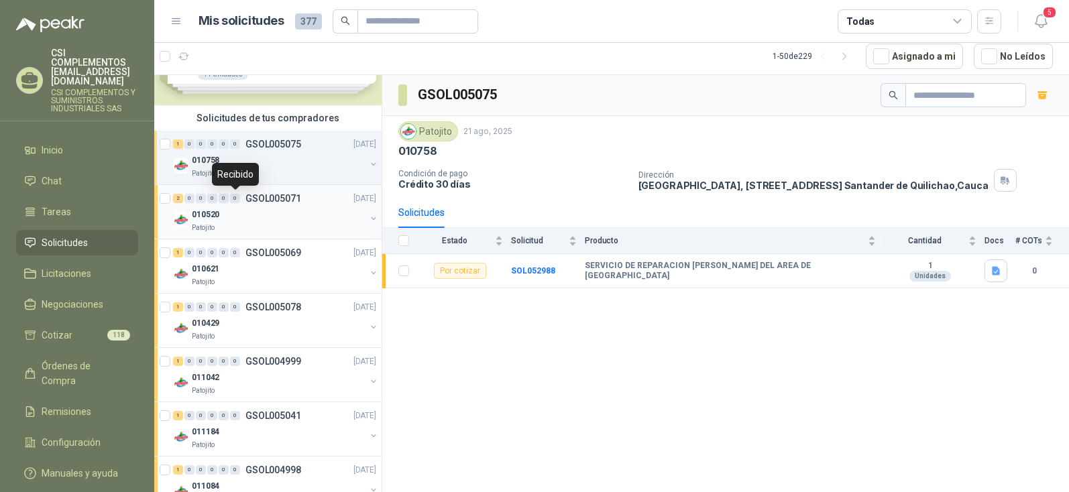
click at [237, 198] on div "0" at bounding box center [235, 198] width 10 height 9
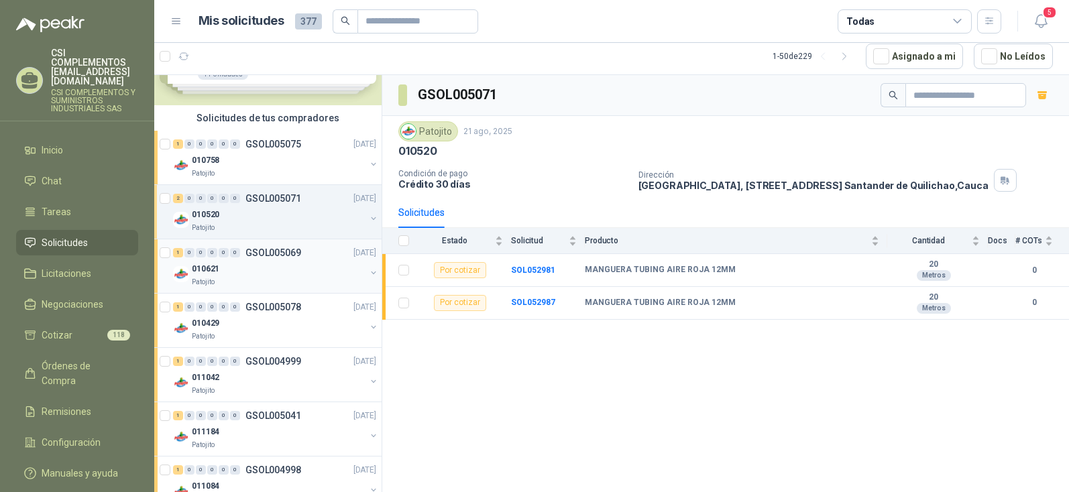
click at [245, 256] on div "1 0 0 0 0 0 GSOL005069" at bounding box center [237, 252] width 128 height 9
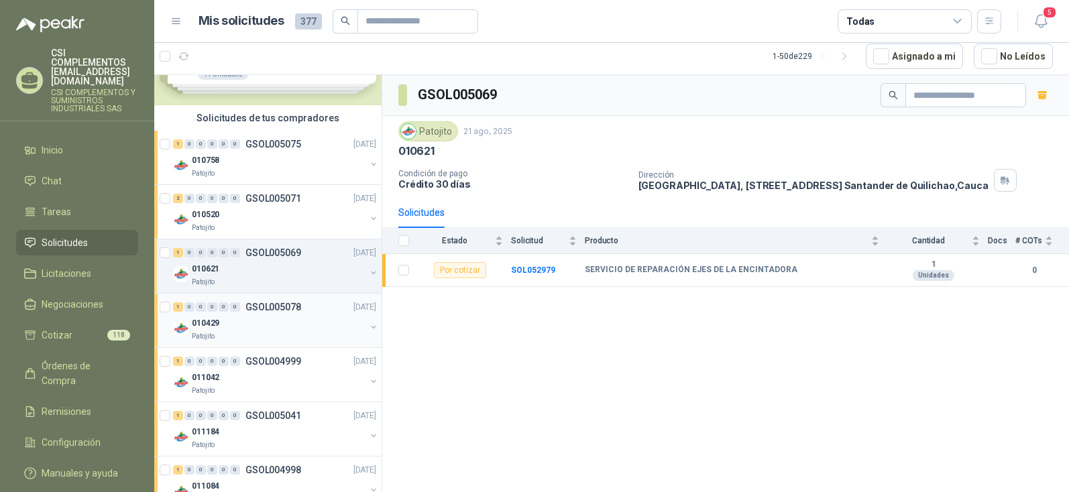
click at [254, 305] on p "GSOL005078" at bounding box center [273, 307] width 56 height 9
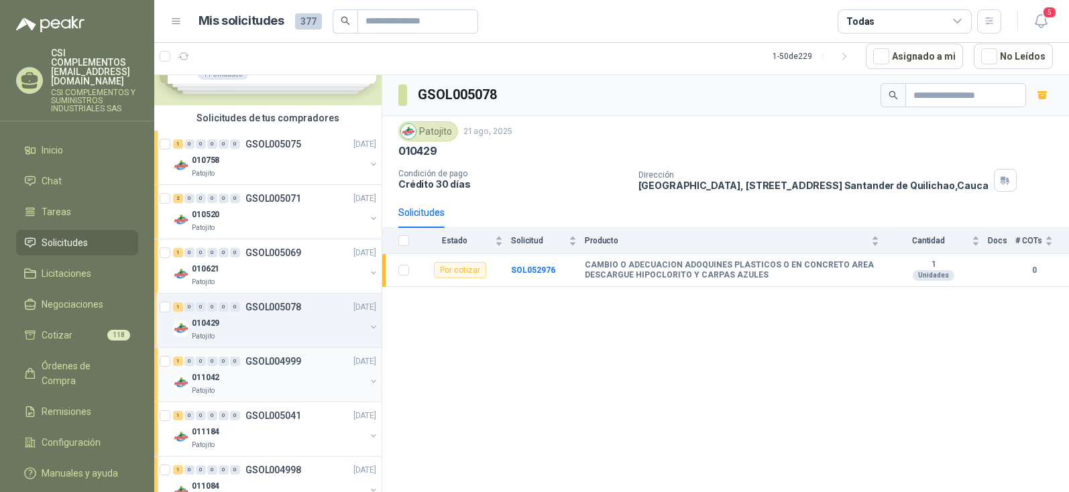
click at [257, 362] on p "GSOL004999" at bounding box center [273, 361] width 56 height 9
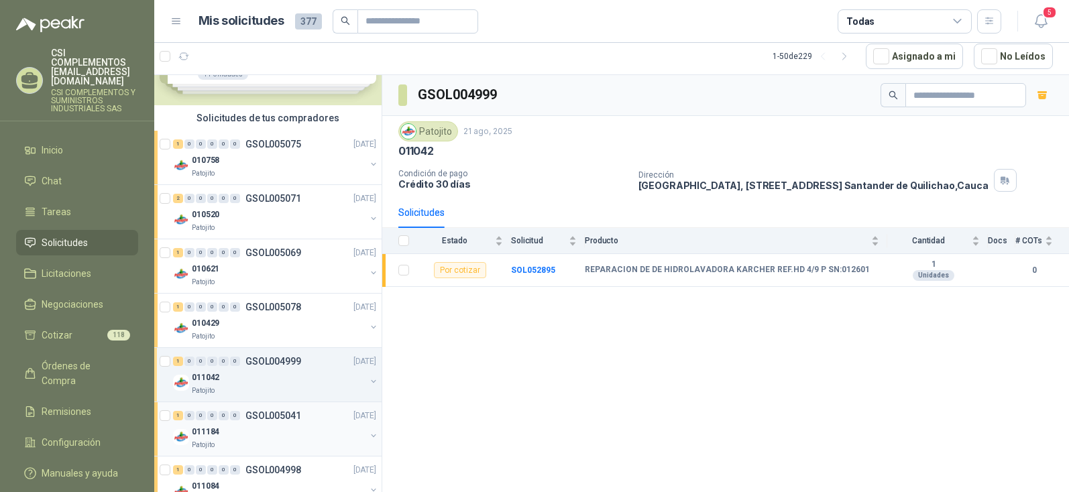
click at [264, 419] on p "GSOL005041" at bounding box center [273, 415] width 56 height 9
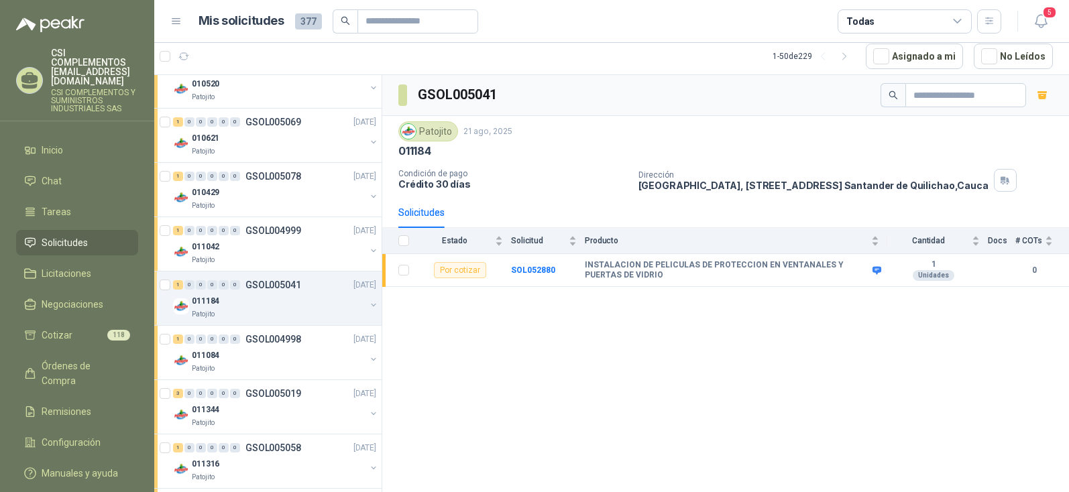
scroll to position [201, 0]
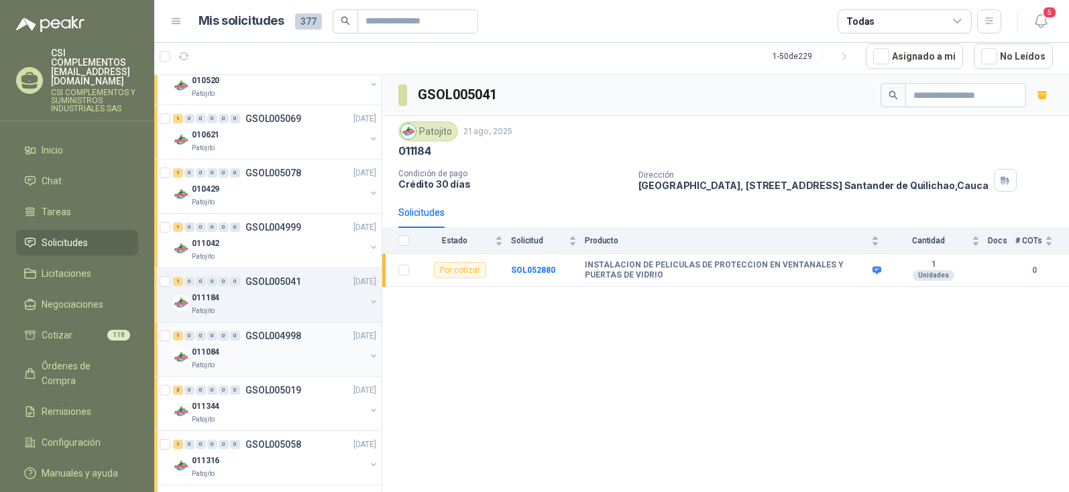
click at [288, 335] on p "GSOL004998" at bounding box center [273, 335] width 56 height 9
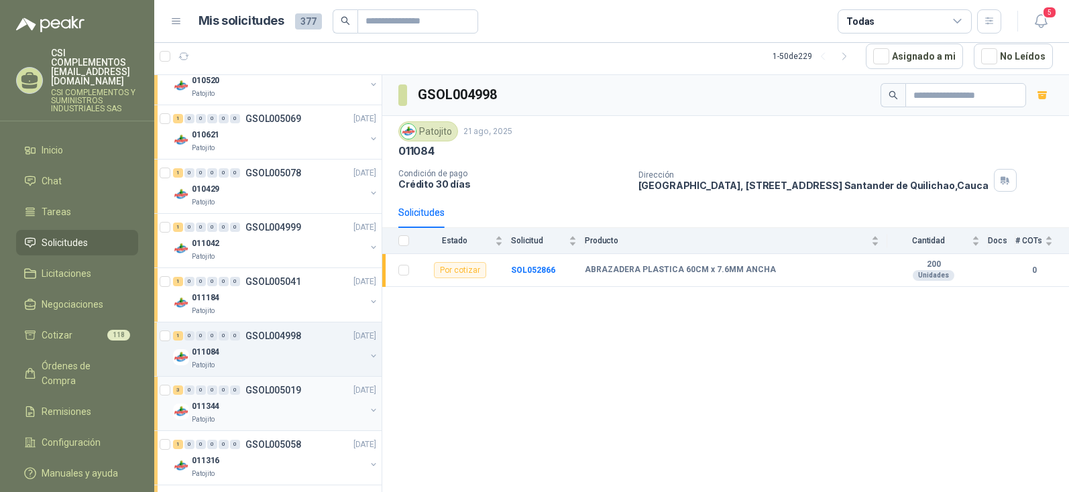
click at [282, 390] on p "GSOL005019" at bounding box center [273, 390] width 56 height 9
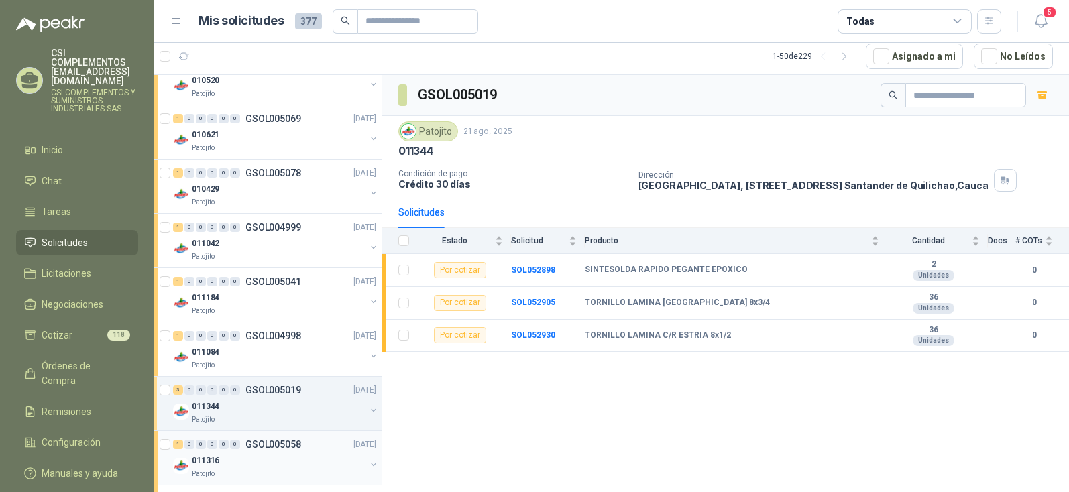
click at [281, 450] on div "1 0 0 0 0 0 GSOL005058 [DATE]" at bounding box center [276, 445] width 206 height 16
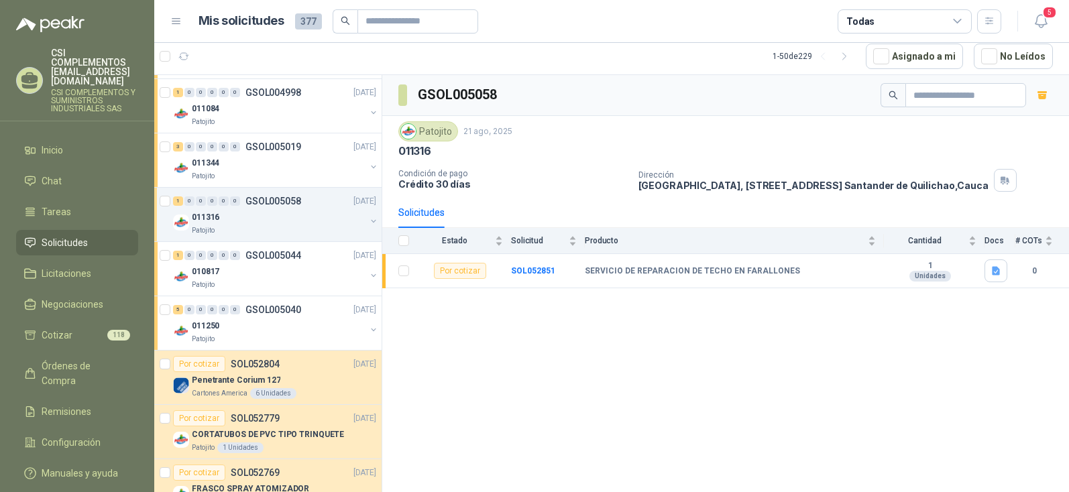
scroll to position [470, 0]
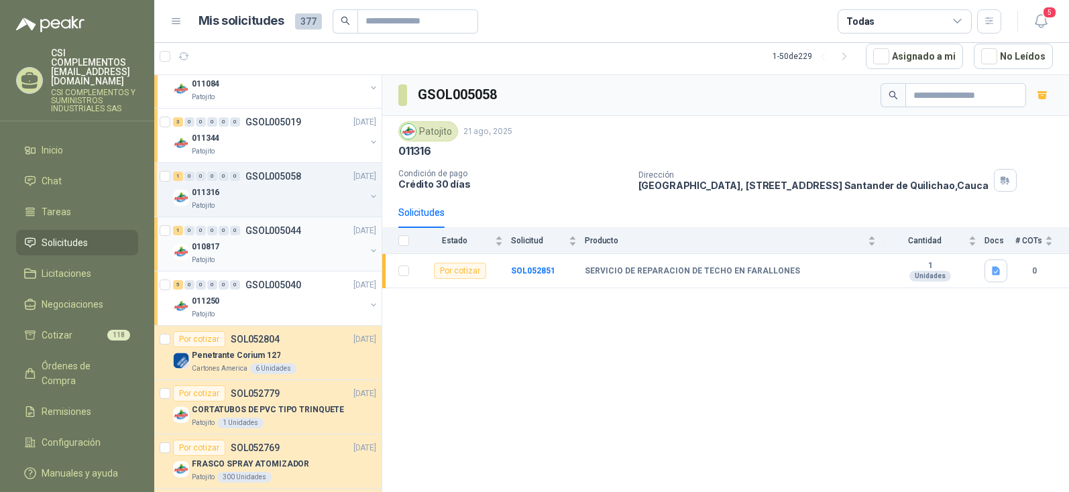
click at [303, 239] on div "010817" at bounding box center [279, 247] width 174 height 16
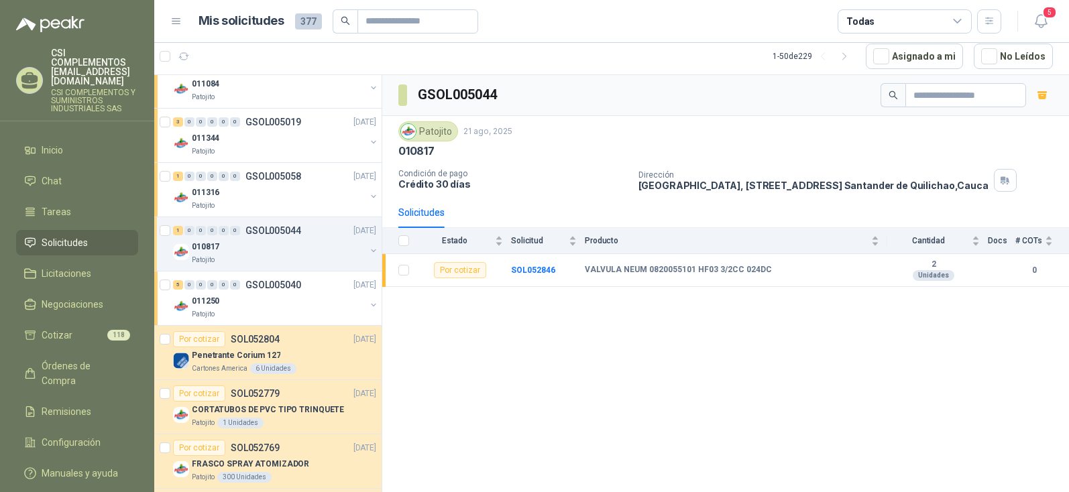
click at [274, 243] on div "010817" at bounding box center [279, 247] width 174 height 16
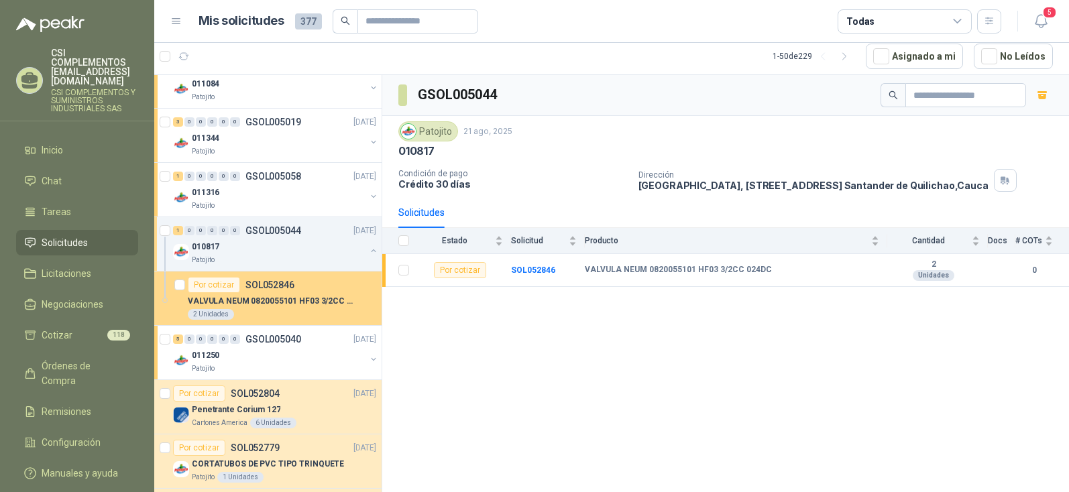
click at [310, 307] on p "VALVULA NEUM 0820055101 HF03 3/2CC 024DC" at bounding box center [271, 301] width 167 height 13
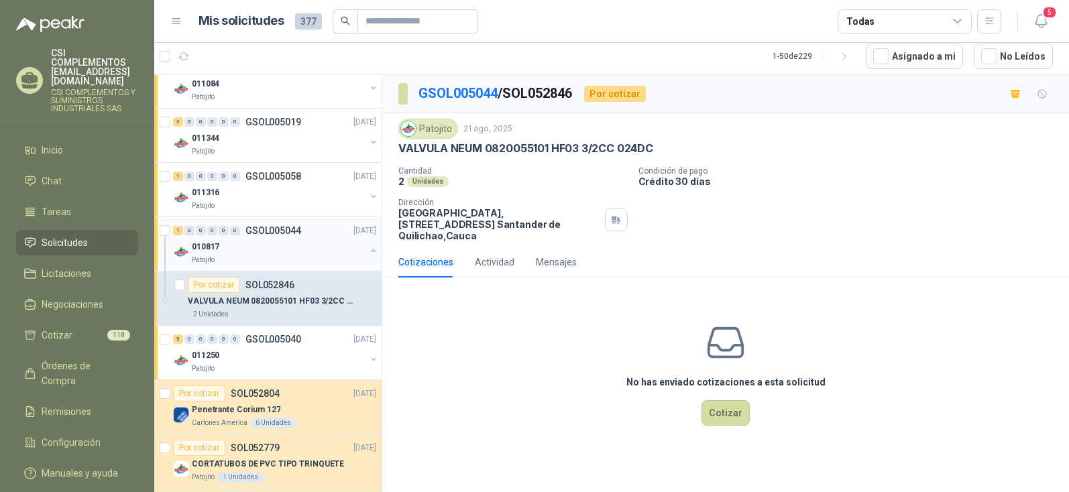
click at [289, 224] on div "1 0 0 0 0 0 GSOL005044 [DATE]" at bounding box center [276, 231] width 206 height 16
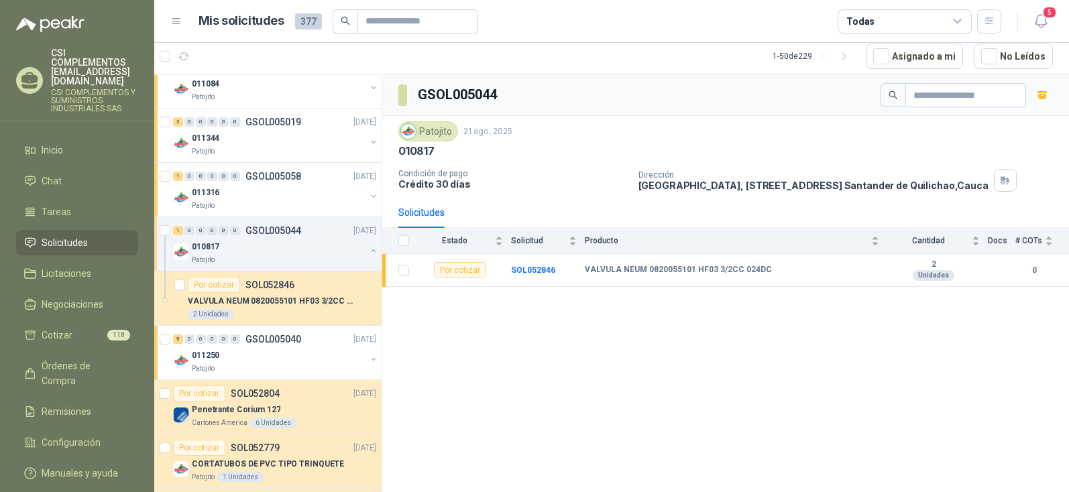
click at [309, 259] on div "Patojito" at bounding box center [279, 260] width 174 height 11
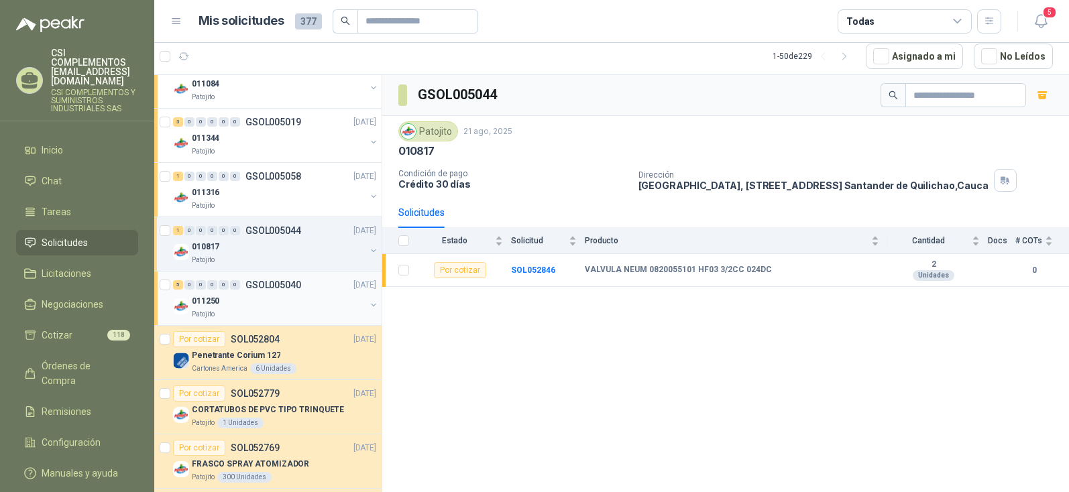
click at [267, 299] on div "011250" at bounding box center [279, 301] width 174 height 16
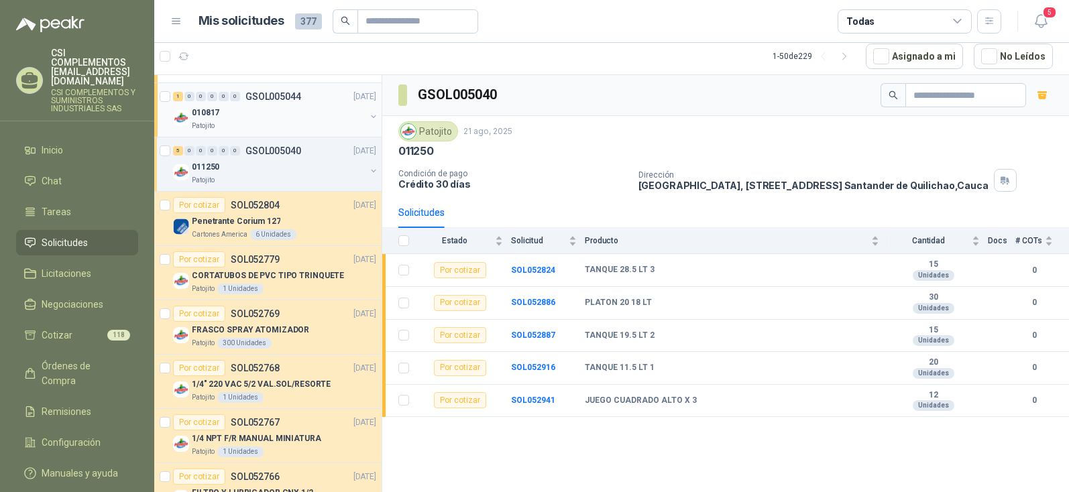
scroll to position [671, 0]
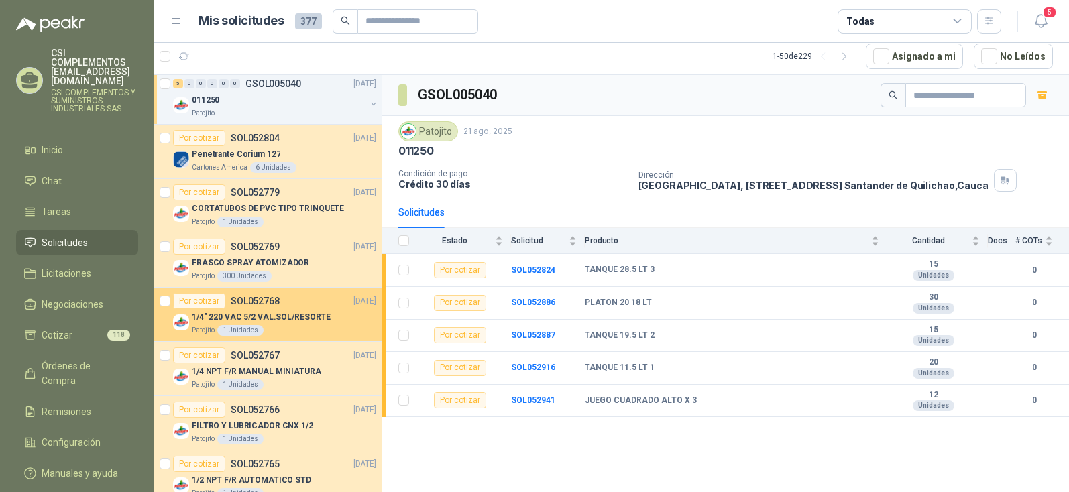
click at [271, 315] on p "1/4" 220 VAC 5/2 VAL.SOL/RESORTE" at bounding box center [261, 317] width 139 height 13
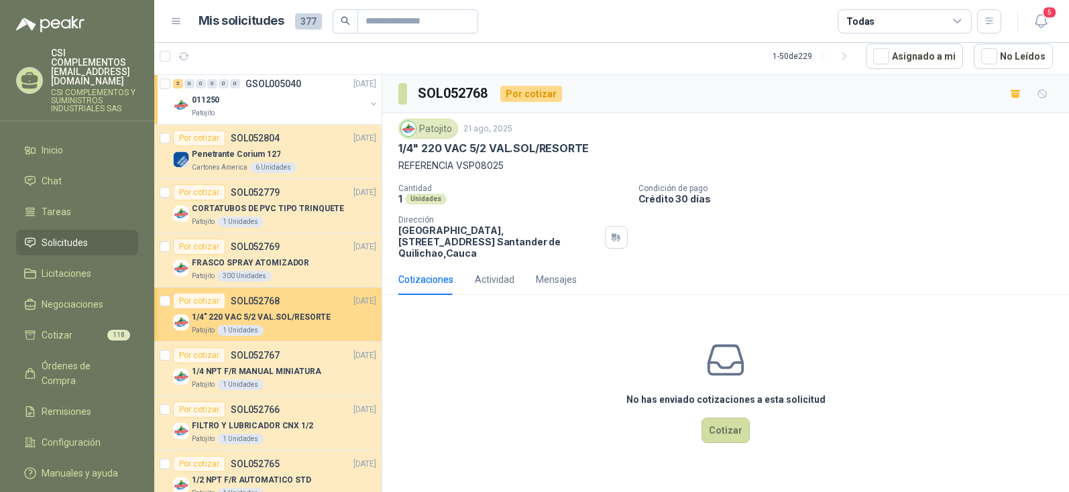
click at [154, 288] on link "Por cotizar SOL052768 [DATE] 1/4" 220 VAC 5/2 VAL.SOL/RESORTE Patojito 1 Unidad…" at bounding box center [267, 315] width 227 height 54
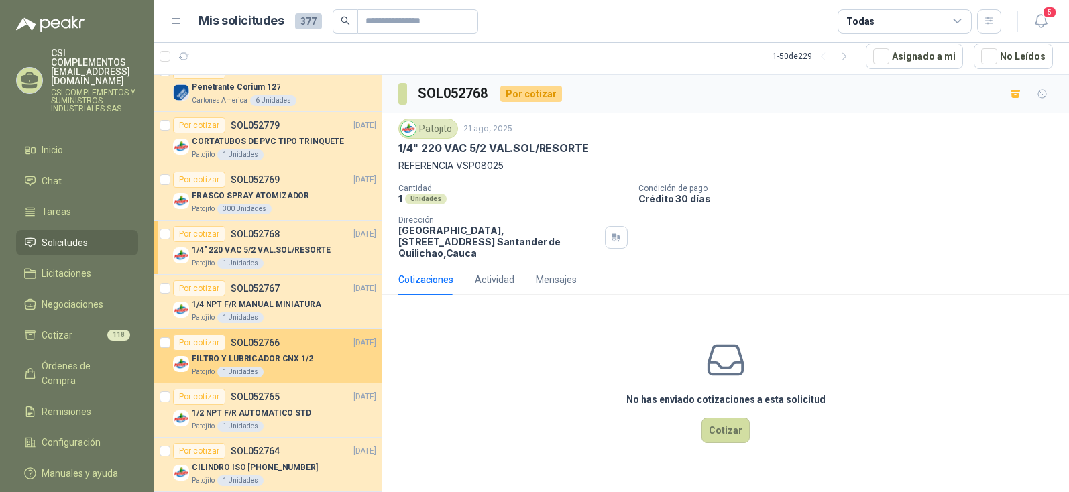
click at [264, 363] on p "FILTRO Y LUBRICADOR CNX 1/2" at bounding box center [252, 359] width 121 height 13
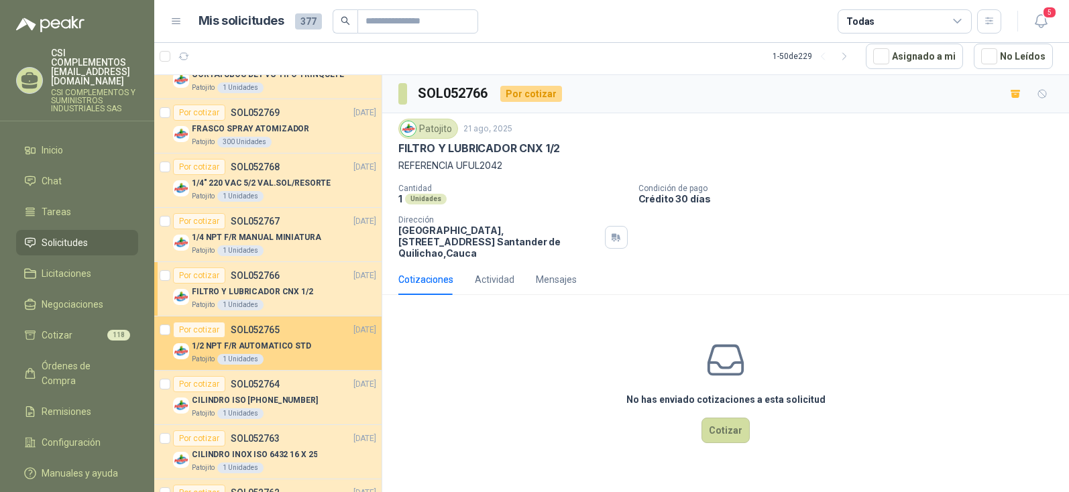
click at [290, 345] on p "1/2 NPT F/R AUTOMATICO STD" at bounding box center [251, 346] width 119 height 13
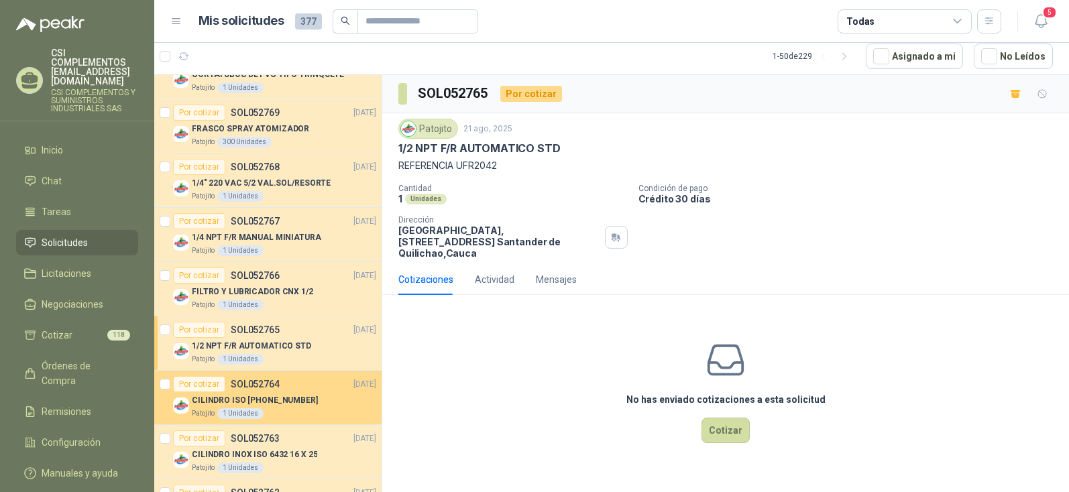
click at [302, 404] on div "CILINDRO ISO [PHONE_NUMBER]" at bounding box center [284, 400] width 184 height 16
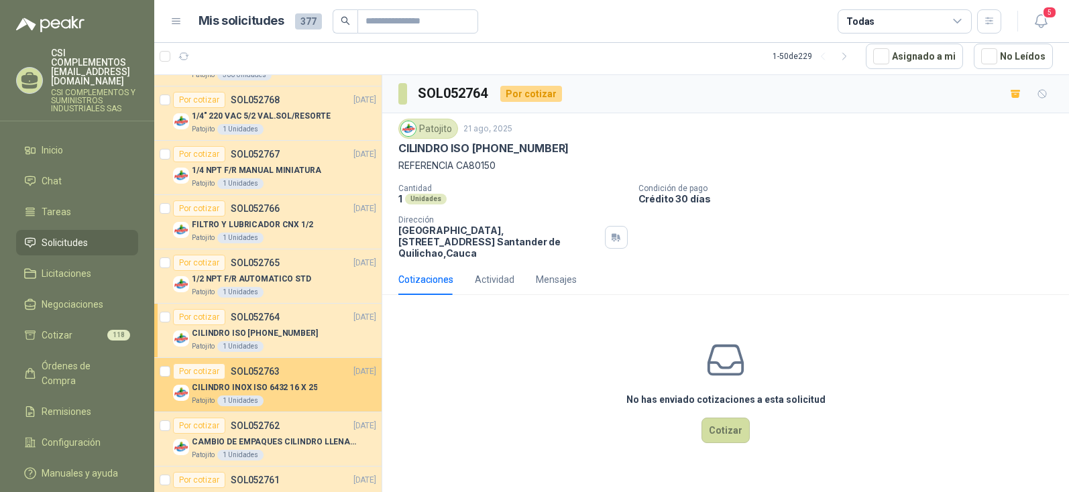
click at [278, 390] on p "CILINDRO INOX ISO 6432 16 X 25" at bounding box center [254, 388] width 125 height 13
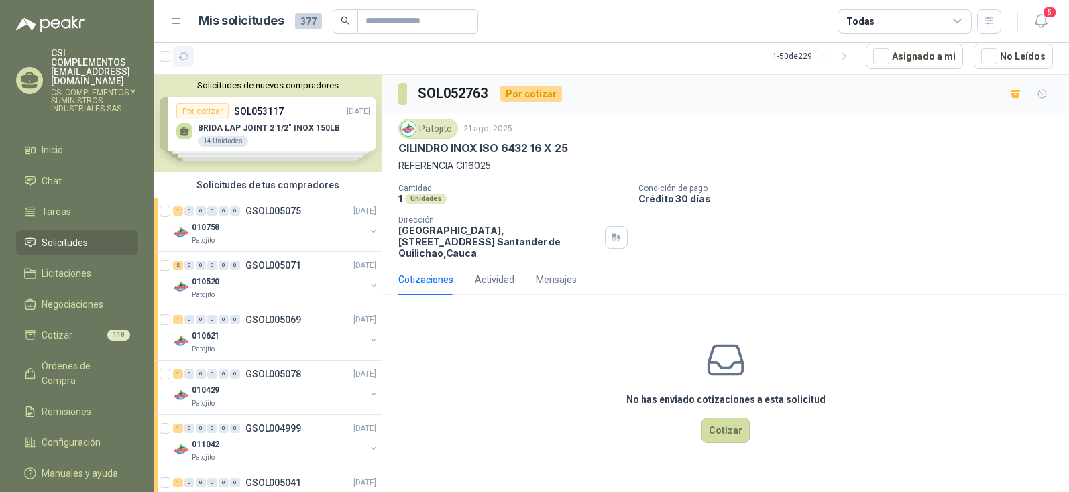
click at [181, 62] on icon "button" at bounding box center [183, 56] width 11 height 11
click at [217, 280] on p "010758" at bounding box center [206, 282] width 28 height 13
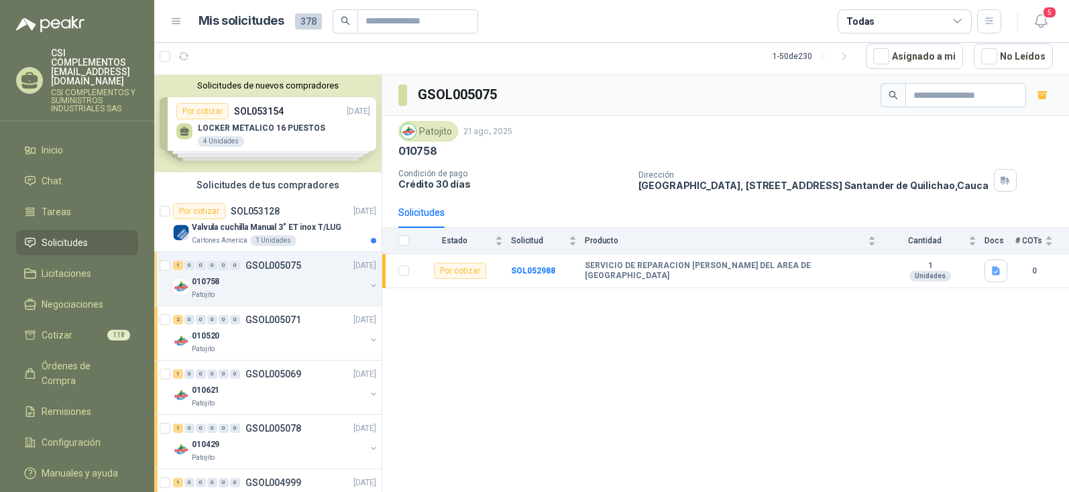
scroll to position [67, 0]
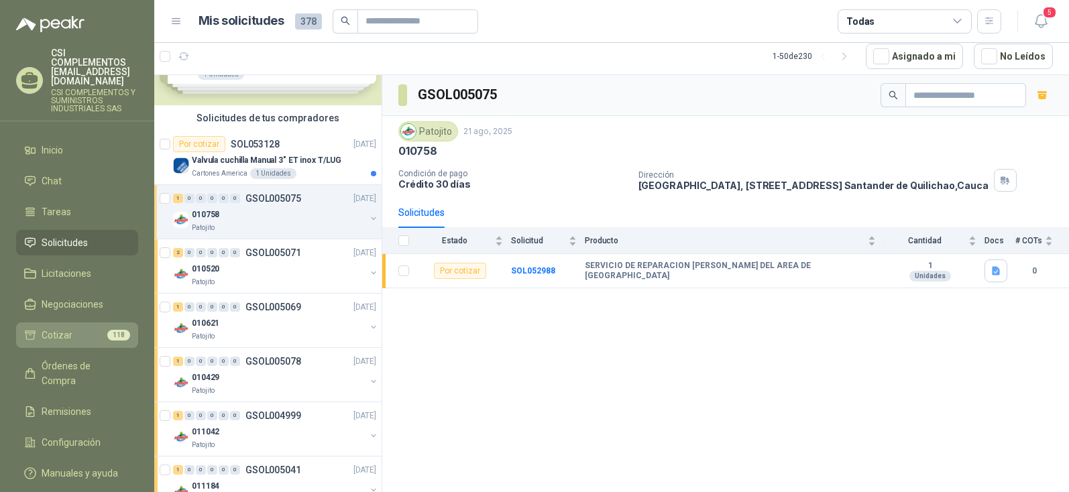
click at [62, 328] on span "Cotizar" at bounding box center [57, 335] width 31 height 15
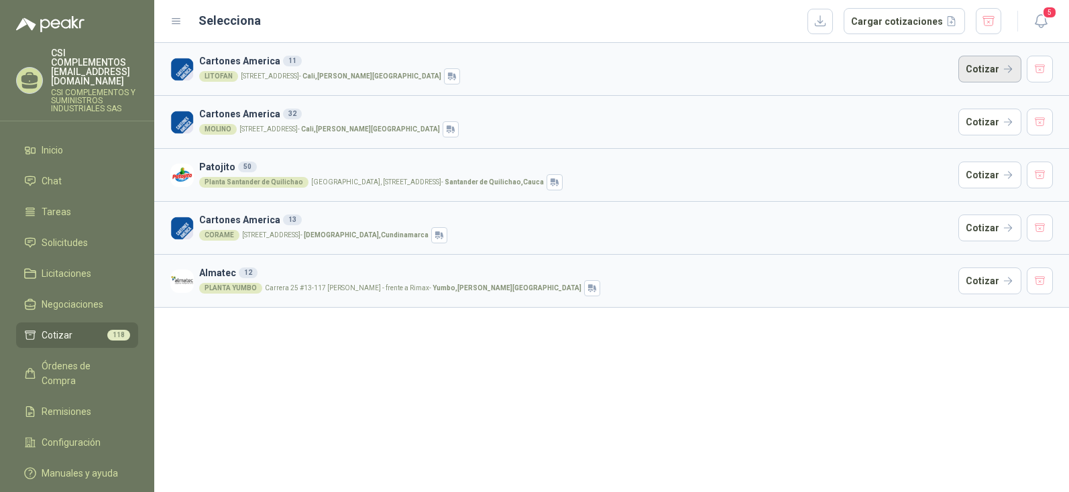
click at [985, 71] on button "Cotizar" at bounding box center [990, 69] width 63 height 27
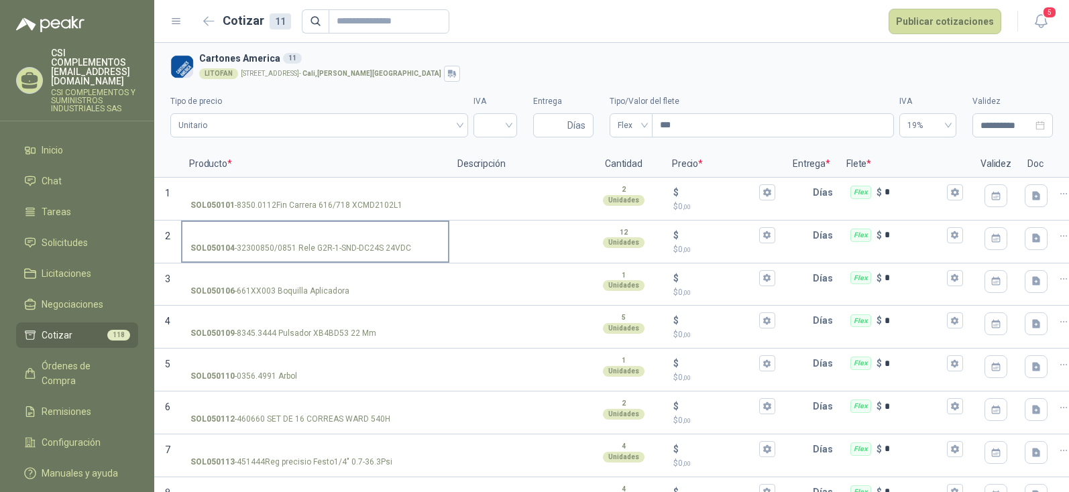
click at [303, 243] on p "SOL050104 - 32300850/0851 Rele G2R-1-SND-DC24S 24VDC" at bounding box center [300, 248] width 221 height 13
click at [303, 241] on input "SOL050104 - 32300850/0851 Rele G2R-1-SND-DC24S 24VDC" at bounding box center [315, 236] width 250 height 10
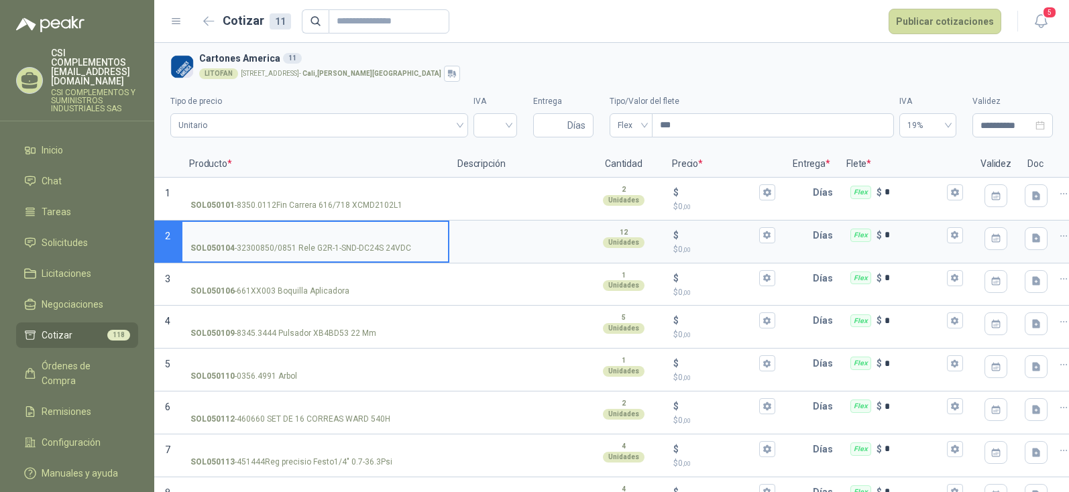
click at [298, 241] on label "SOL050104 - 32300850/0851 Rele G2R-1-SND-DC24S 24VDC" at bounding box center [315, 241] width 266 height 38
click at [298, 241] on input "SOL050104 - 32300850/0851 Rele G2R-1-SND-DC24S 24VDC" at bounding box center [315, 236] width 250 height 10
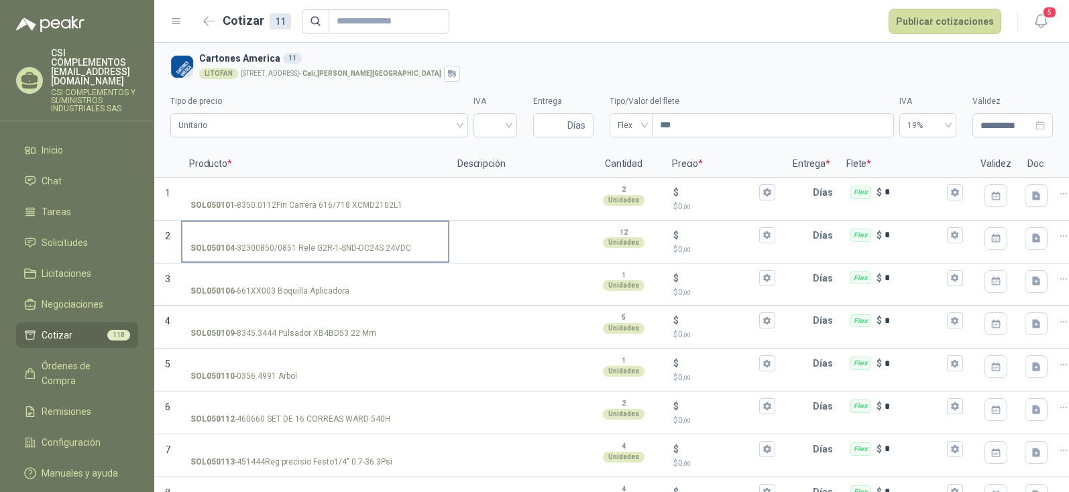
click at [298, 241] on label "SOL050104 - 32300850/0851 Rele G2R-1-SND-DC24S 24VDC" at bounding box center [315, 241] width 266 height 38
click at [298, 241] on input "SOL050104 - 32300850/0851 Rele G2R-1-SND-DC24S 24VDC" at bounding box center [315, 236] width 250 height 10
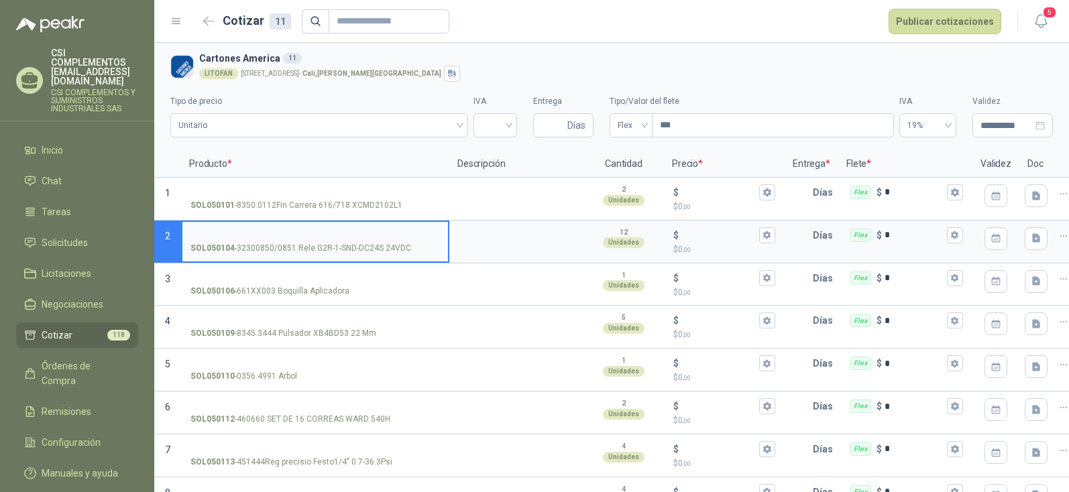
click at [305, 239] on input "SOL050104 - 32300850/0851 Rele G2R-1-SND-DC24S 24VDC" at bounding box center [315, 236] width 250 height 10
click at [298, 241] on label "SOL050104 - 32300850/0851 Rele G2R-1-SND-DC24S 24VDC" at bounding box center [315, 241] width 266 height 38
click at [298, 241] on input "SOL050104 - 32300850/0851 Rele G2R-1-SND-DC24S 24VDC" at bounding box center [315, 236] width 250 height 10
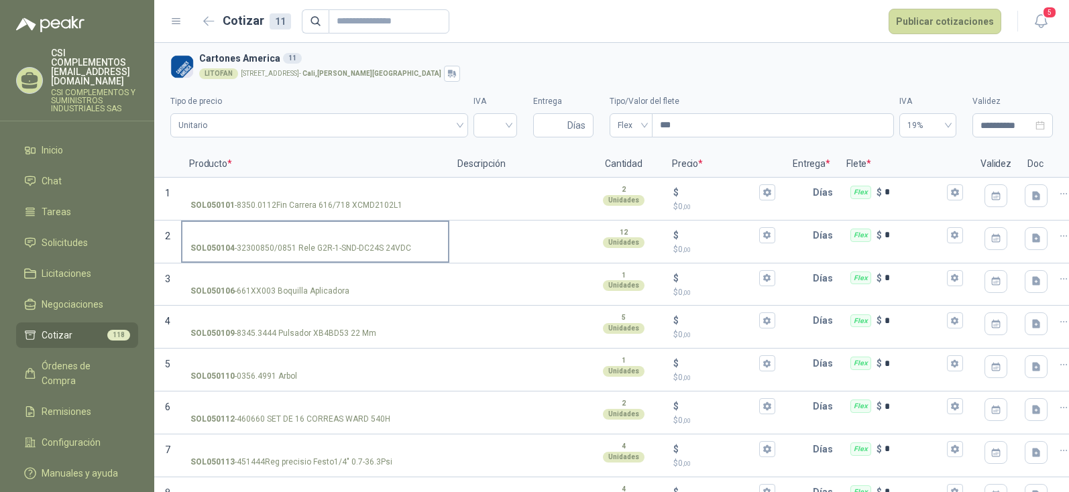
click at [298, 241] on label "SOL050104 - 32300850/0851 Rele G2R-1-SND-DC24S 24VDC" at bounding box center [315, 241] width 266 height 38
click at [298, 241] on input "SOL050104 - 32300850/0851 Rele G2R-1-SND-DC24S 24VDC" at bounding box center [315, 236] width 250 height 10
click at [298, 241] on label "SOL050104 - 32300850/0851 Rele G2R-1-SND-DC24S 24VDC" at bounding box center [315, 241] width 266 height 38
click at [298, 241] on input "SOL050104 - 32300850/0851 Rele G2R-1-SND-DC24S 24VDC" at bounding box center [315, 236] width 250 height 10
drag, startPoint x: 299, startPoint y: 241, endPoint x: 417, endPoint y: 250, distance: 117.7
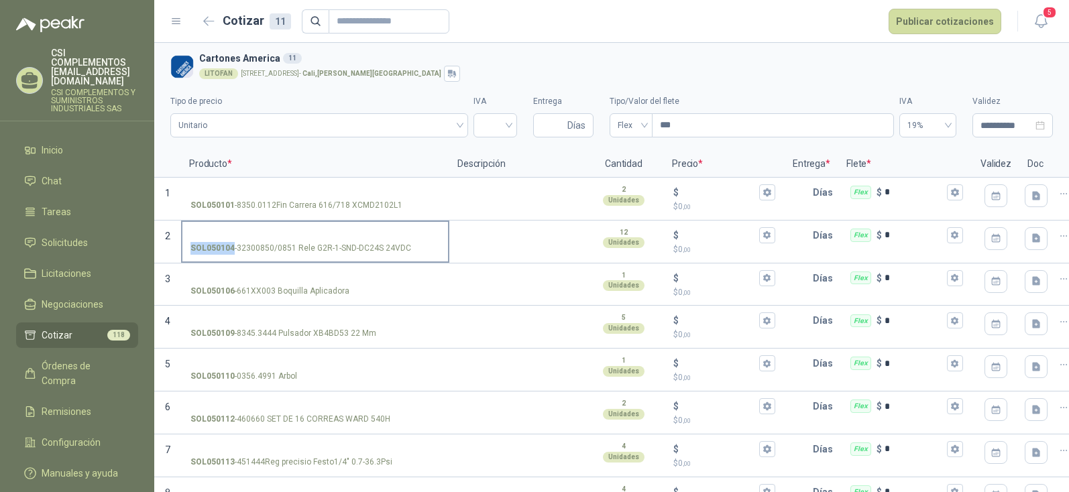
click at [417, 250] on label "SOL050104 - 32300850/0851 Rele G2R-1-SND-DC24S 24VDC" at bounding box center [315, 241] width 266 height 38
click at [291, 247] on p "SOL050104 - 32300850/0851 Rele G2R-1-SND-DC24S 24VDC" at bounding box center [300, 248] width 221 height 13
click at [291, 241] on input "SOL050104 - 32300850/0851 Rele G2R-1-SND-DC24S 24VDC" at bounding box center [315, 236] width 250 height 10
click at [305, 242] on p "SOL050104 - 32300850/0851 Rele G2R-1-SND-DC24S 24VDC" at bounding box center [300, 248] width 221 height 13
click at [305, 241] on input "SOL050104 - 32300850/0851 Rele G2R-1-SND-DC24S 24VDC" at bounding box center [315, 236] width 250 height 10
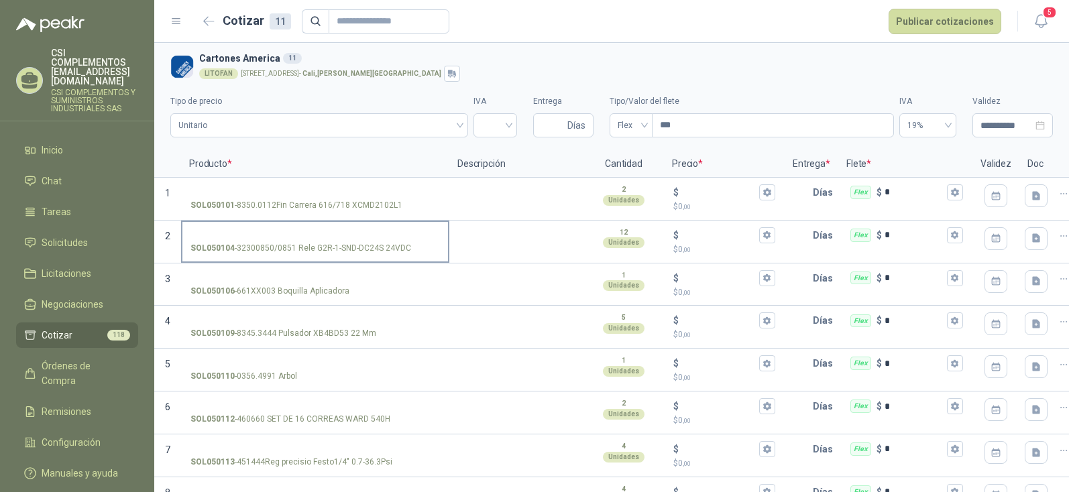
click at [305, 242] on p "SOL050104 - 32300850/0851 Rele G2R-1-SND-DC24S 24VDC" at bounding box center [300, 248] width 221 height 13
click at [305, 241] on input "SOL050104 - 32300850/0851 Rele G2R-1-SND-DC24S 24VDC" at bounding box center [315, 236] width 250 height 10
click at [305, 242] on p "SOL050104 - 32300850/0851 Rele G2R-1-SND-DC24S 24VDC" at bounding box center [300, 248] width 221 height 13
click at [305, 241] on input "SOL050104 - 32300850/0851 Rele G2R-1-SND-DC24S 24VDC" at bounding box center [315, 236] width 250 height 10
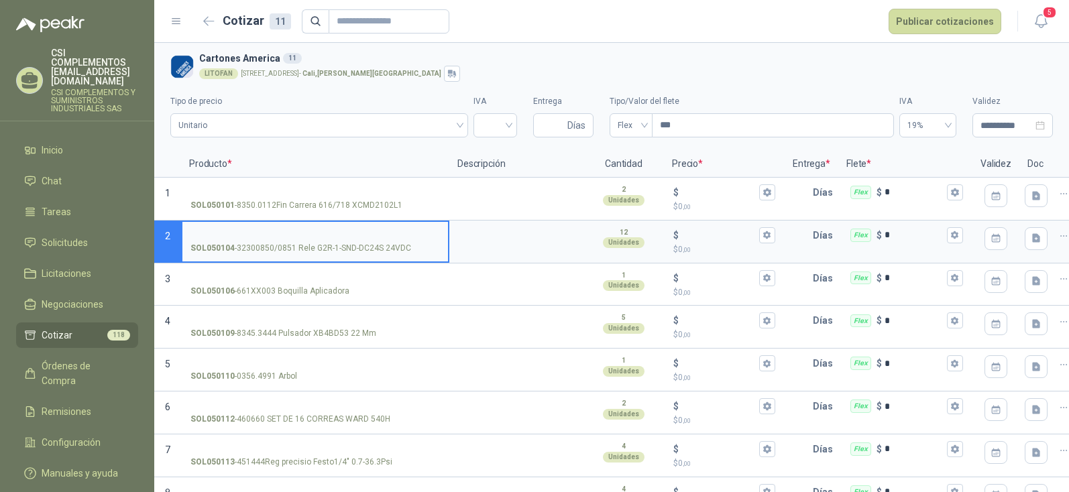
click at [313, 249] on p "SOL050104 - 32300850/0851 Rele G2R-1-SND-DC24S 24VDC" at bounding box center [300, 248] width 221 height 13
click at [313, 241] on input "SOL050104 - 32300850/0851 Rele G2R-1-SND-DC24S 24VDC" at bounding box center [315, 236] width 250 height 10
click at [392, 248] on p "SOL050104 - 32300850/0851 Rele G2R-1-SND-DC24S 24VDC" at bounding box center [300, 248] width 221 height 13
click at [392, 241] on input "SOL050104 - 32300850/0851 Rele G2R-1-SND-DC24S 24VDC" at bounding box center [315, 236] width 250 height 10
click at [337, 232] on input "SOL050104 - 32300850/0851 Rele G2R-1-SND-DC24S 24VDC" at bounding box center [315, 236] width 250 height 10
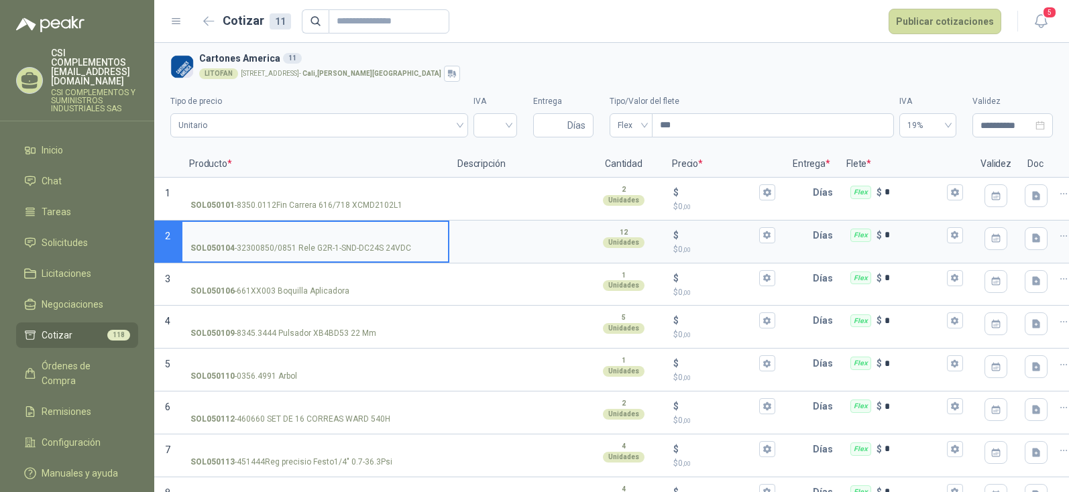
click at [338, 227] on label "SOL050104 - 32300850/0851 Rele G2R-1-SND-DC24S 24VDC" at bounding box center [315, 241] width 266 height 38
click at [338, 231] on input "SOL050104 - 32300850/0851 Rele G2R-1-SND-DC24S 24VDC" at bounding box center [315, 236] width 250 height 10
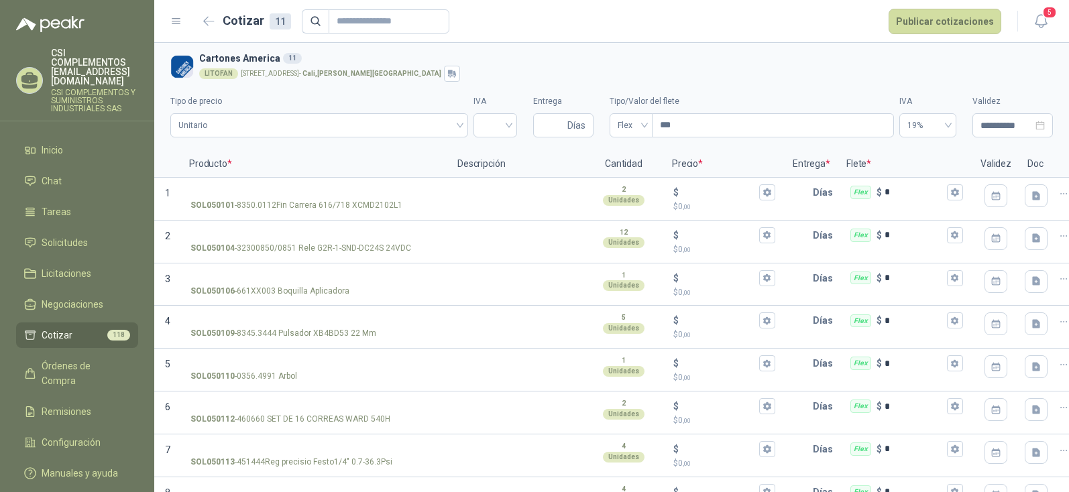
click at [548, 15] on form "Cotizar 11 Publicar cotizaciones" at bounding box center [601, 21] width 804 height 25
drag, startPoint x: 335, startPoint y: 242, endPoint x: 518, endPoint y: 38, distance: 273.6
click at [518, 38] on header "Cotizar 11 Publicar cotizaciones 5" at bounding box center [611, 21] width 915 height 43
click at [59, 328] on span "Cotizar" at bounding box center [57, 335] width 31 height 15
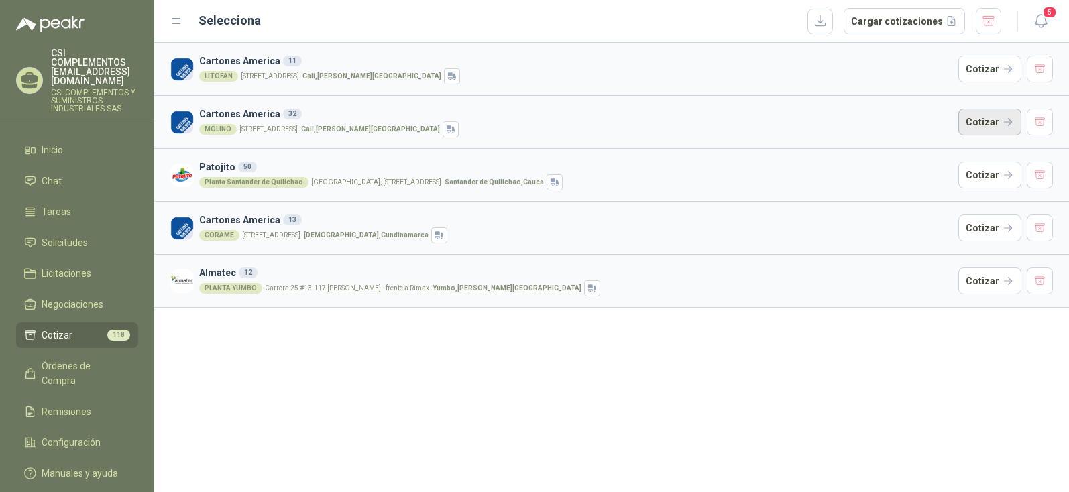
click at [993, 121] on button "Cotizar" at bounding box center [990, 122] width 63 height 27
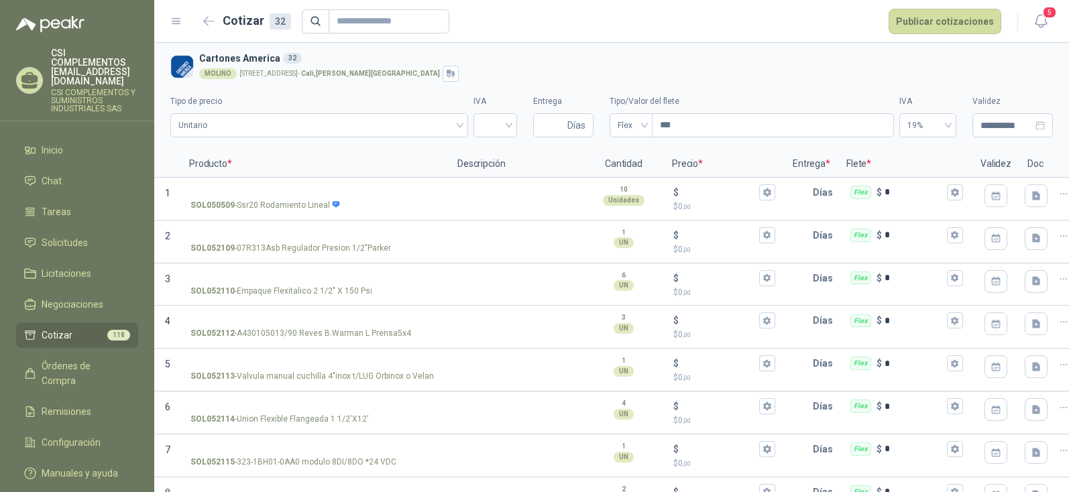
scroll to position [1066, 0]
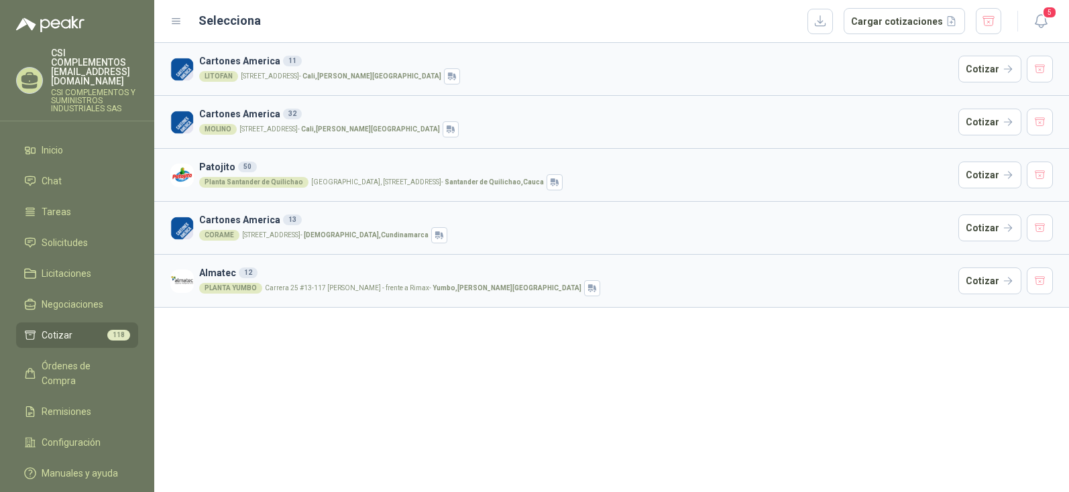
click at [78, 328] on li "Cotizar 118" at bounding box center [77, 335] width 106 height 15
click at [279, 182] on div "Planta Santander de Quilichao" at bounding box center [253, 182] width 109 height 11
click at [178, 172] on img at bounding box center [181, 175] width 23 height 23
click at [242, 167] on div "50" at bounding box center [247, 167] width 19 height 11
click at [984, 172] on button "Cotizar" at bounding box center [990, 175] width 63 height 27
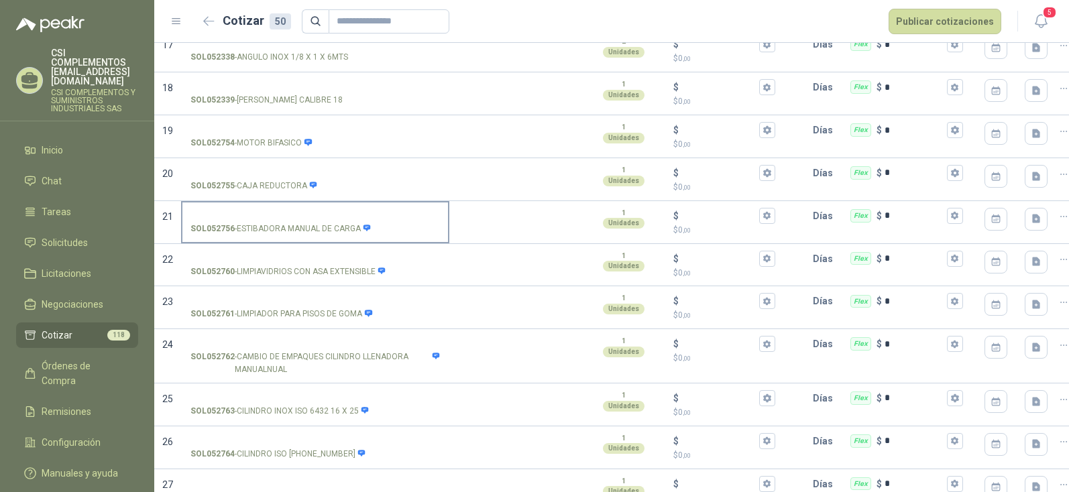
scroll to position [766, 0]
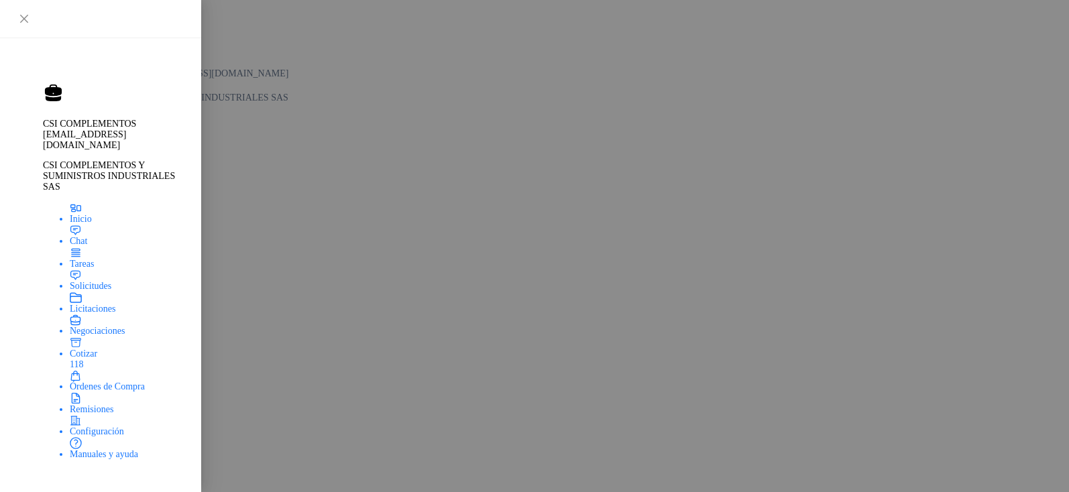
click at [83, 314] on li "Cotizar 118" at bounding box center [561, 295] width 1005 height 42
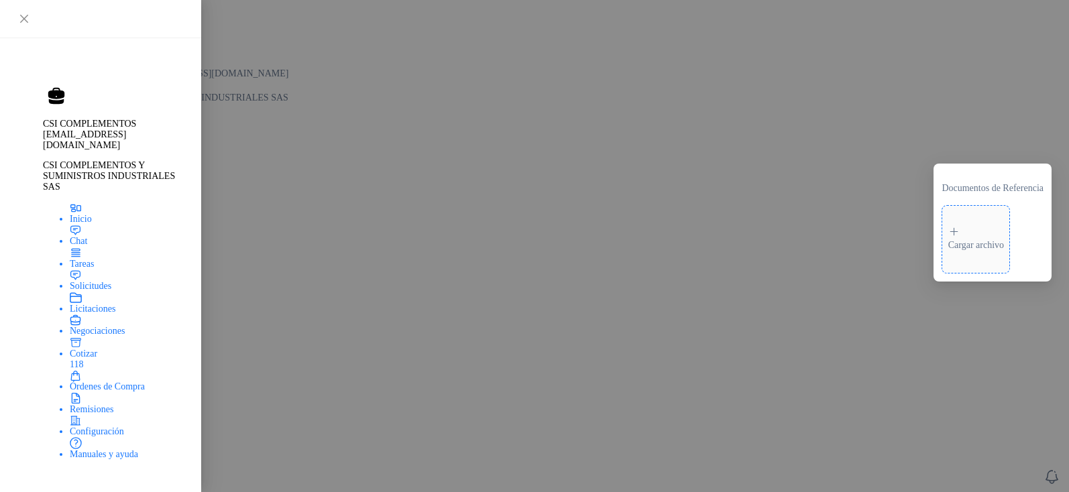
click at [965, 239] on div "Cargar archivo" at bounding box center [976, 239] width 56 height 27
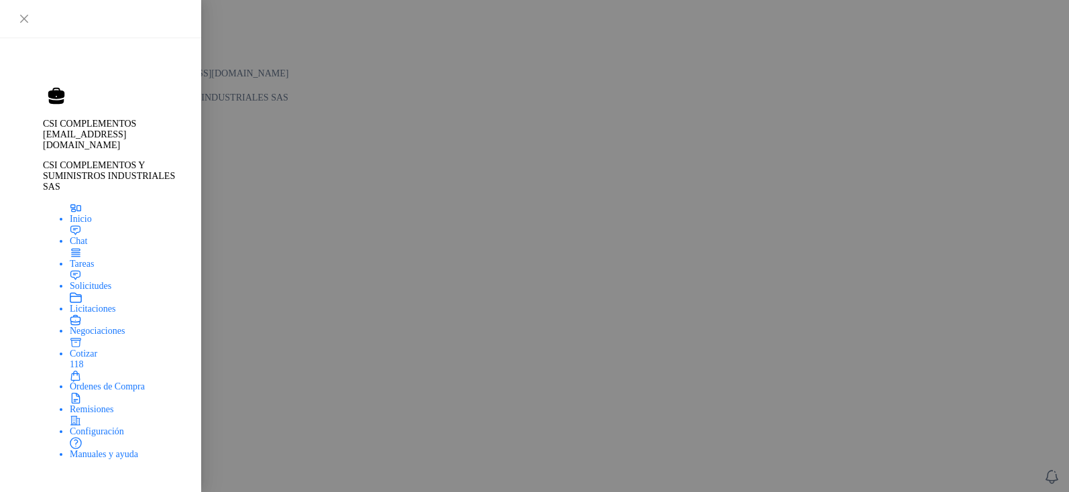
click at [166, 431] on form "Cotizar 13 Publicar cotizaciones" at bounding box center [91, 478] width 148 height 94
